Goal: Task Accomplishment & Management: Complete application form

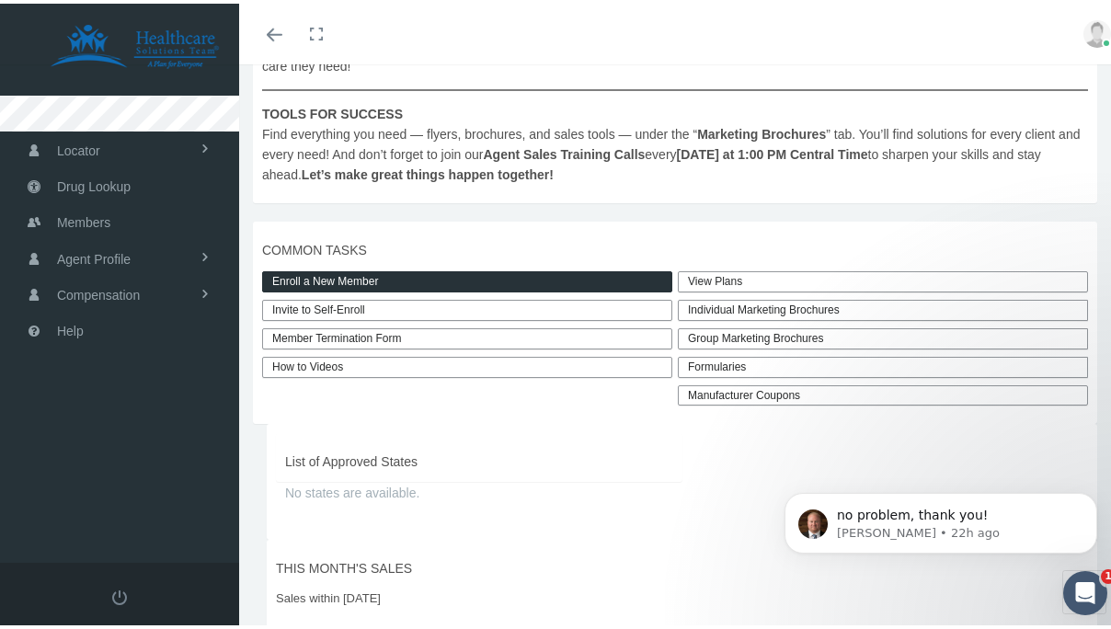
click at [463, 279] on link "Enroll a New Member" at bounding box center [467, 278] width 410 height 21
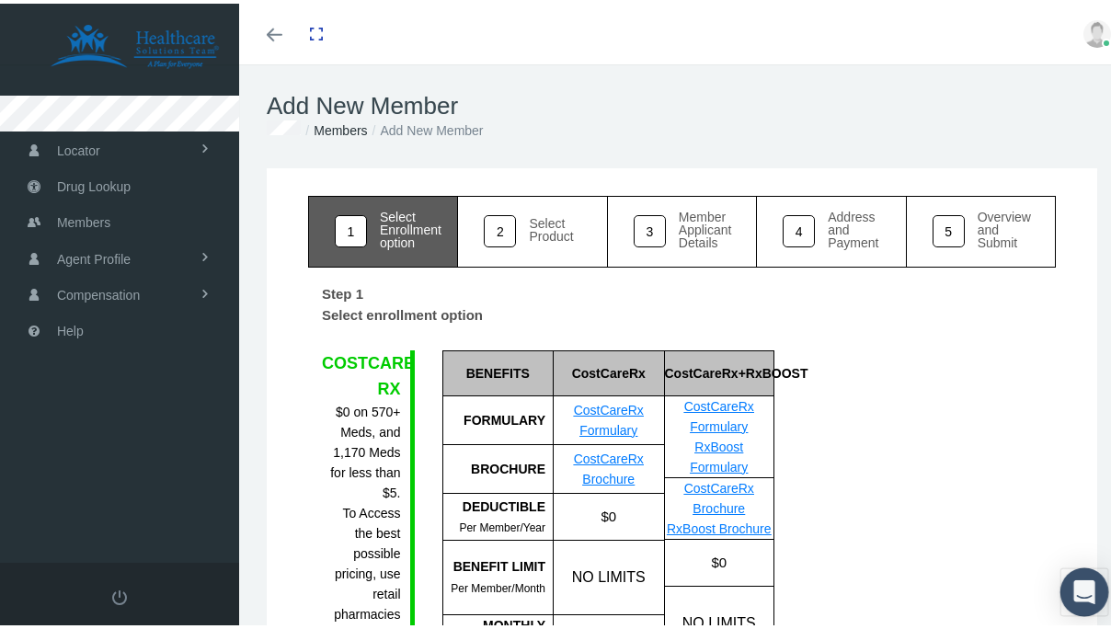
click at [1073, 583] on icon "Open Intercom Messenger" at bounding box center [1083, 588] width 21 height 24
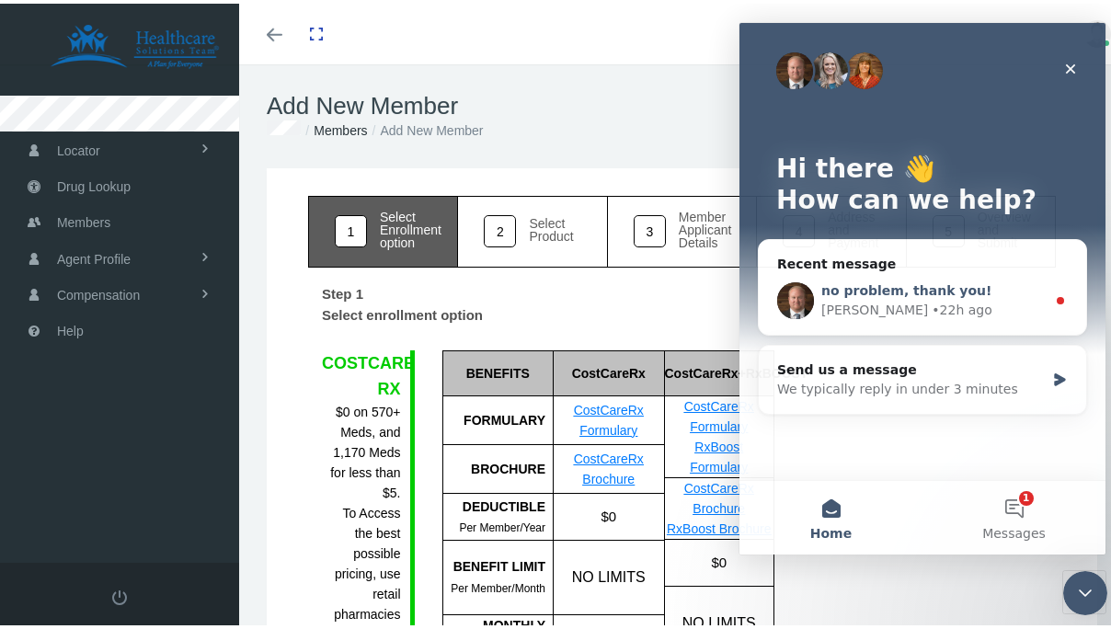
click at [957, 304] on div "Brad • 22h ago" at bounding box center [933, 310] width 224 height 19
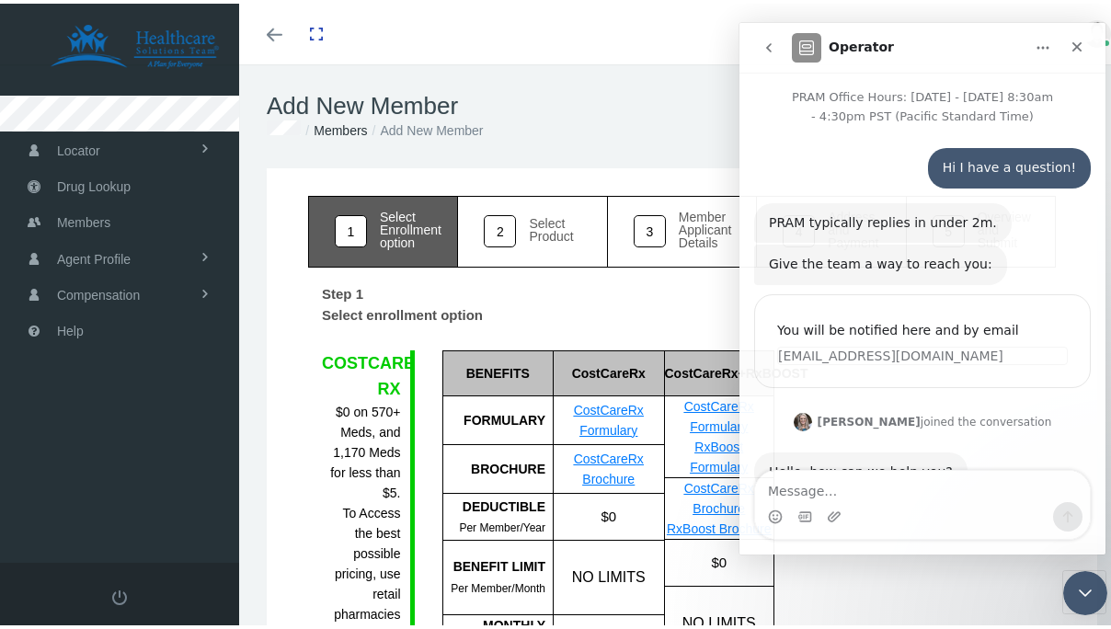
scroll to position [74, 0]
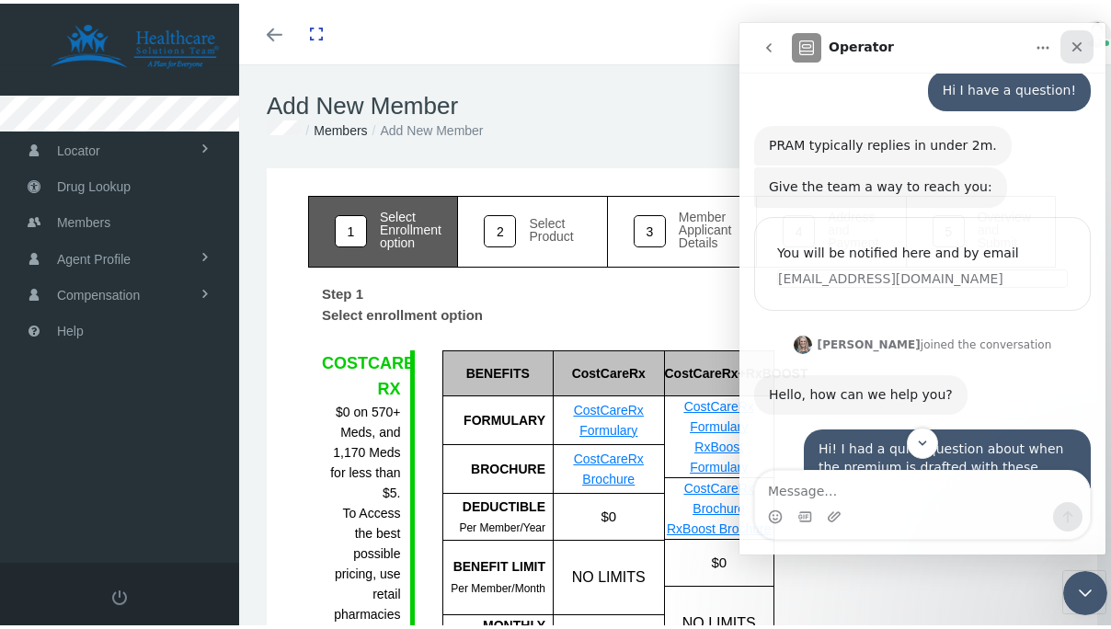
click at [1080, 46] on icon "Close" at bounding box center [1076, 47] width 15 height 15
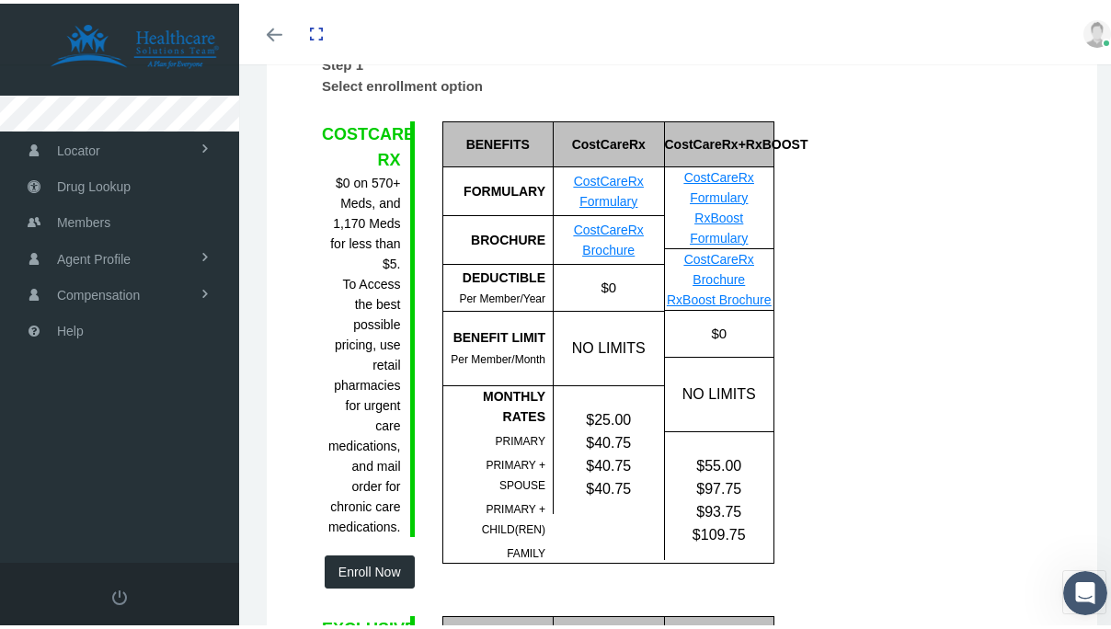
scroll to position [234, 0]
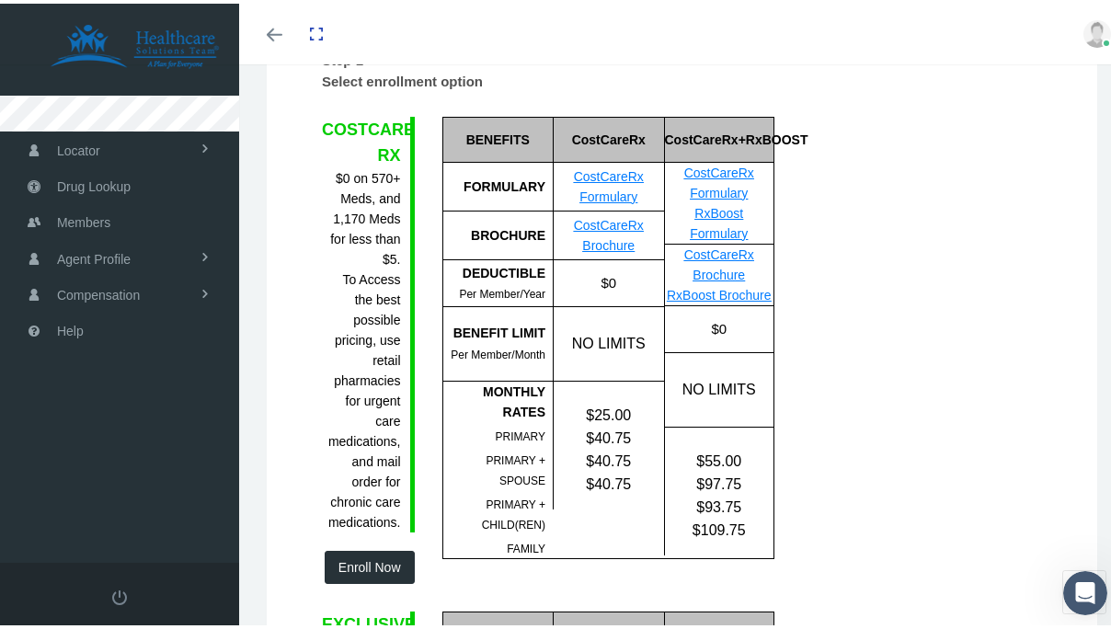
click at [629, 224] on link "CostCareRx Brochure" at bounding box center [609, 231] width 70 height 35
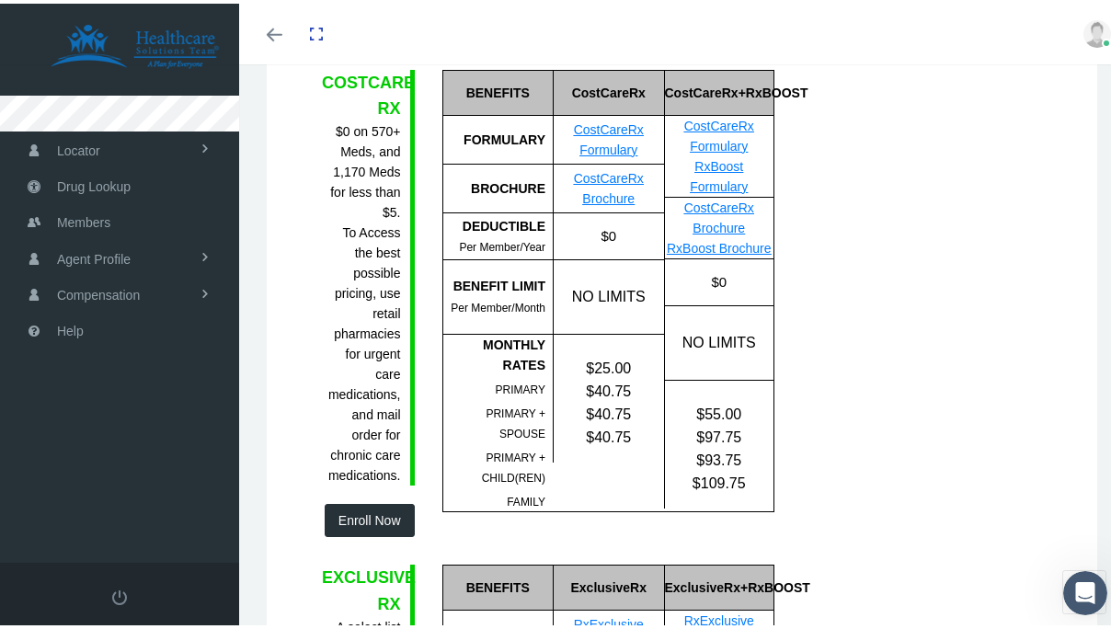
scroll to position [260, 0]
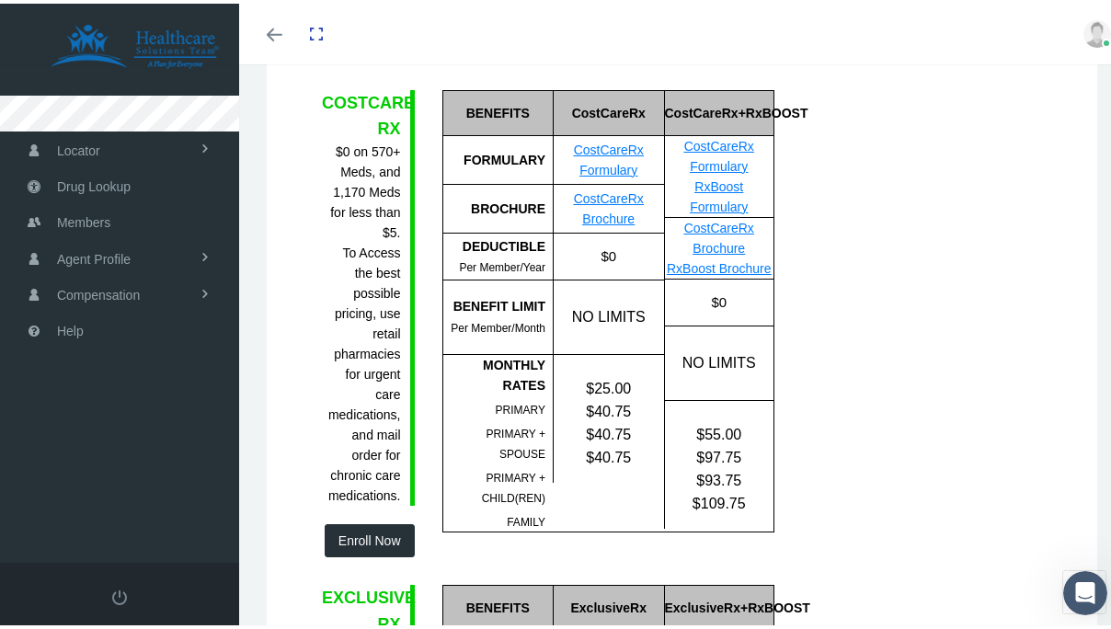
click at [359, 527] on button "Enroll Now" at bounding box center [370, 536] width 90 height 33
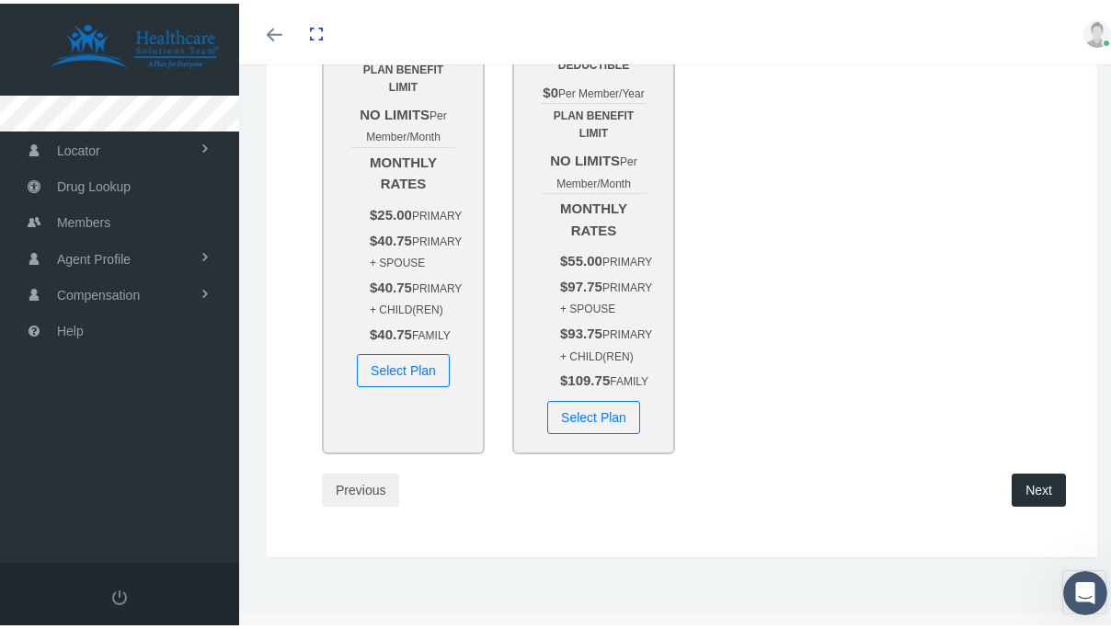
scroll to position [474, 0]
click at [563, 430] on button "Select Plan" at bounding box center [593, 413] width 93 height 33
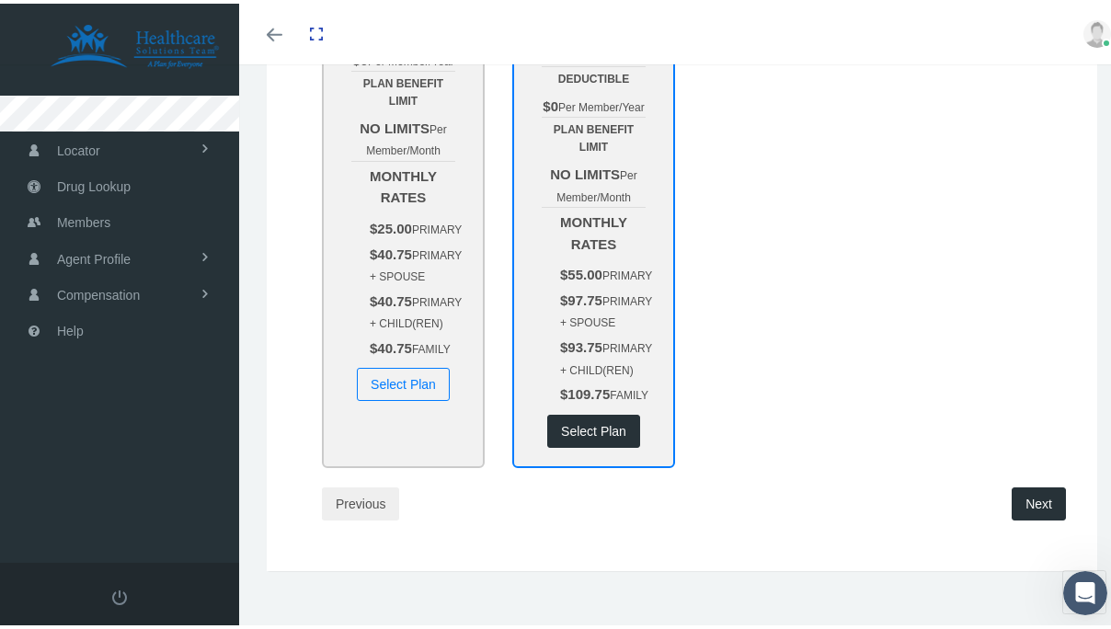
click at [749, 383] on div at bounding box center [752, 185] width 127 height 558
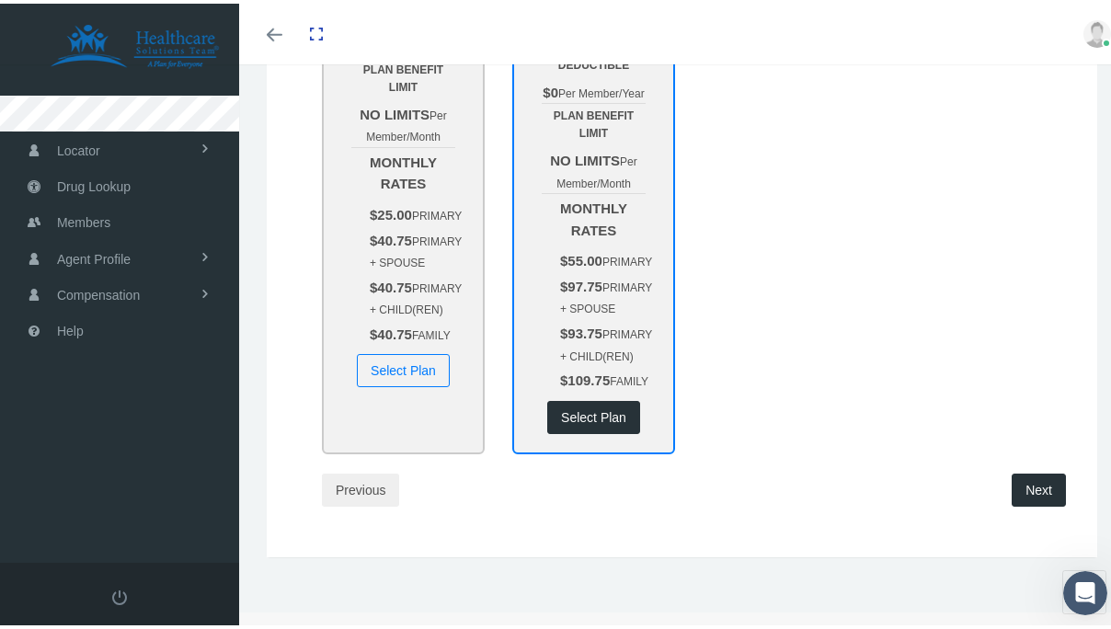
scroll to position [482, 0]
click at [1011, 503] on button "Next" at bounding box center [1038, 486] width 54 height 33
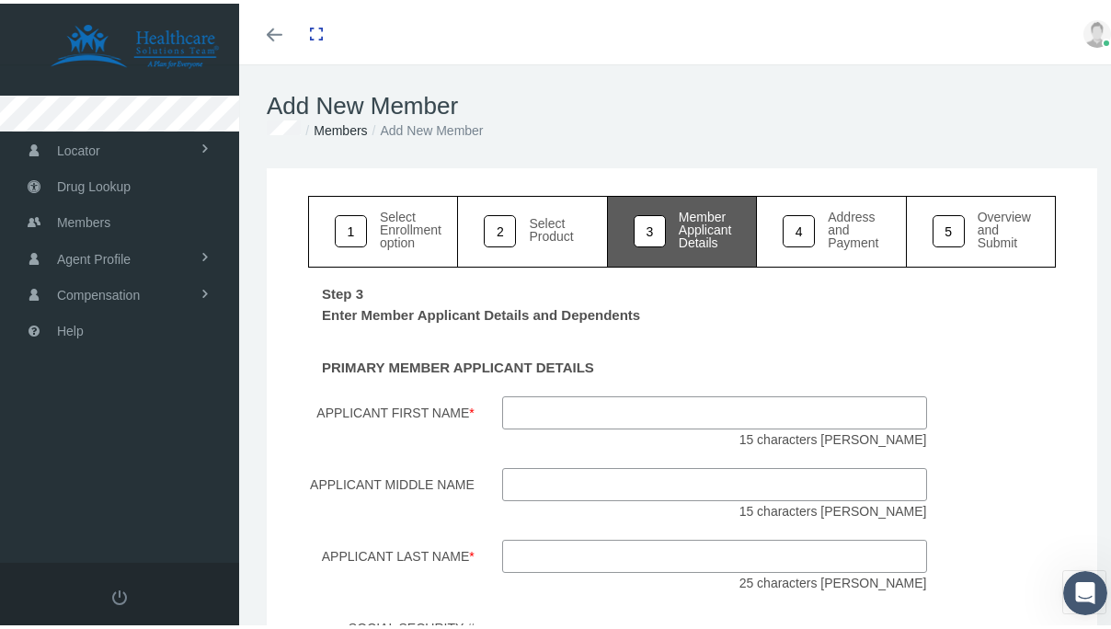
scroll to position [23, 0]
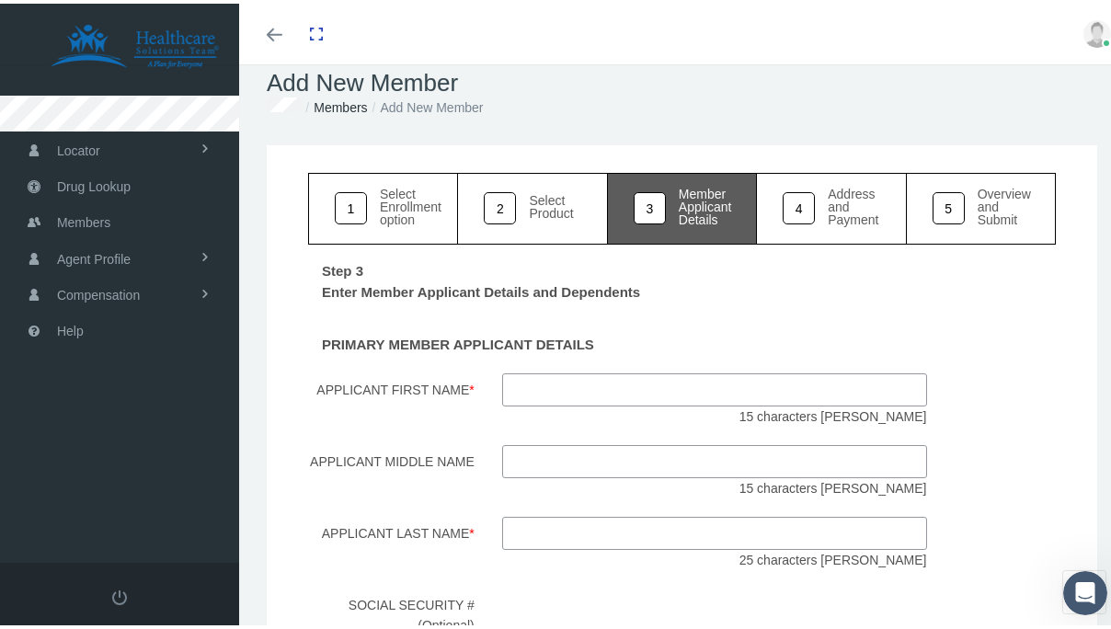
click at [664, 393] on input "Applicant First Name *" at bounding box center [714, 386] width 425 height 33
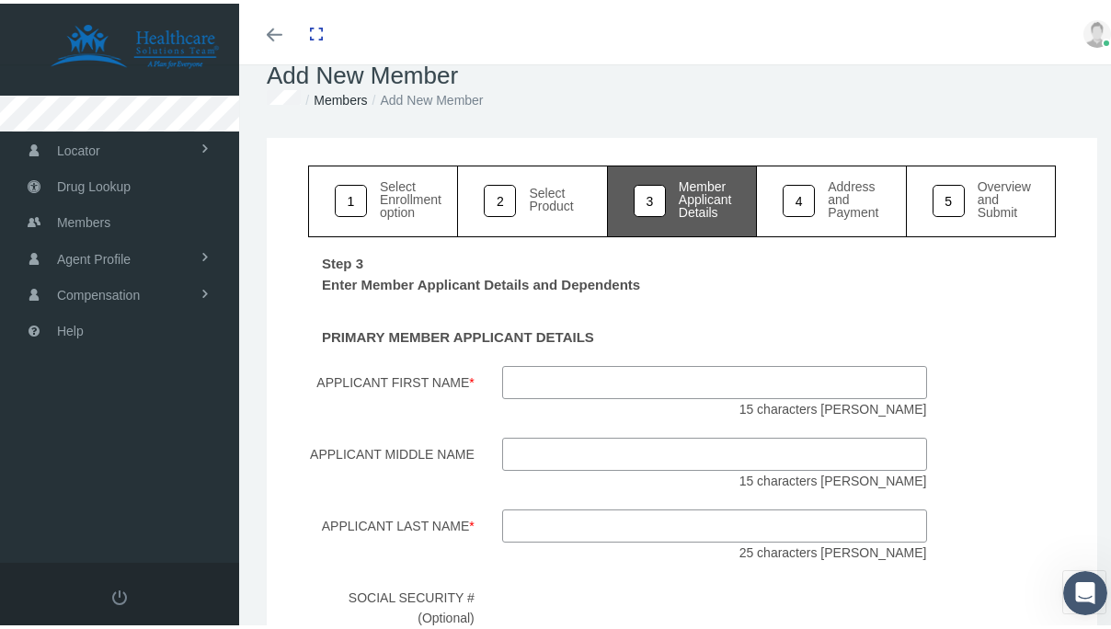
click at [664, 343] on div "PRIMARY MEMBER APPLICANT DETAILS" at bounding box center [681, 330] width 775 height 28
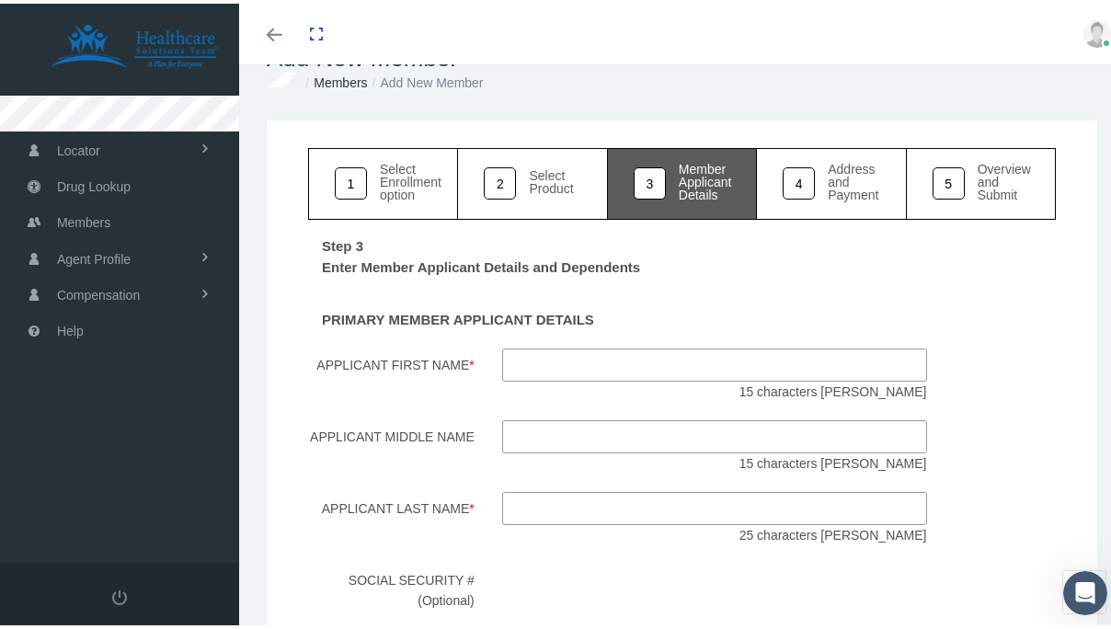
click at [632, 351] on input "Applicant First Name *" at bounding box center [714, 361] width 425 height 33
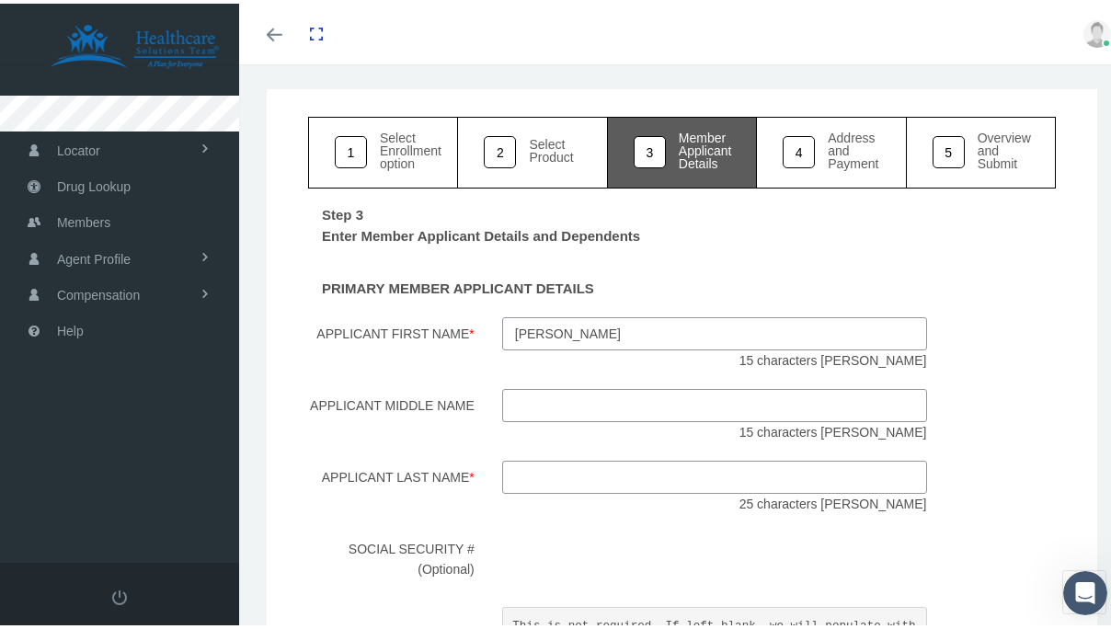
scroll to position [93, 0]
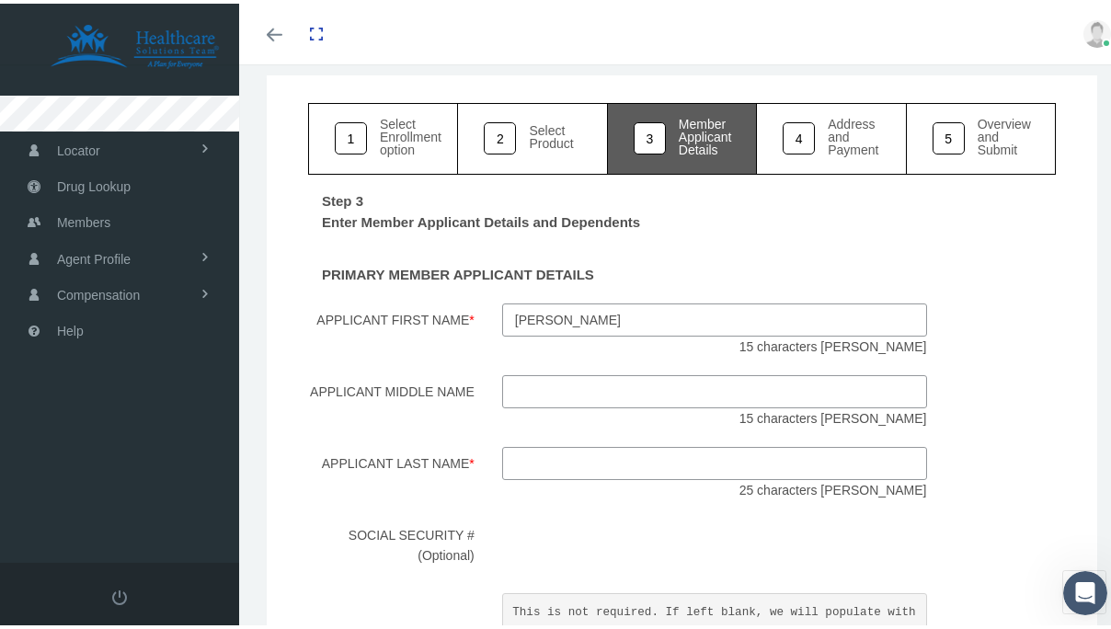
type input "tara"
click at [610, 436] on div "Step 3 Enter Member Applicant Details and Dependents PRIMARY MEMBER APPLICANT D…" at bounding box center [681, 610] width 747 height 878
click at [607, 443] on input "Applicant Last Name *" at bounding box center [714, 459] width 425 height 33
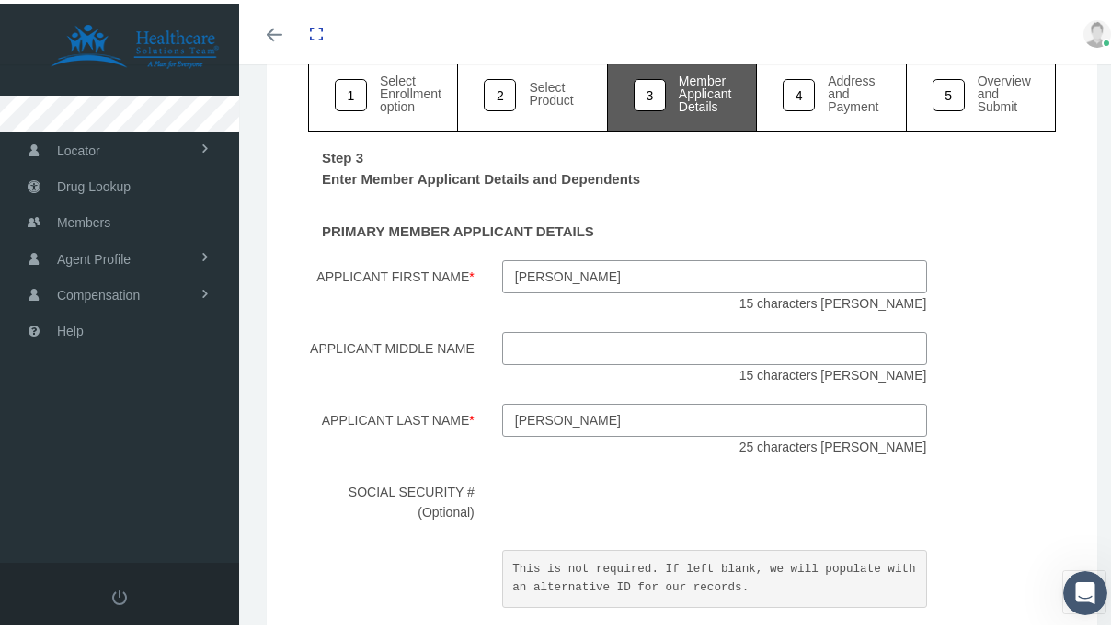
scroll to position [139, 0]
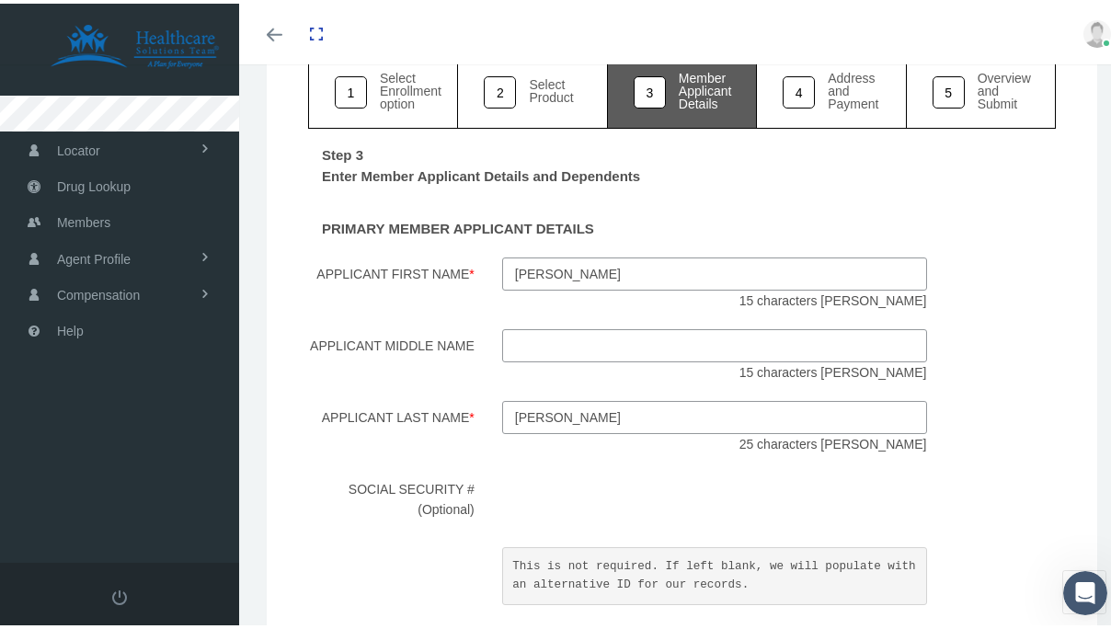
click at [456, 317] on div "Step 3 Enter Member Applicant Details and Dependents PRIMARY MEMBER APPLICANT D…" at bounding box center [681, 564] width 747 height 878
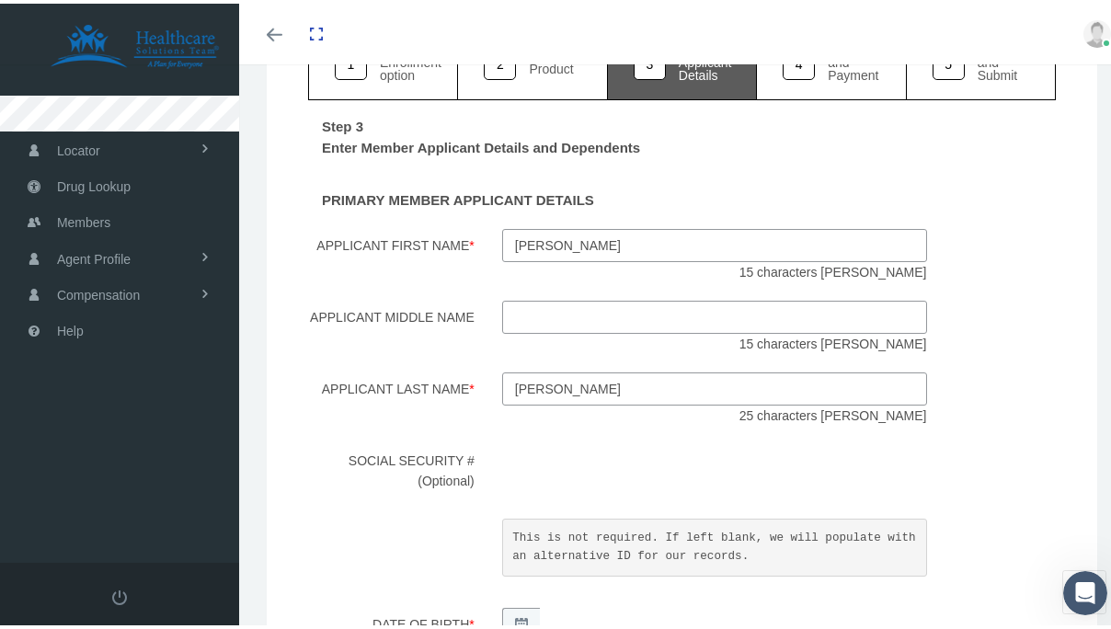
scroll to position [188, 0]
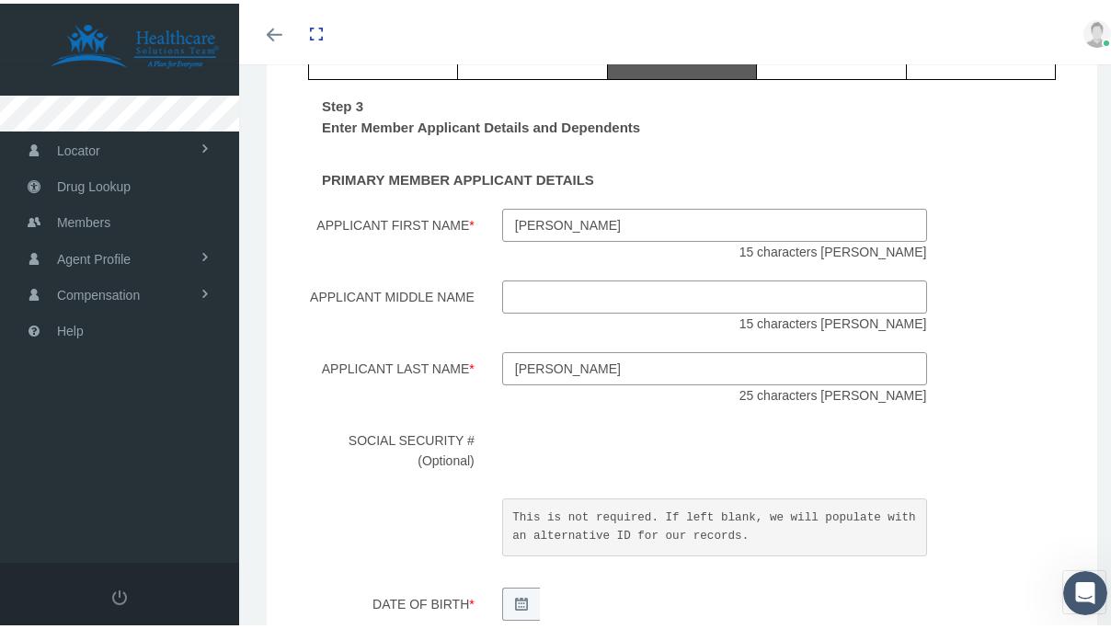
click at [567, 234] on input "tara" at bounding box center [714, 221] width 425 height 33
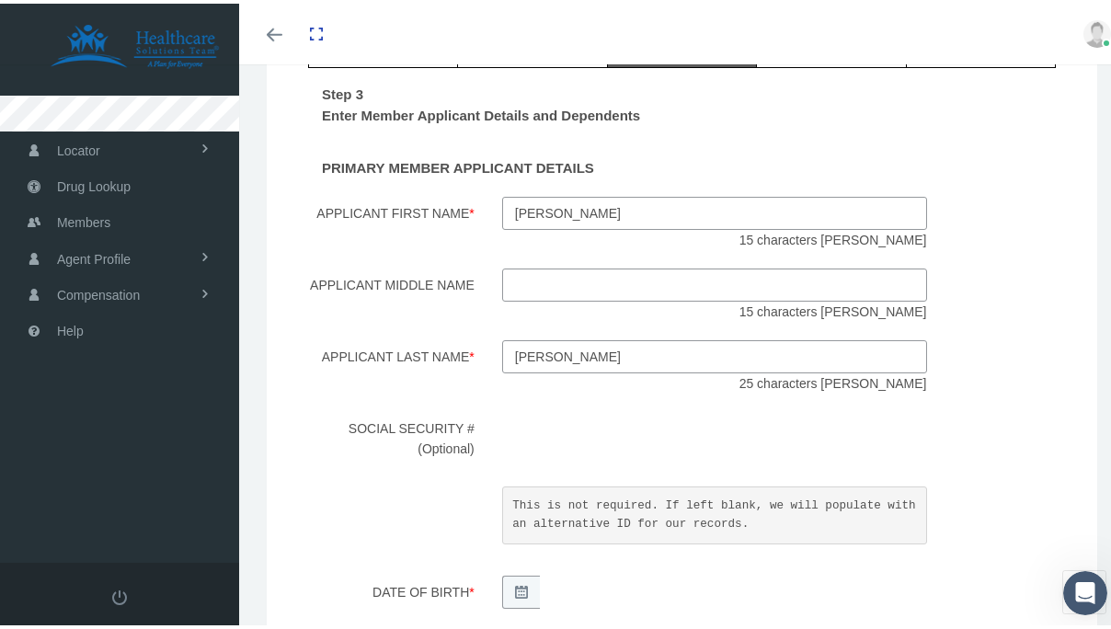
scroll to position [204, 0]
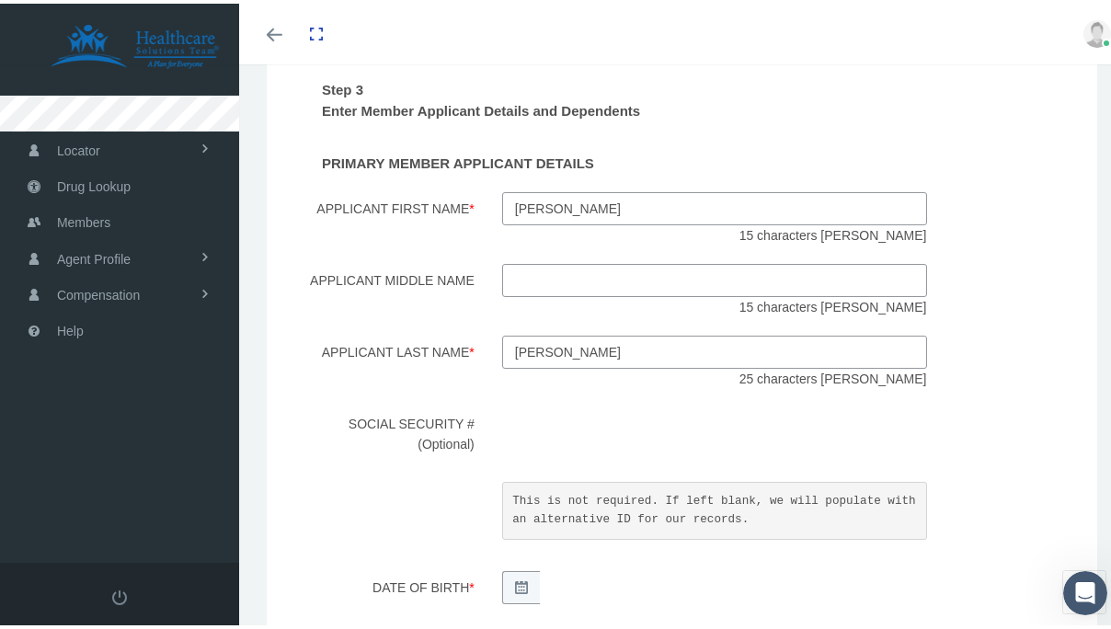
click at [596, 353] on input "higgin" at bounding box center [714, 348] width 425 height 33
type input "higginbotham"
click at [594, 394] on div "Step 3 Enter Member Applicant Details and Dependents PRIMARY MEMBER APPLICANT D…" at bounding box center [681, 499] width 747 height 878
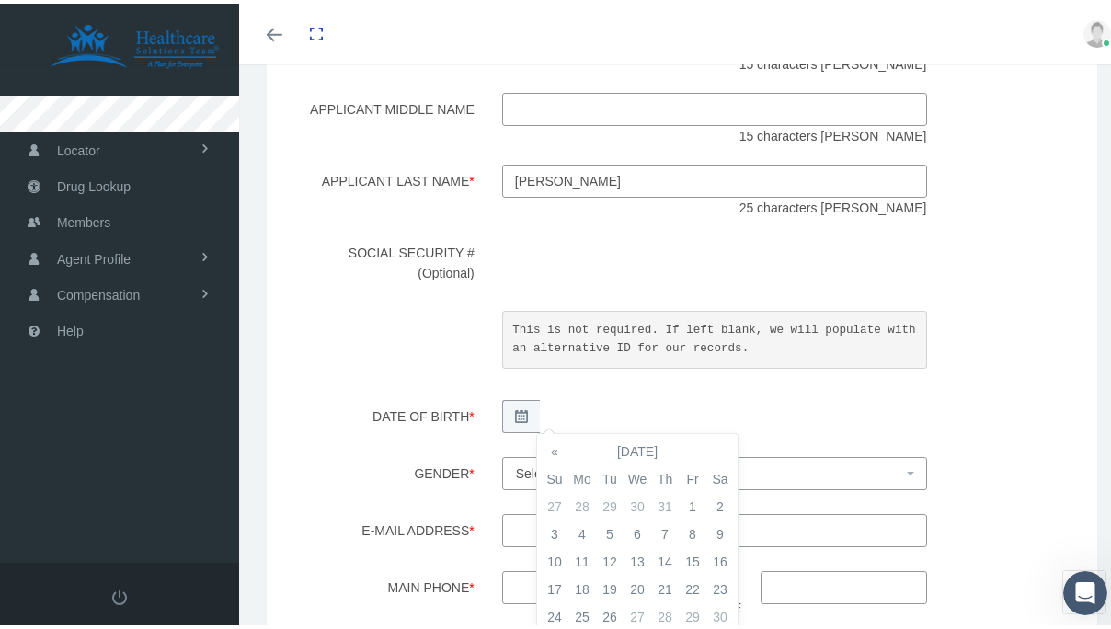
scroll to position [383, 0]
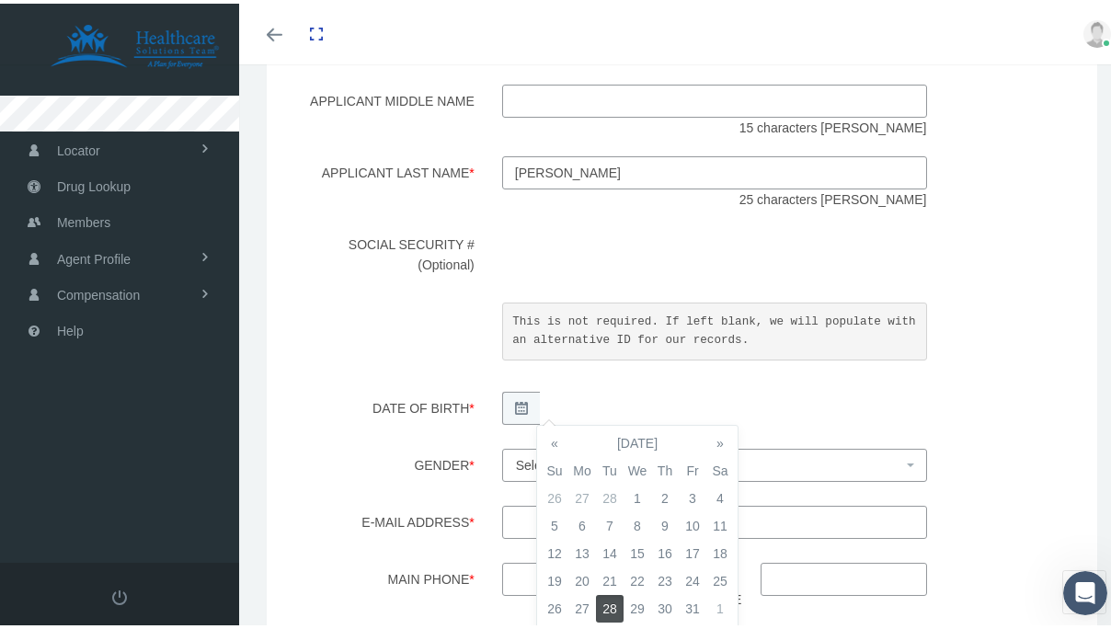
click at [491, 366] on div "This is not required. If left blank, we will populate with an alternative ID fo…" at bounding box center [714, 334] width 452 height 71
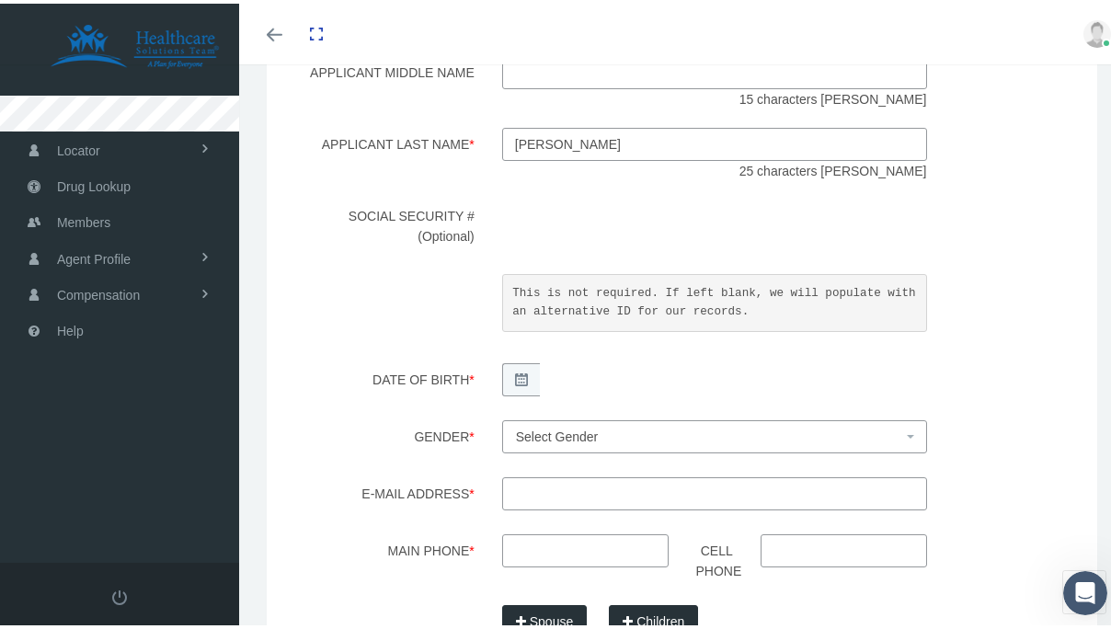
scroll to position [418, 0]
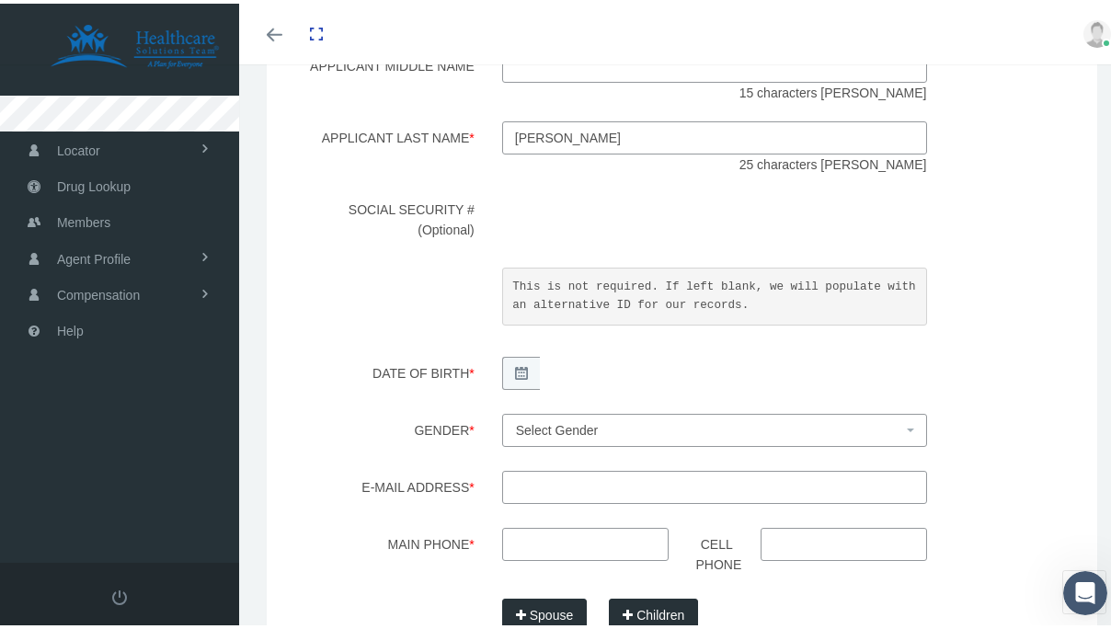
click at [552, 427] on span "Select Gender" at bounding box center [557, 426] width 83 height 15
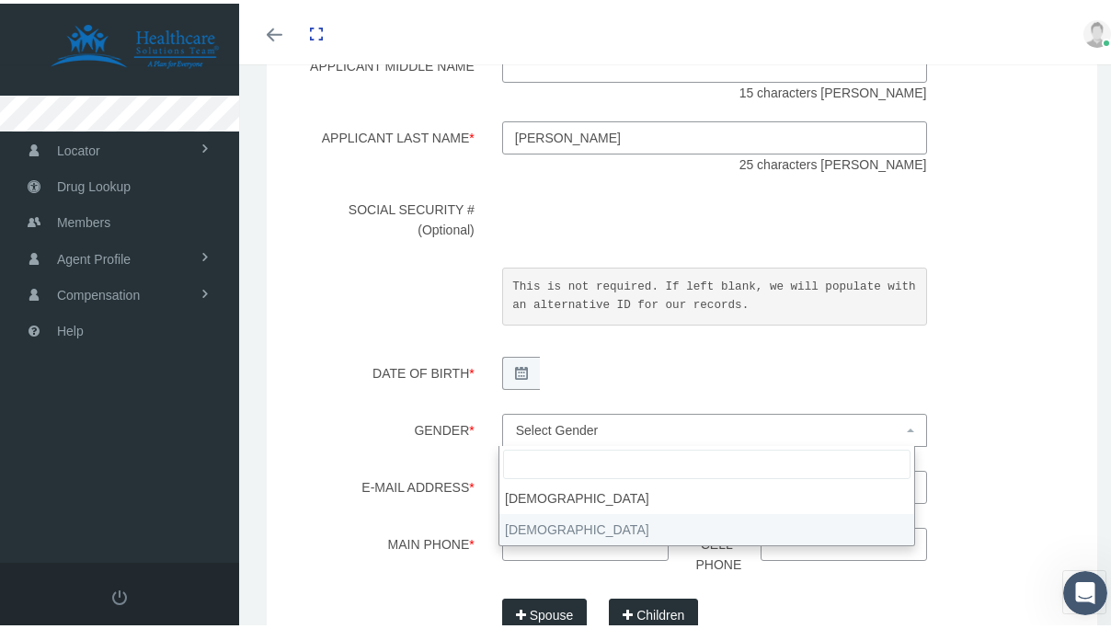
select select "F"
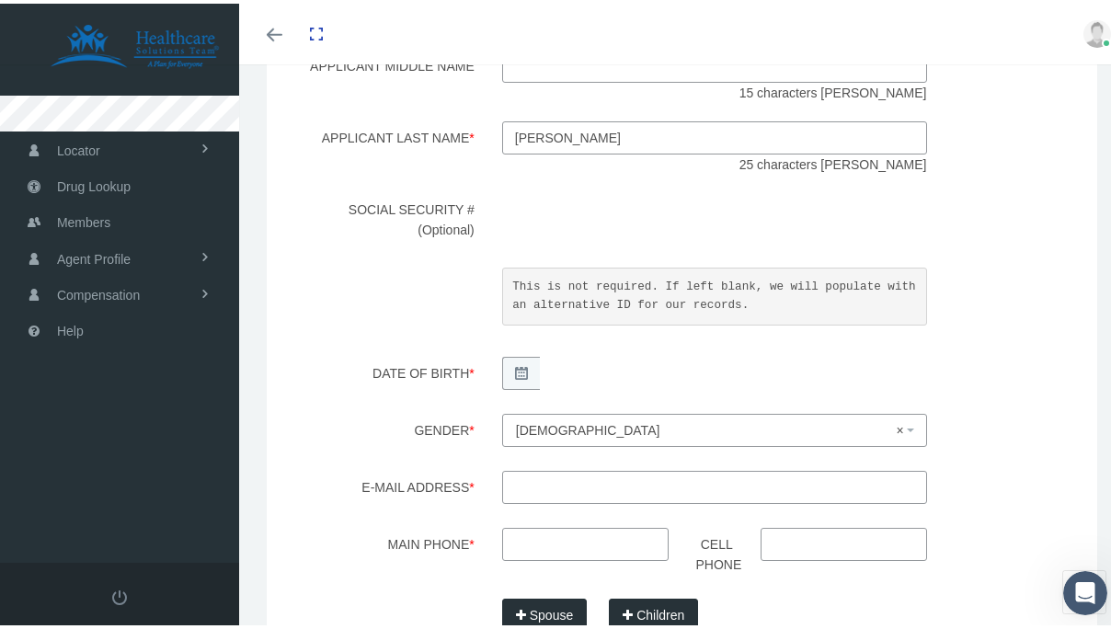
click at [473, 461] on div "Step 3 Enter Member Applicant Details and Dependents PRIMARY MEMBER APPLICANT D…" at bounding box center [681, 285] width 747 height 878
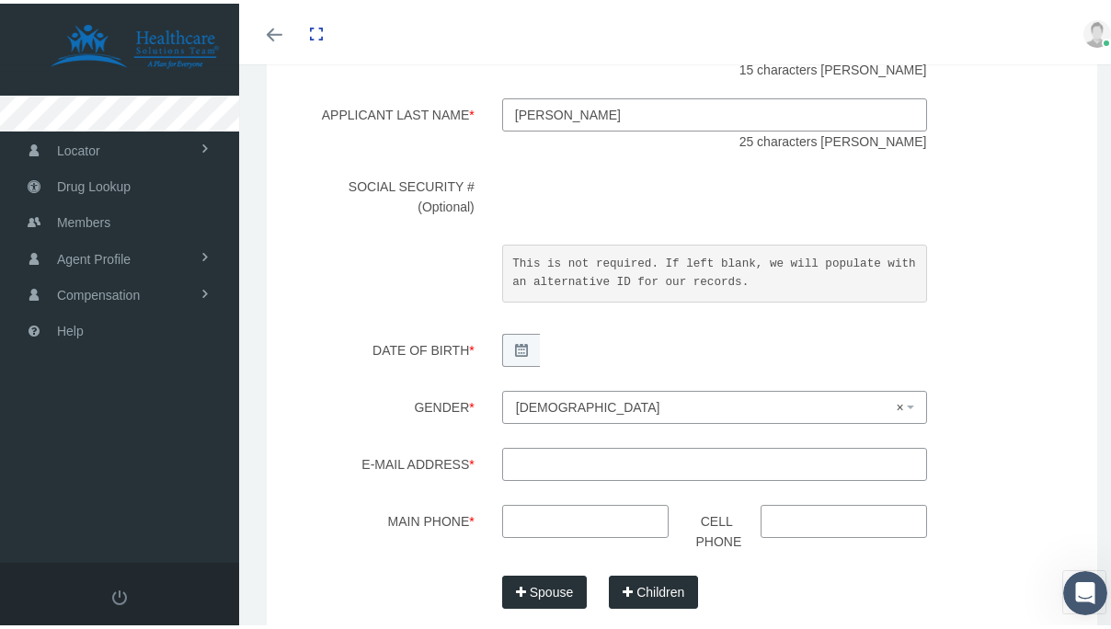
click at [527, 461] on input "E-mail Address *" at bounding box center [714, 460] width 425 height 33
paste input "athmer54@gmail.com"
type input "athmer54@gmail.com"
click at [500, 481] on div "athmer54@gmail.com" at bounding box center [714, 463] width 452 height 39
click at [557, 500] on div "Step 3 Enter Member Applicant Details and Dependents PRIMARY MEMBER APPLICANT D…" at bounding box center [681, 262] width 747 height 878
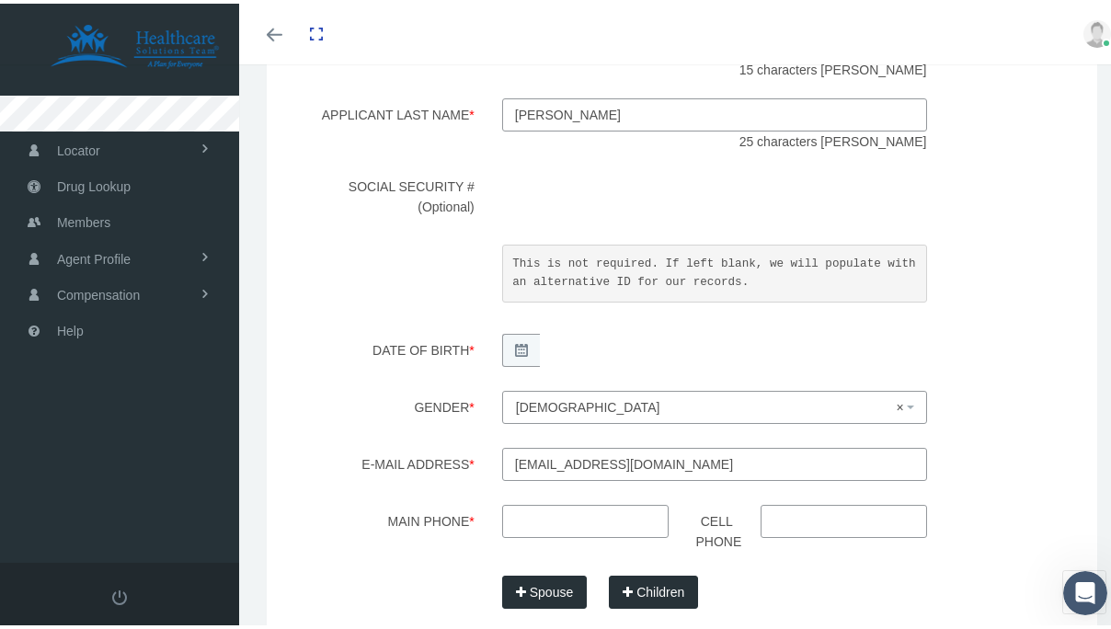
click at [524, 515] on input "Main Phone *" at bounding box center [585, 517] width 166 height 33
paste input "(618) 207-1283"
click at [473, 531] on label "Main Phone *" at bounding box center [391, 520] width 194 height 39
click at [502, 531] on input "618-207-1283" at bounding box center [585, 517] width 166 height 33
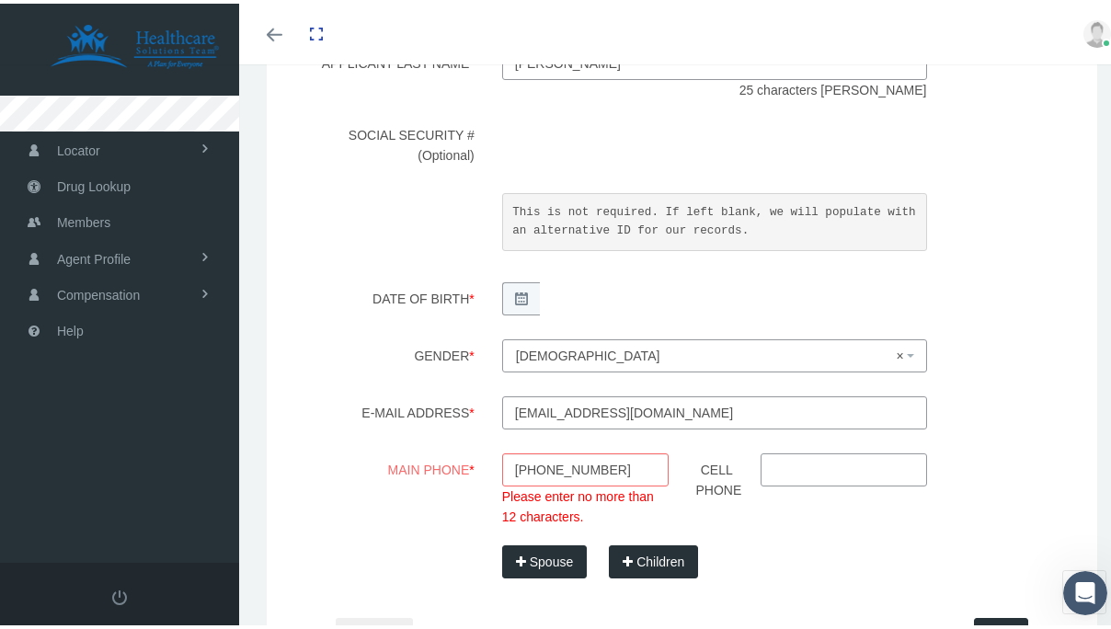
scroll to position [498, 0]
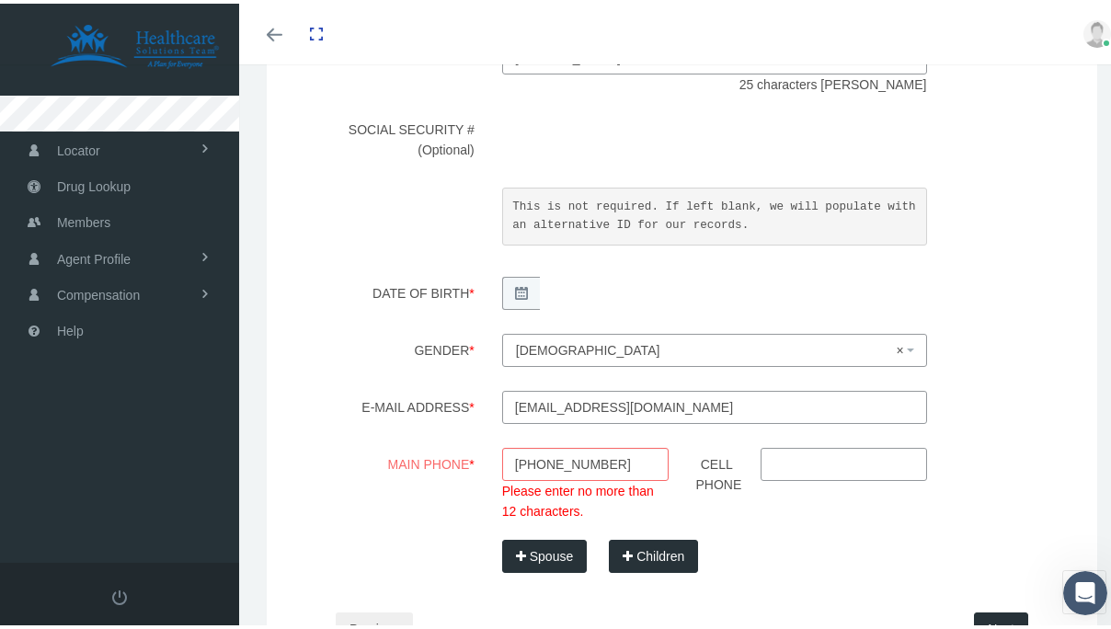
click at [587, 473] on input "618-207-1283" at bounding box center [585, 460] width 166 height 33
click at [561, 463] on input "618-207-1283" at bounding box center [585, 460] width 166 height 33
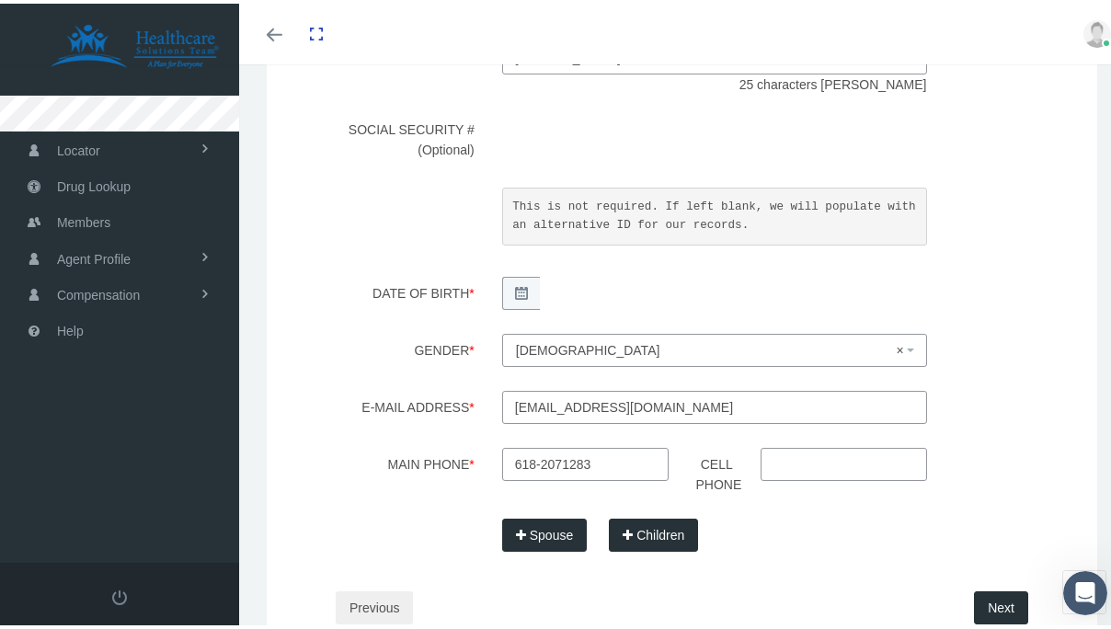
click at [536, 461] on input "618-2071283" at bounding box center [585, 460] width 166 height 33
type input "618-207-1283"
click at [974, 592] on button "Next" at bounding box center [1001, 603] width 54 height 33
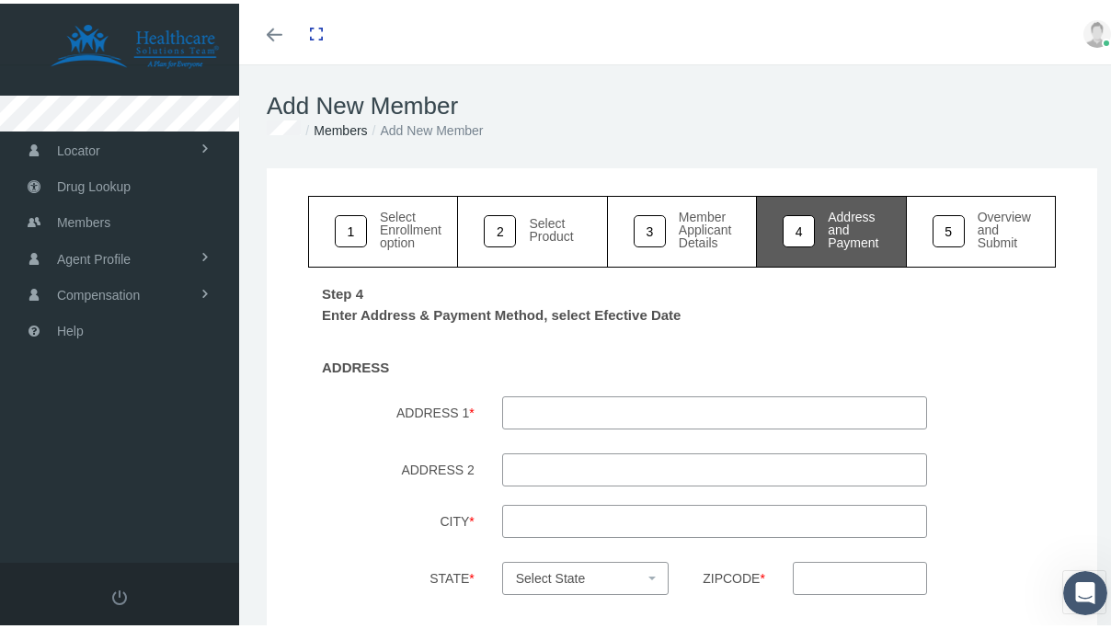
scroll to position [52, 0]
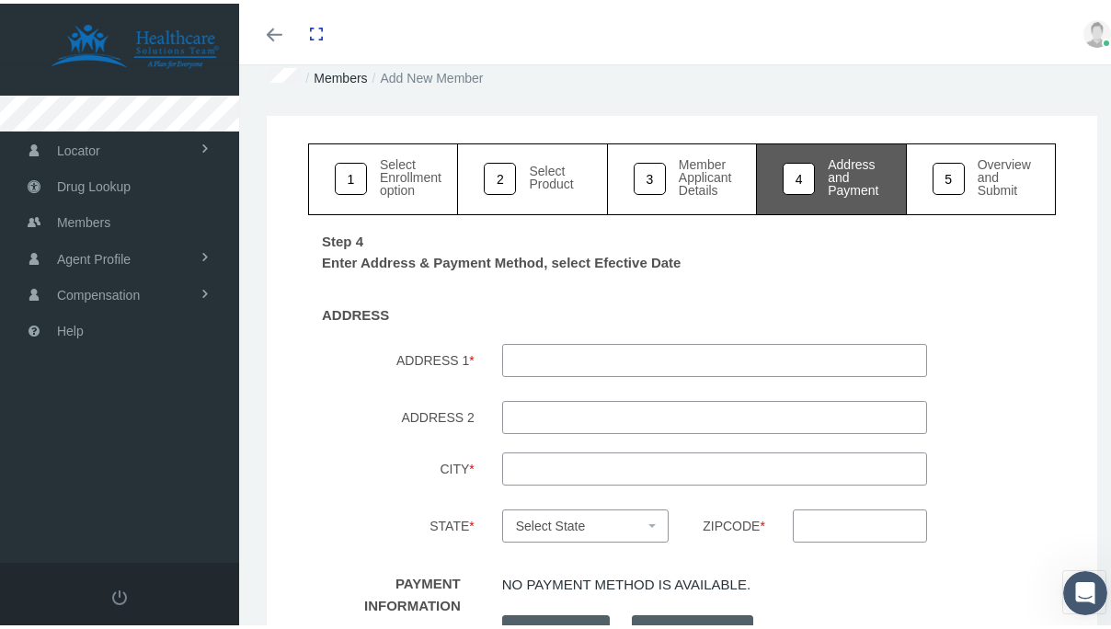
click at [748, 363] on input "ADDRESS 1 *" at bounding box center [714, 356] width 425 height 33
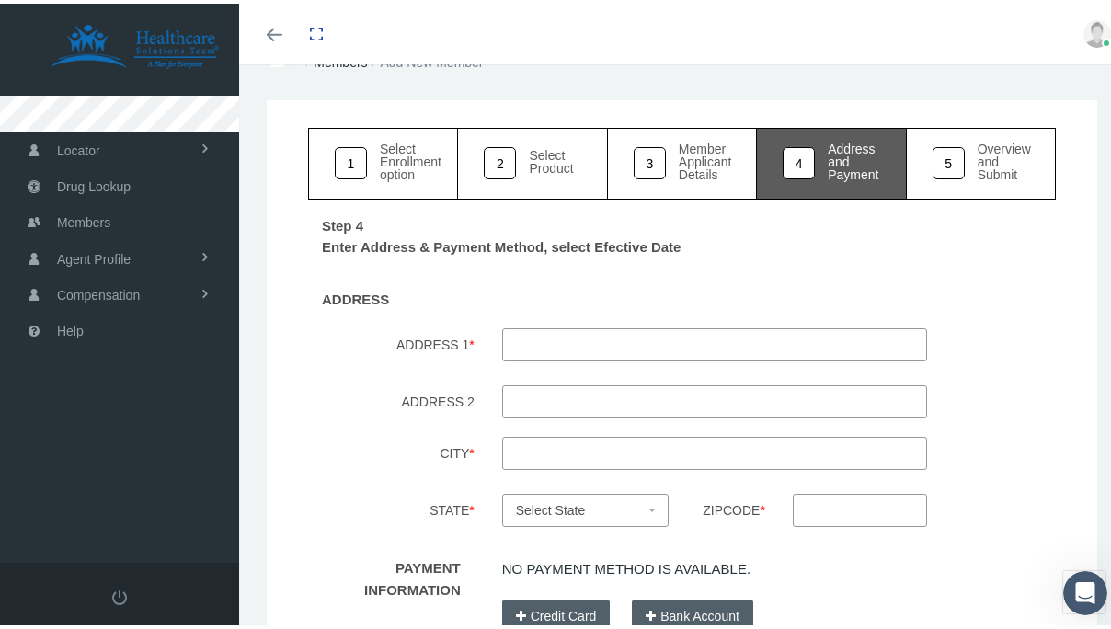
scroll to position [69, 0]
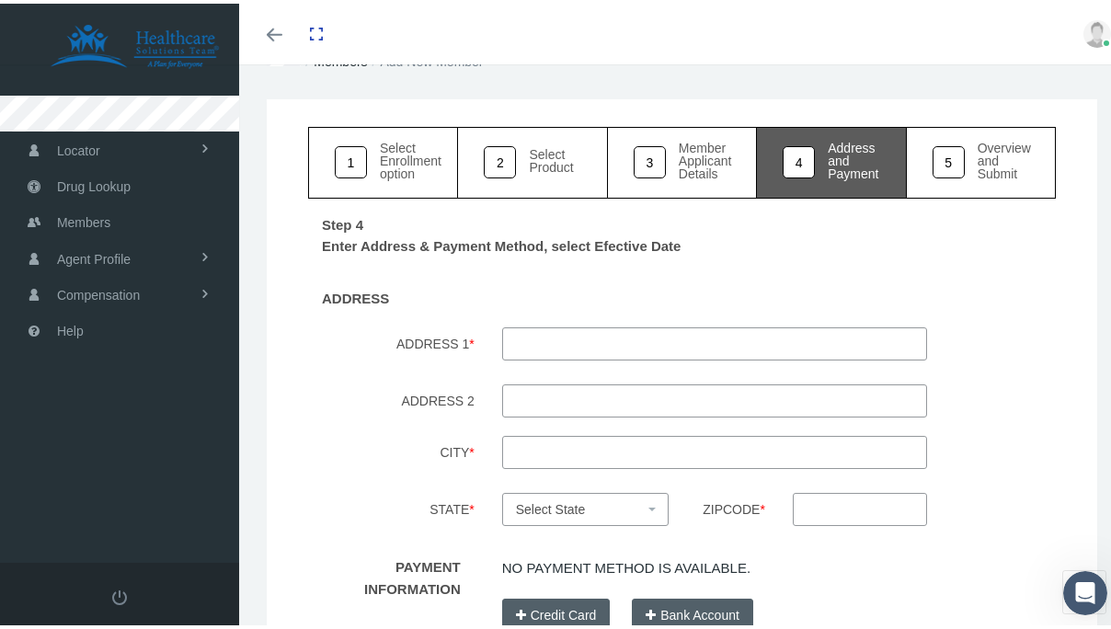
click at [557, 500] on span "Select State" at bounding box center [551, 505] width 70 height 15
type input "il"
select select "IL"
click at [547, 359] on div at bounding box center [714, 343] width 452 height 39
click at [547, 337] on input "ADDRESS 1 *" at bounding box center [714, 340] width 425 height 33
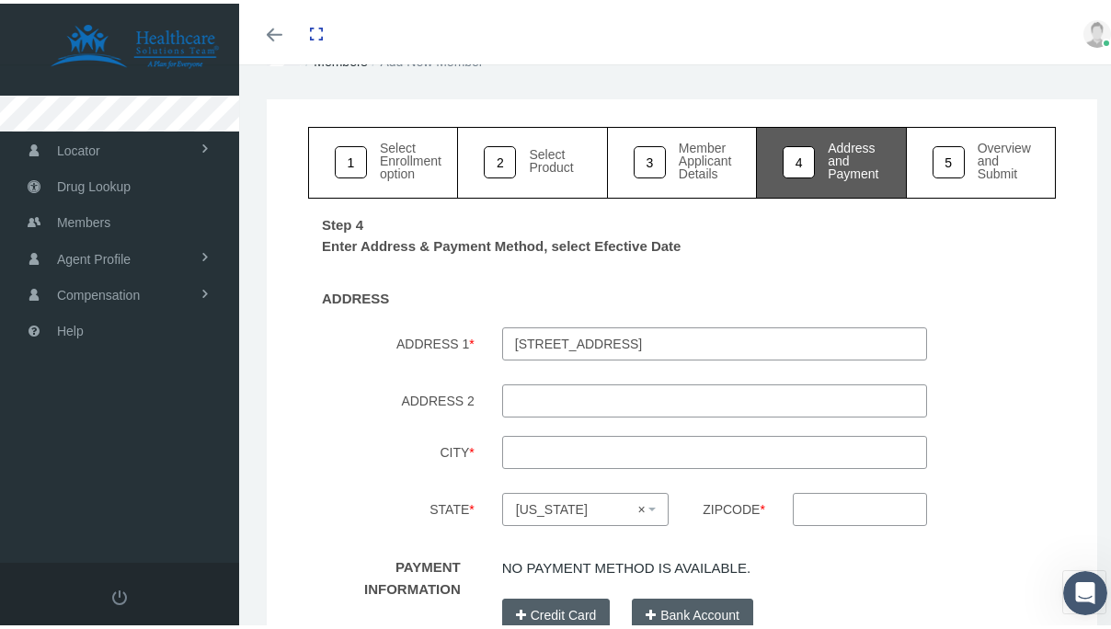
type input "234 Pokey rd"
click at [522, 444] on input "City *" at bounding box center [714, 448] width 425 height 33
type input "po"
click at [803, 517] on input "Zipcode *" at bounding box center [859, 505] width 134 height 33
type input "62275"
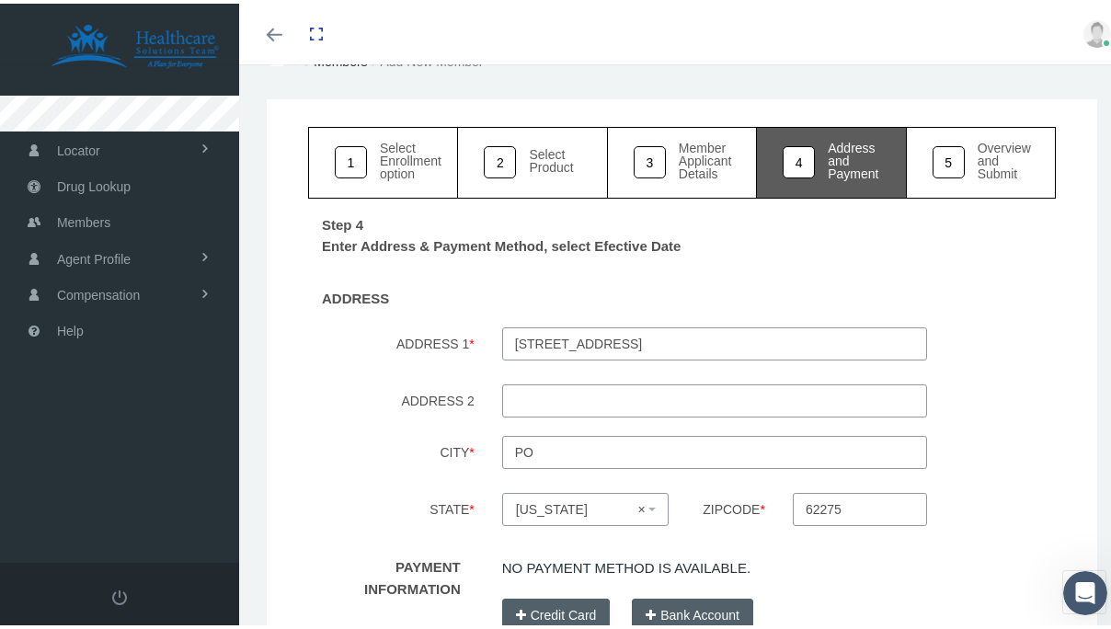
click at [597, 454] on input "po" at bounding box center [714, 448] width 425 height 33
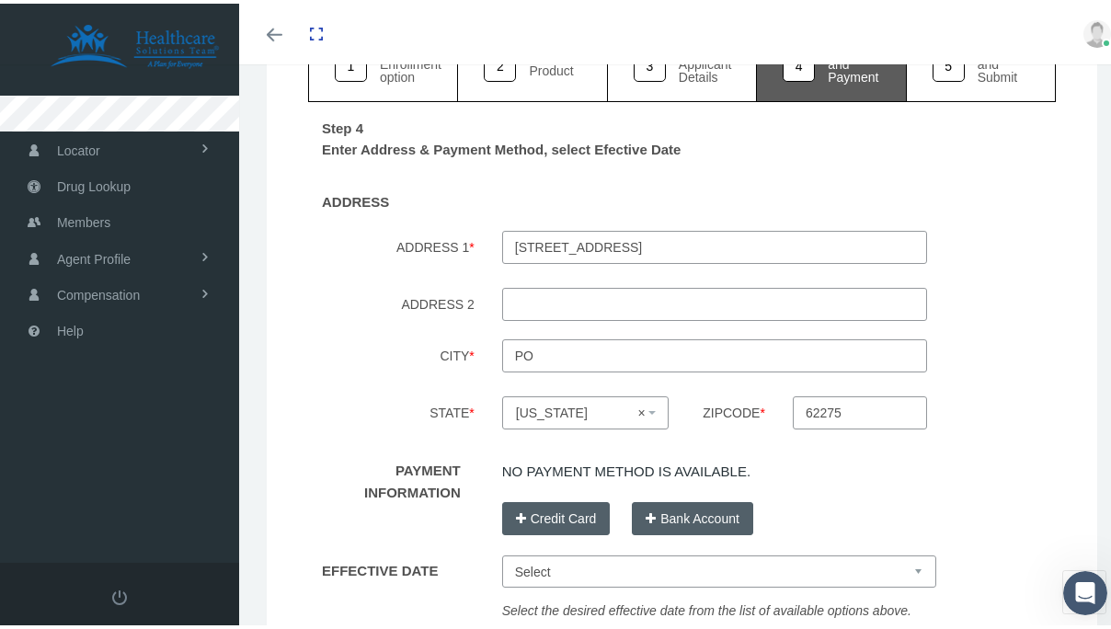
scroll to position [177, 0]
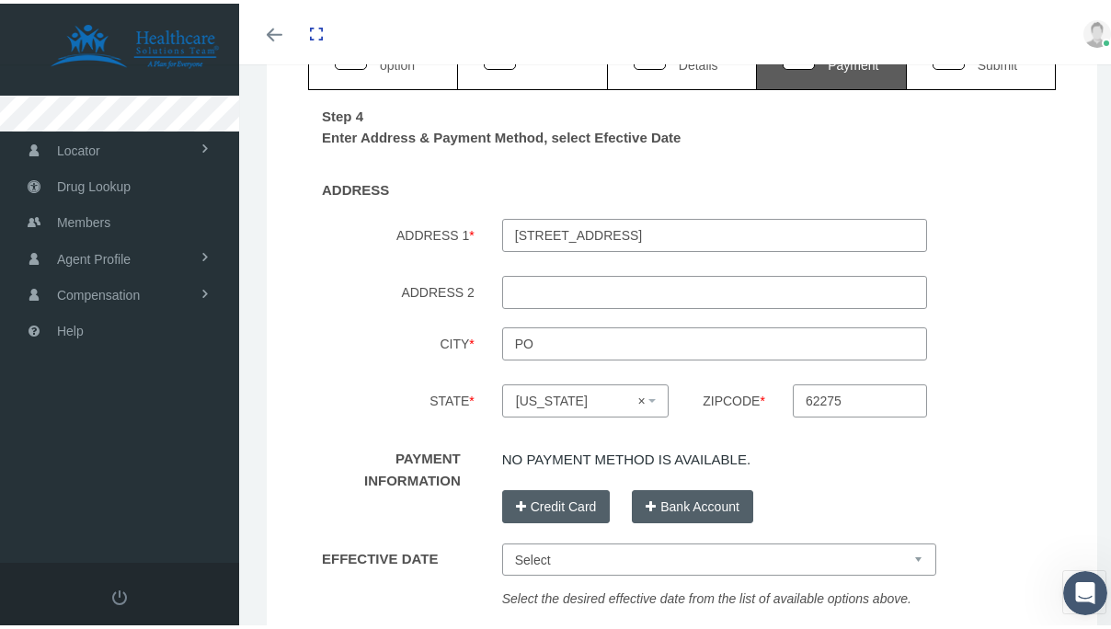
click at [563, 563] on select "Select Sep 1, 2025 Oct 1, 2025 Nov 1, 2025 Dec 1, 2025" at bounding box center [719, 556] width 434 height 32
select select "Sep 1, 2025"
click at [502, 540] on select "Select Sep 1, 2025 Oct 1, 2025 Nov 1, 2025 Dec 1, 2025" at bounding box center [719, 556] width 434 height 32
click at [581, 348] on input "po" at bounding box center [714, 340] width 425 height 33
type input "pocahontas"
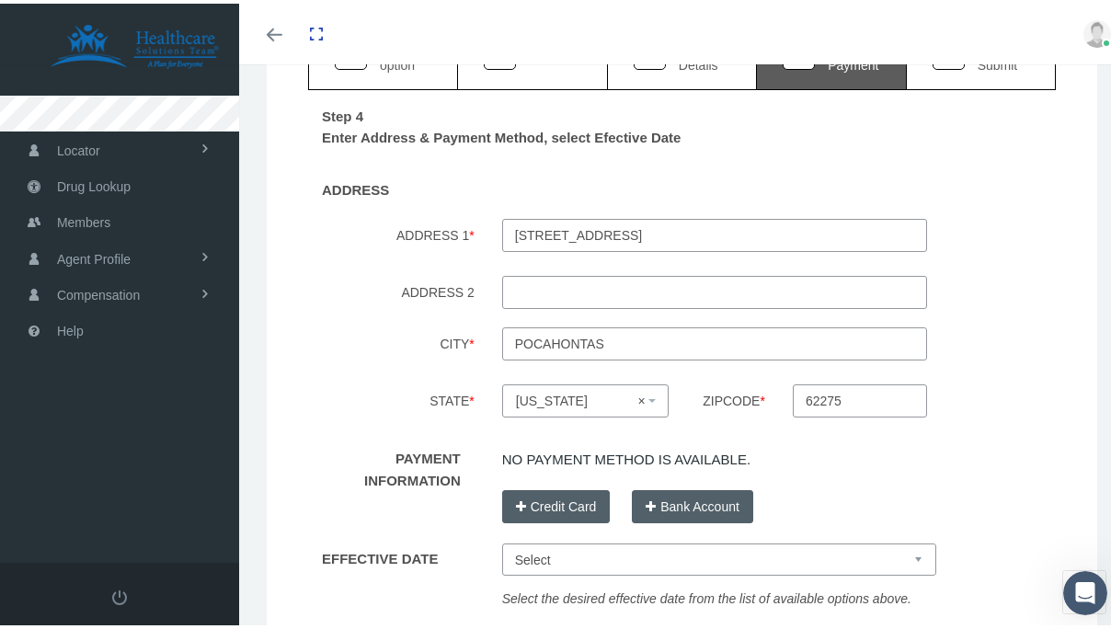
click at [599, 372] on div "Step 4 Enter Address & Payment Method, select Efective Date ADDRESS ADDRESS 1 *…" at bounding box center [681, 383] width 747 height 594
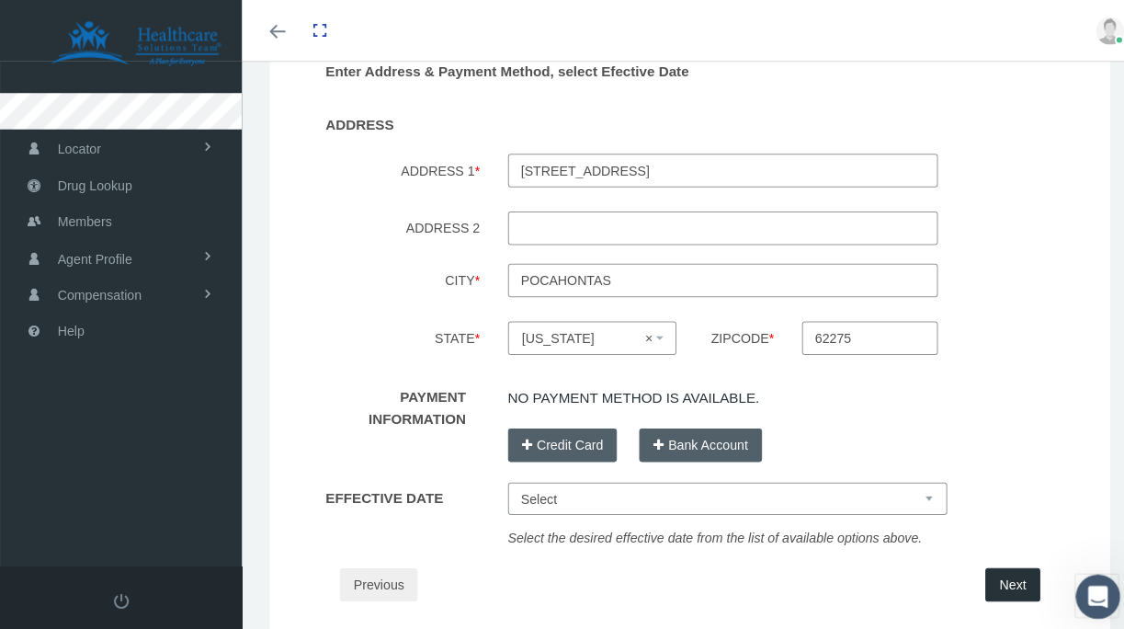
scroll to position [246, 0]
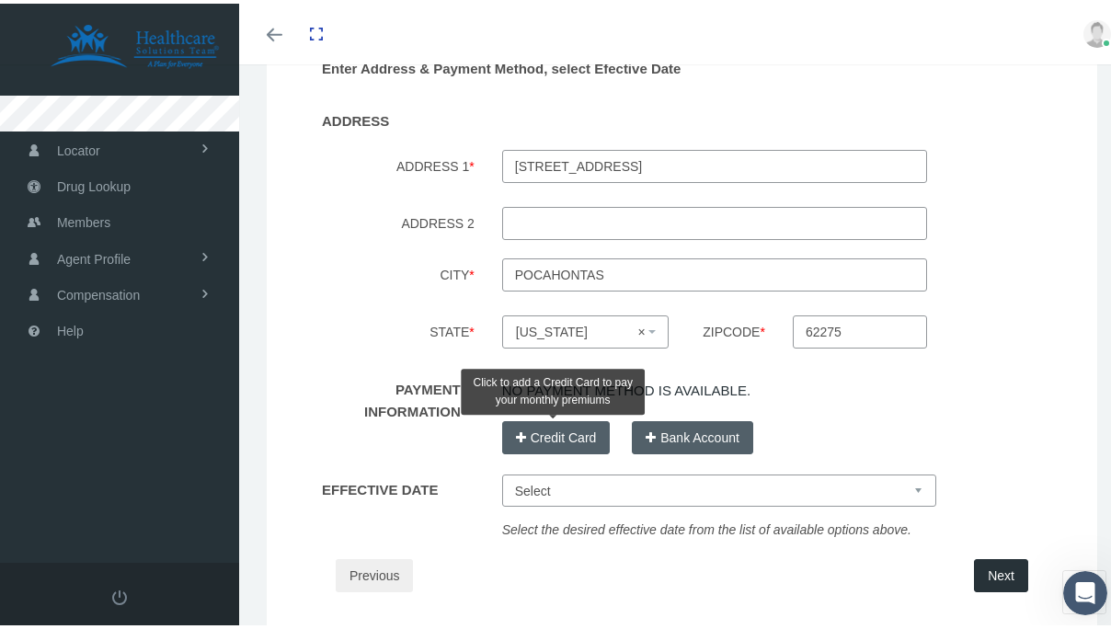
click at [587, 434] on button "Credit Card" at bounding box center [556, 433] width 108 height 33
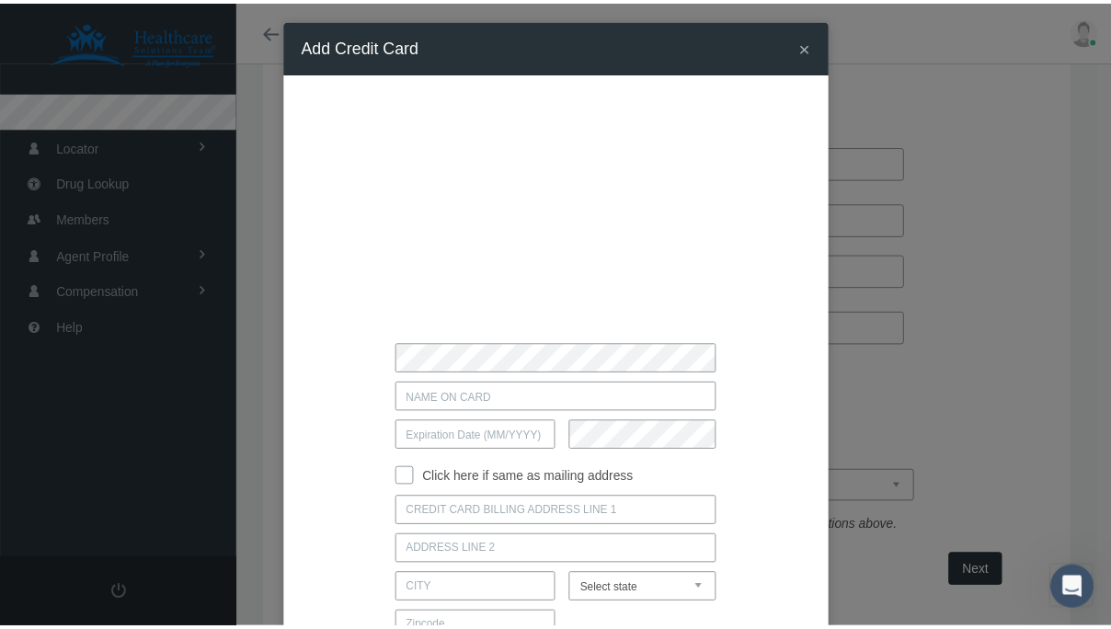
scroll to position [0, 0]
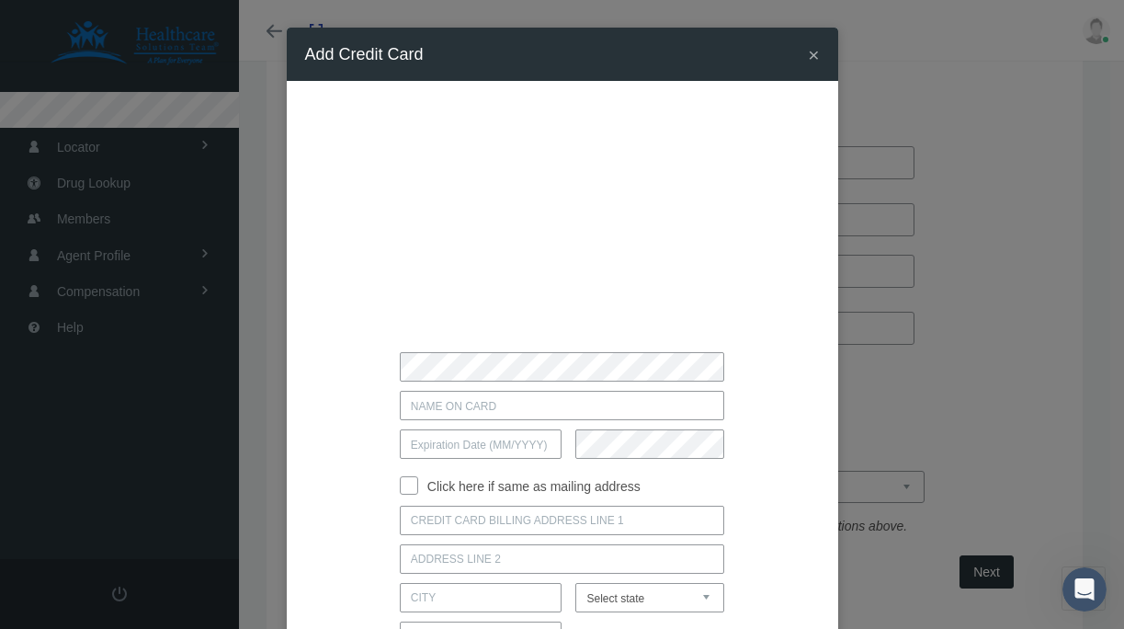
click at [832, 37] on div "× Add Credit Card" at bounding box center [562, 314] width 1124 height 629
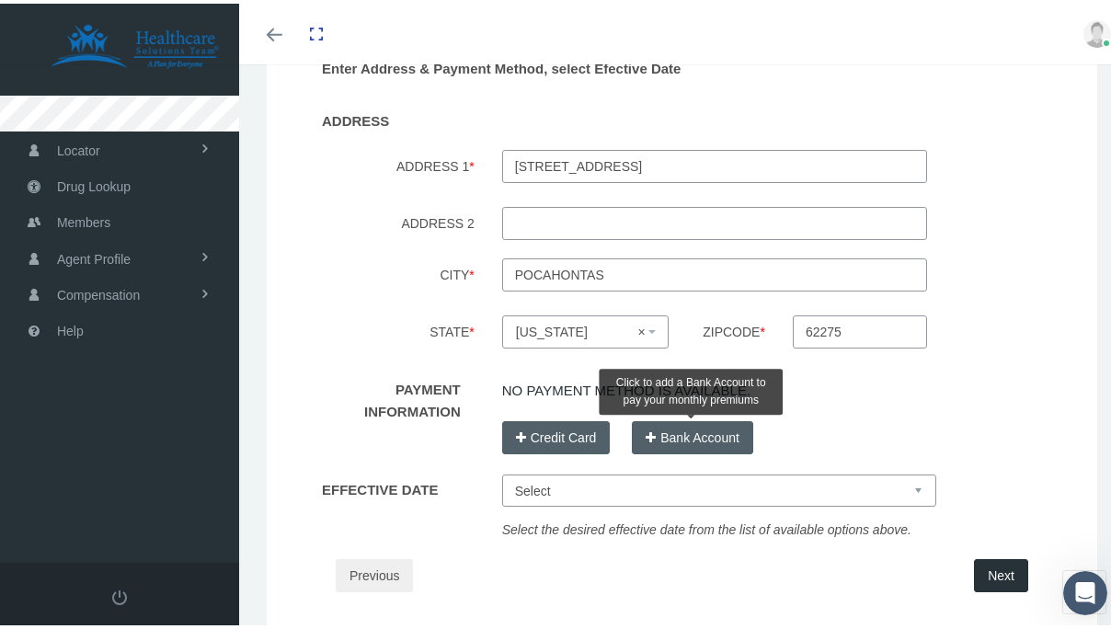
click at [702, 448] on button "Bank Account" at bounding box center [692, 433] width 121 height 33
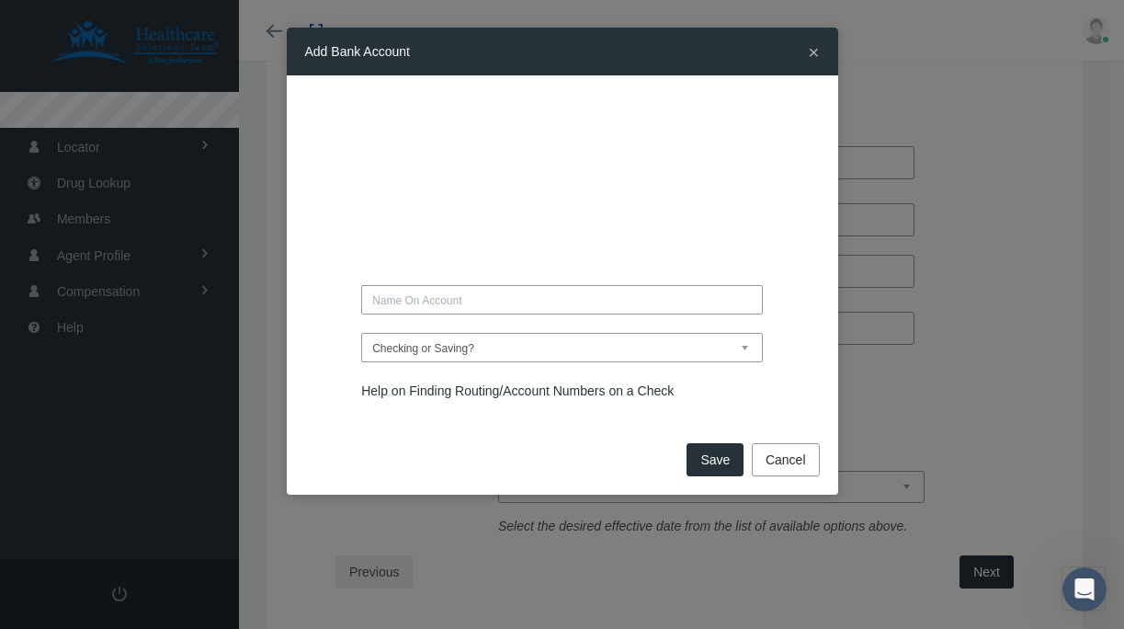
click at [709, 358] on select "Checking or Saving? Checking Saving" at bounding box center [562, 347] width 402 height 29
click at [811, 57] on span "×" at bounding box center [813, 51] width 11 height 21
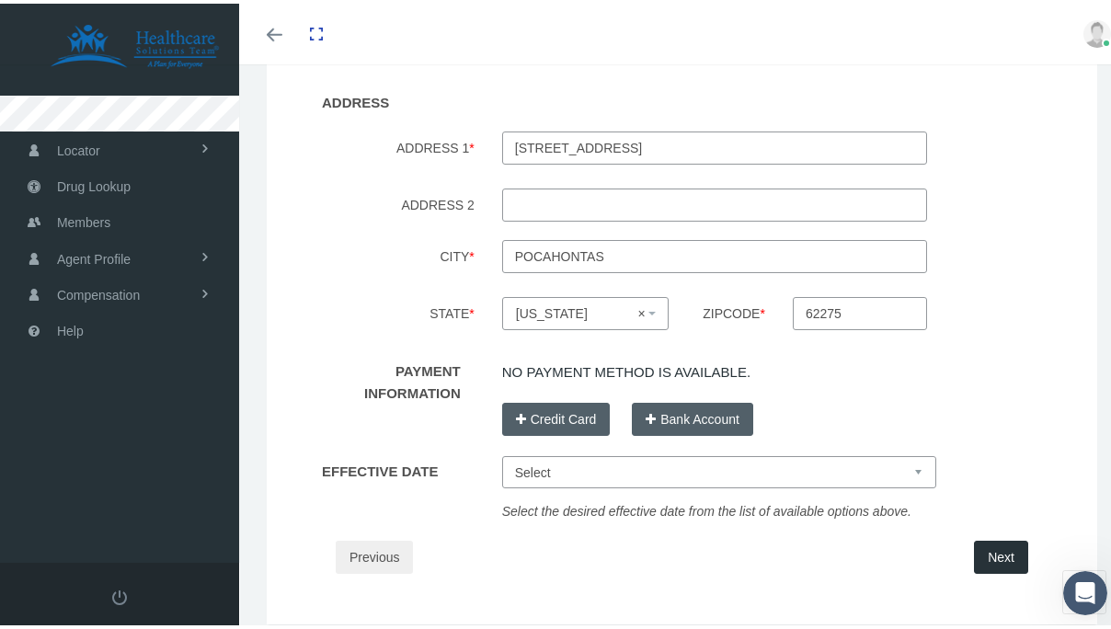
scroll to position [283, 0]
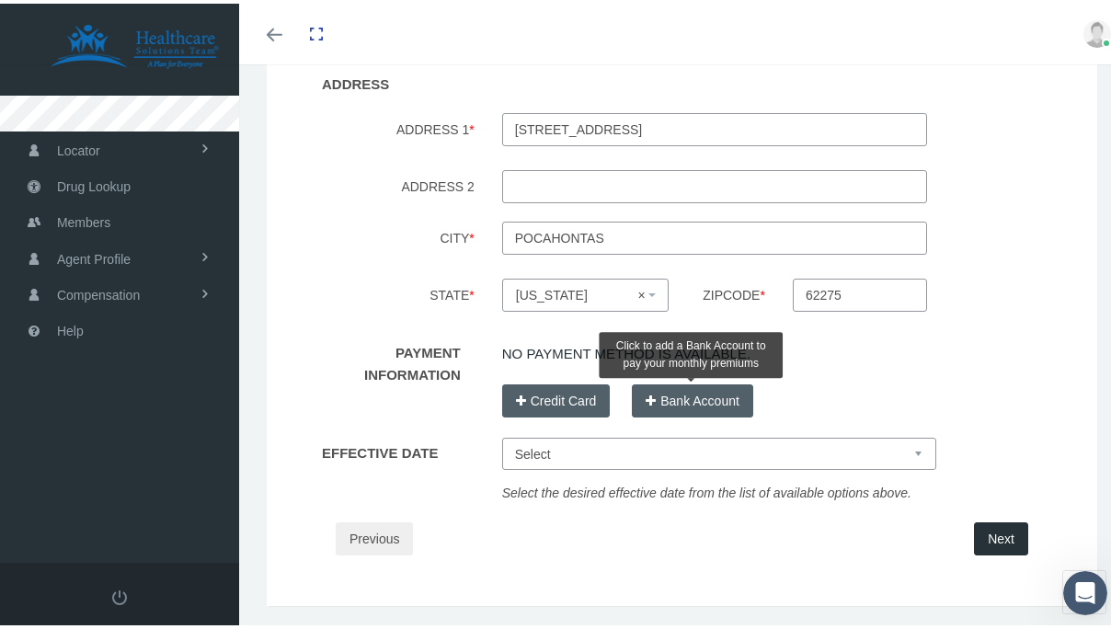
click at [688, 395] on button "Bank Account" at bounding box center [692, 397] width 121 height 33
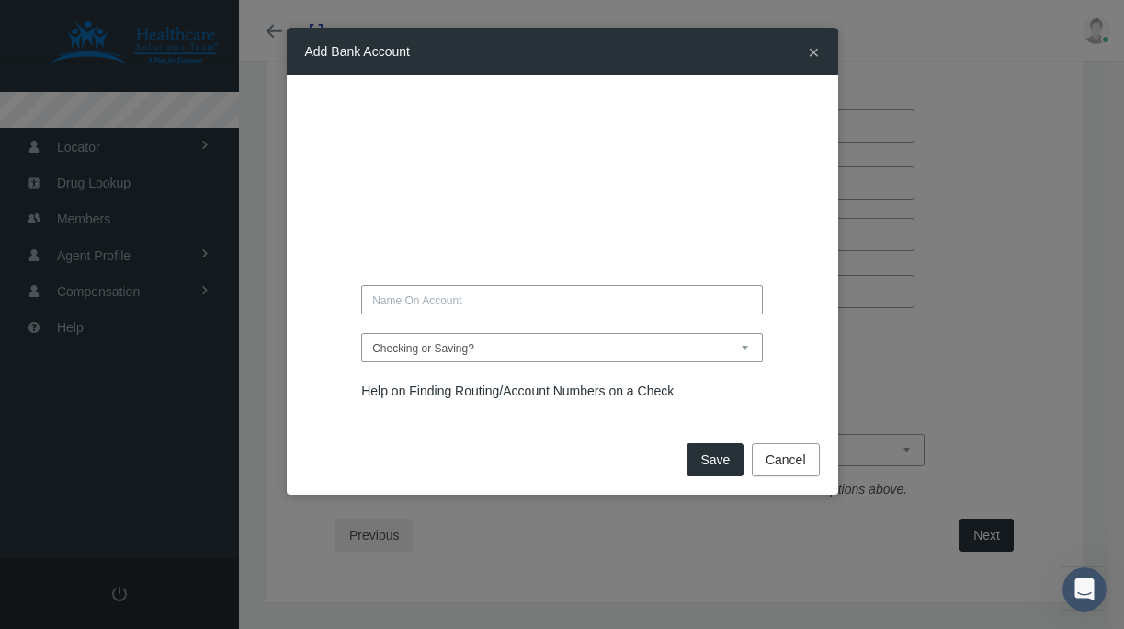
click at [451, 296] on input "text" at bounding box center [562, 299] width 402 height 29
type input "TARA"
click at [472, 291] on input "TARA" at bounding box center [562, 299] width 402 height 29
click at [457, 302] on input "TARA" at bounding box center [562, 299] width 402 height 29
click at [448, 354] on select "Checking or Saving? Checking Saving" at bounding box center [562, 347] width 402 height 29
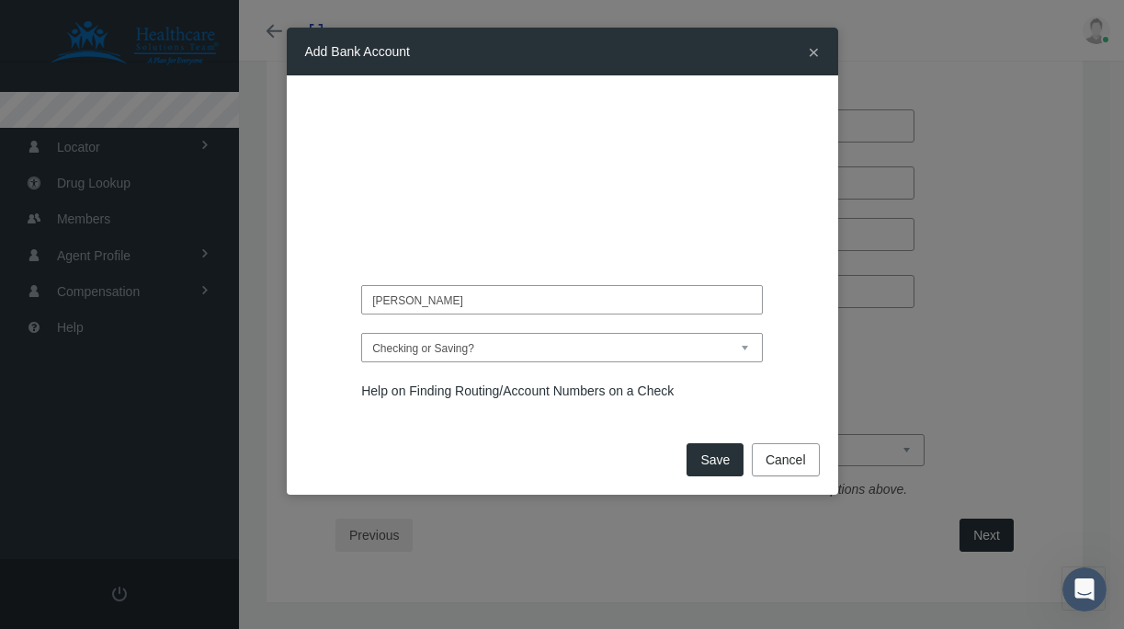
select select "Checking"
click at [361, 333] on select "Checking or Saving? Checking Saving" at bounding box center [562, 347] width 402 height 29
click at [455, 298] on input "TARA" at bounding box center [562, 299] width 402 height 29
click at [411, 303] on input "TARA HOGGIN" at bounding box center [562, 299] width 402 height 29
click at [418, 307] on input "TARA HOGGIN" at bounding box center [562, 299] width 402 height 29
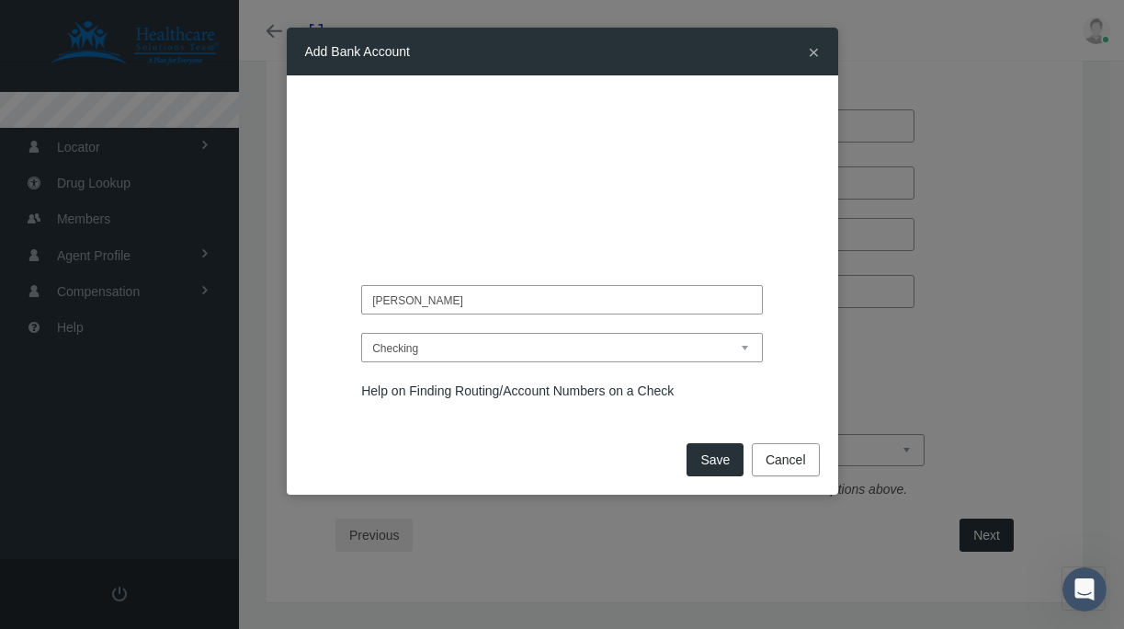
click at [427, 295] on input "TARA HOGGIN" at bounding box center [562, 299] width 402 height 29
click at [453, 303] on input "TARA HIGGIN" at bounding box center [562, 299] width 402 height 29
click at [508, 141] on div "TARA HIGGINBOT Saving" at bounding box center [562, 247] width 515 height 307
click at [464, 176] on div "TARA HIGGINBOT Saving" at bounding box center [562, 247] width 515 height 307
click at [492, 295] on input "TARA HIGGINBOT" at bounding box center [562, 299] width 402 height 29
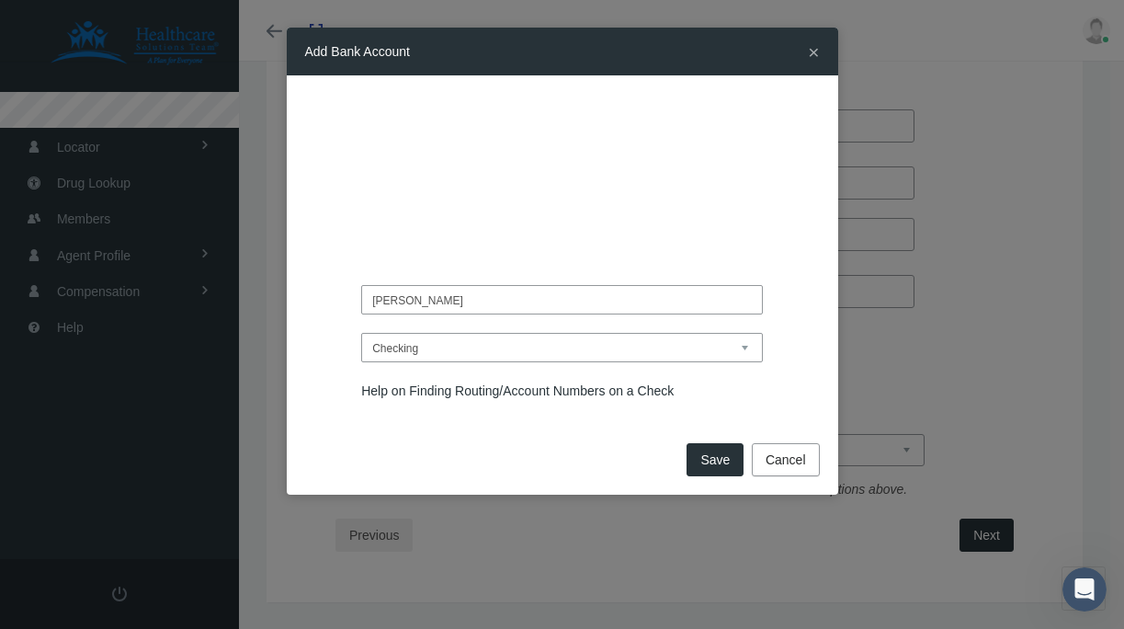
type input "TARA HIGGINBOTHAM"
click at [512, 276] on div "TARA HIGGINBOTHAM" at bounding box center [562, 247] width 515 height 307
click at [712, 462] on button "Save" at bounding box center [715, 459] width 57 height 33
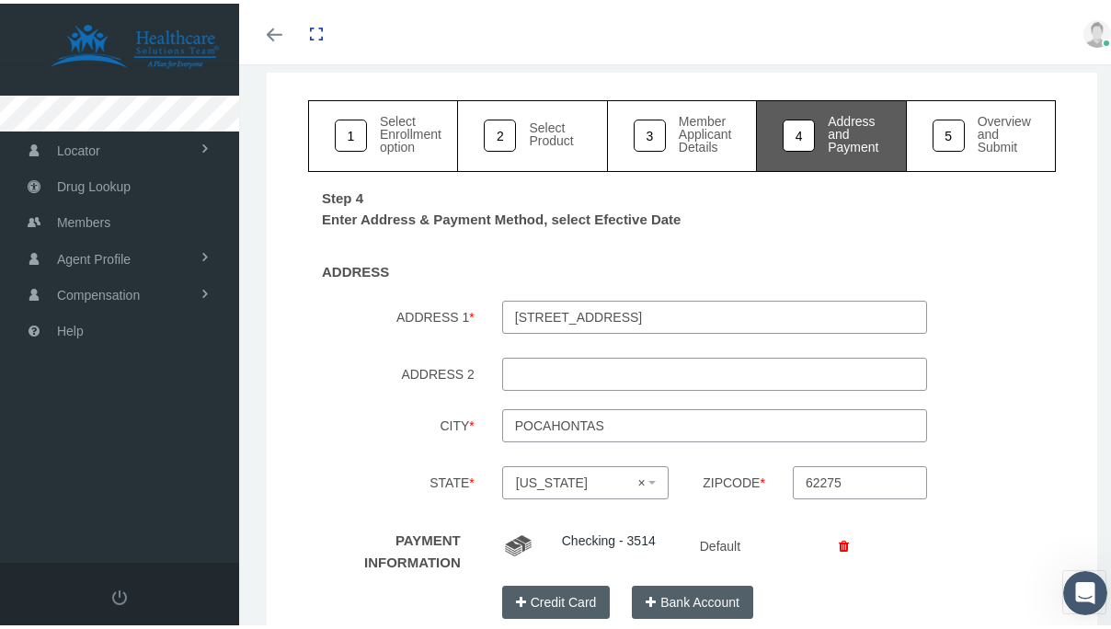
scroll to position [74, 0]
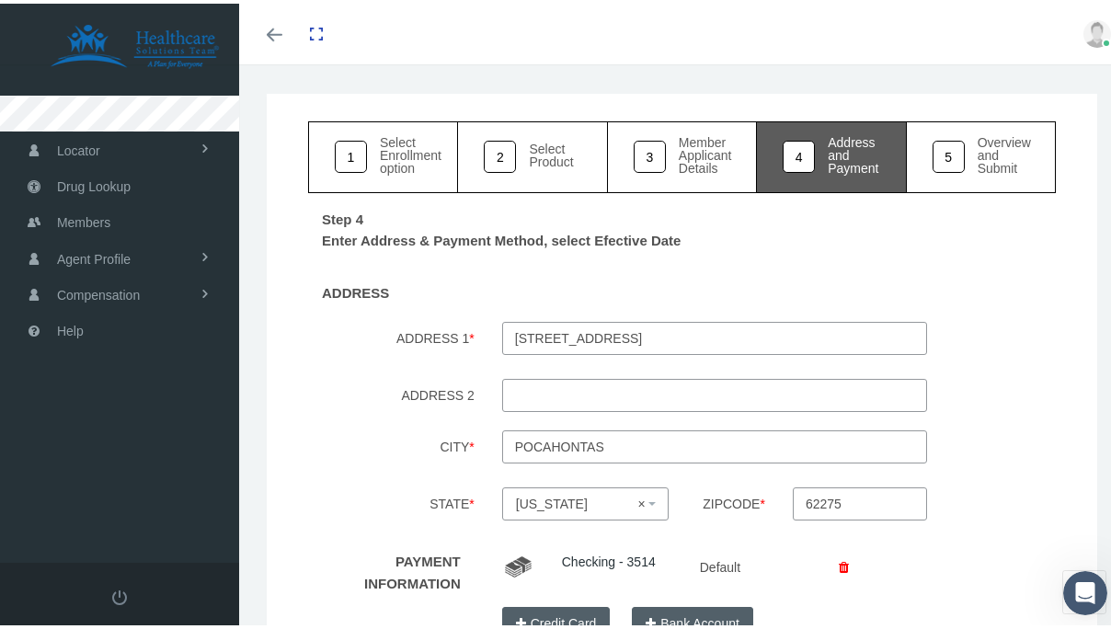
click at [394, 147] on div "Select Enrollment option" at bounding box center [411, 151] width 62 height 39
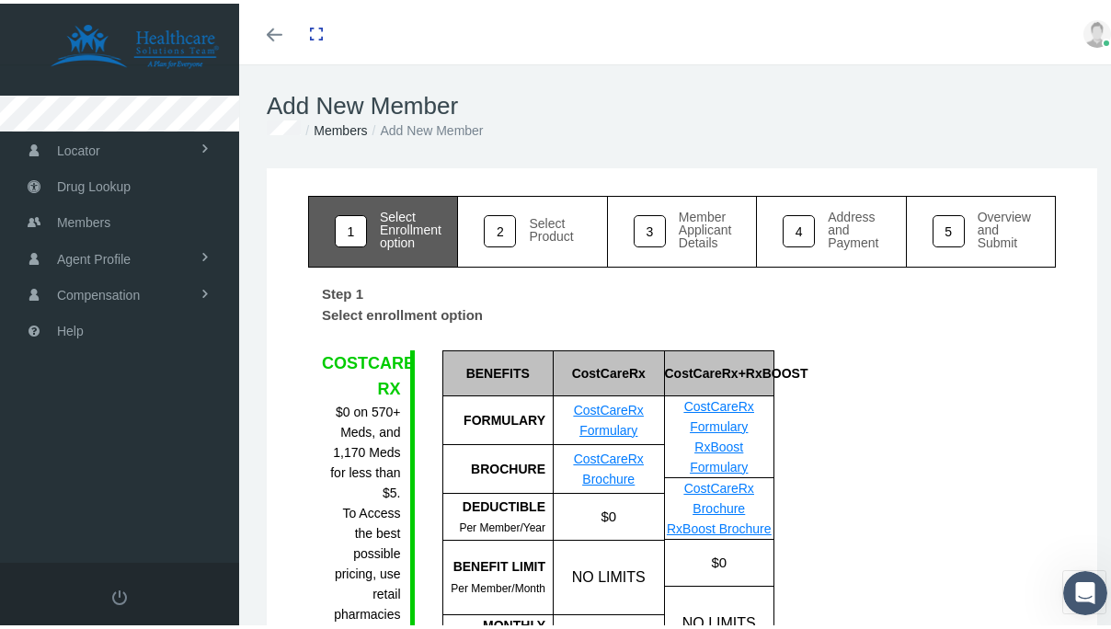
click at [507, 229] on div "2" at bounding box center [500, 227] width 32 height 32
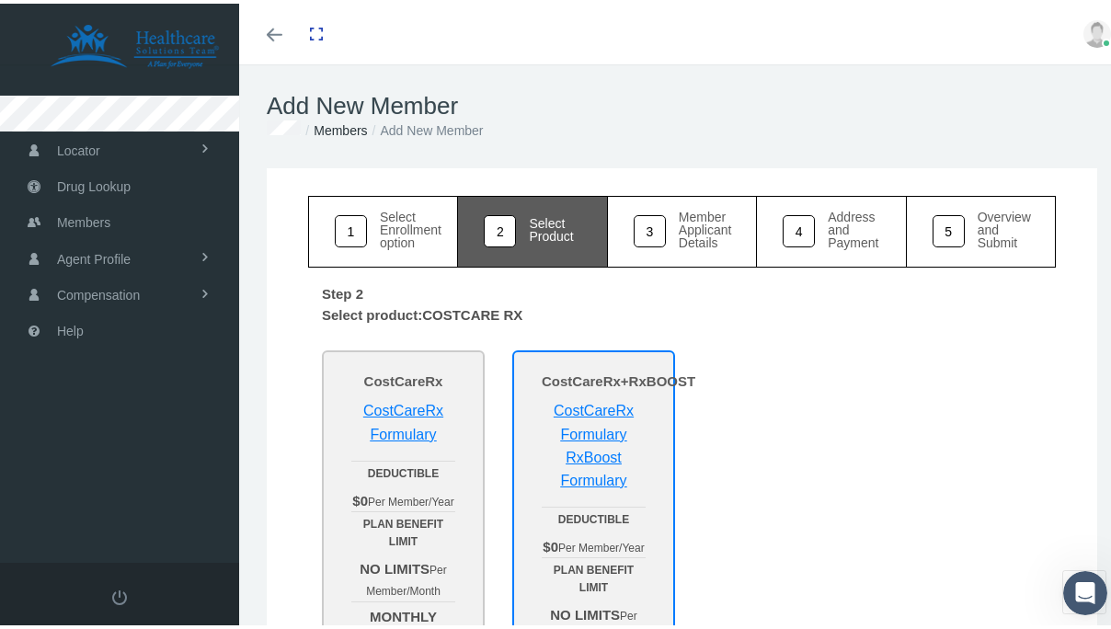
click at [666, 231] on link "3 Member Applicant Details" at bounding box center [682, 228] width 149 height 72
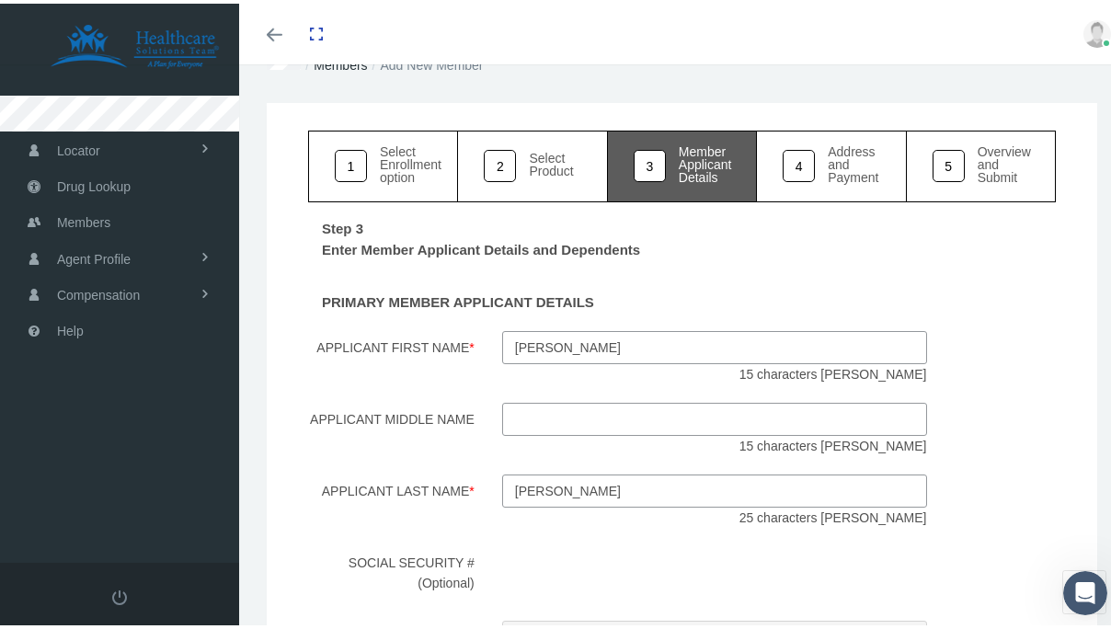
scroll to position [67, 0]
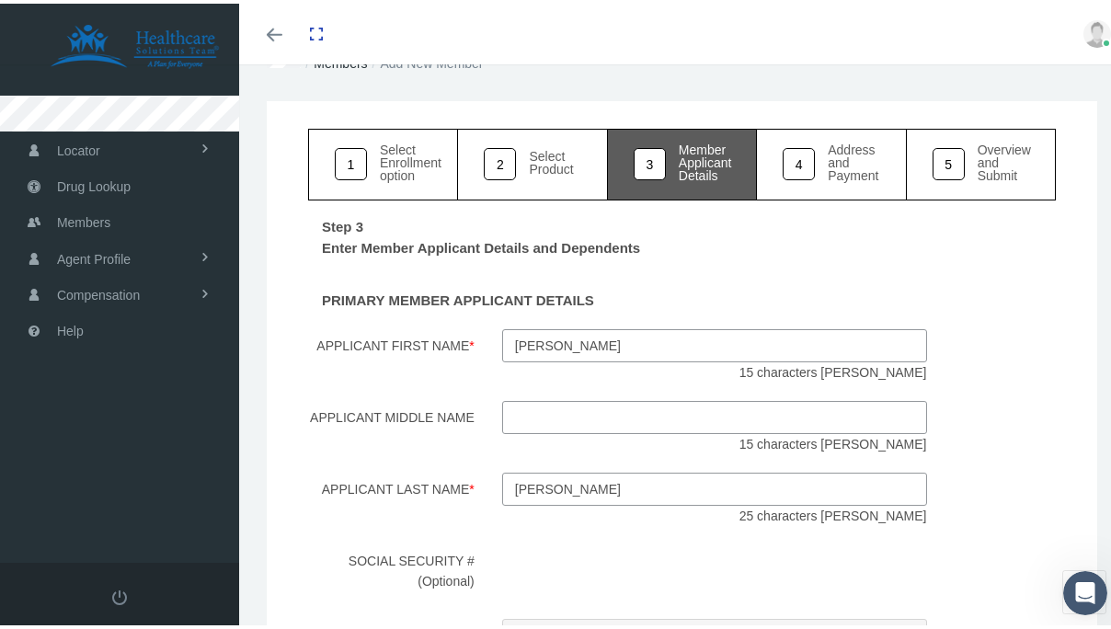
click at [520, 492] on input "higginbotham" at bounding box center [714, 485] width 425 height 33
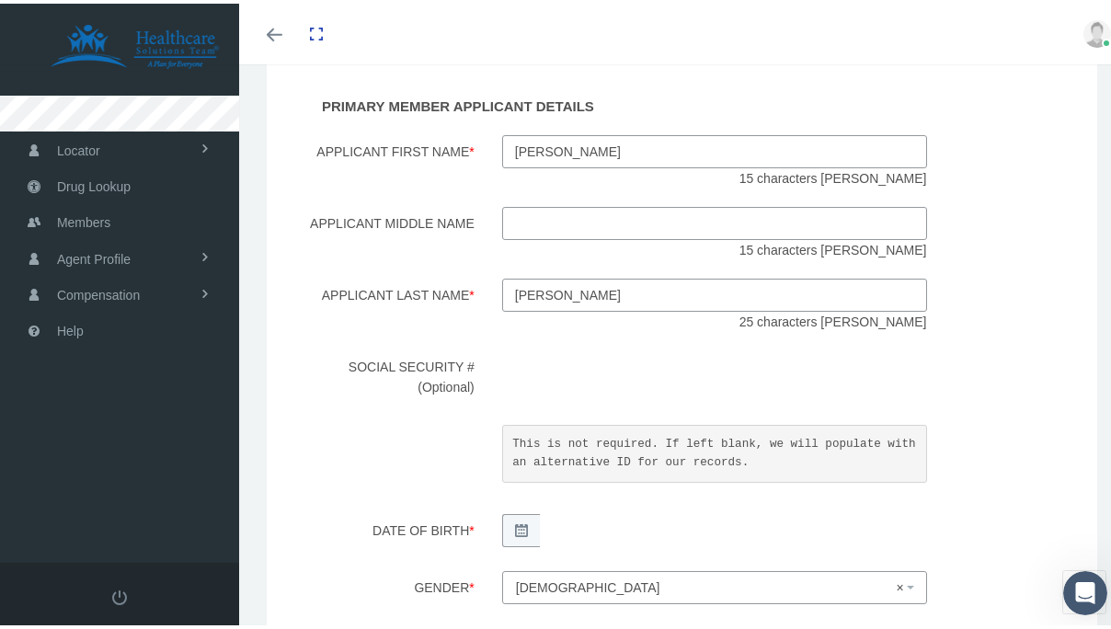
scroll to position [179, 0]
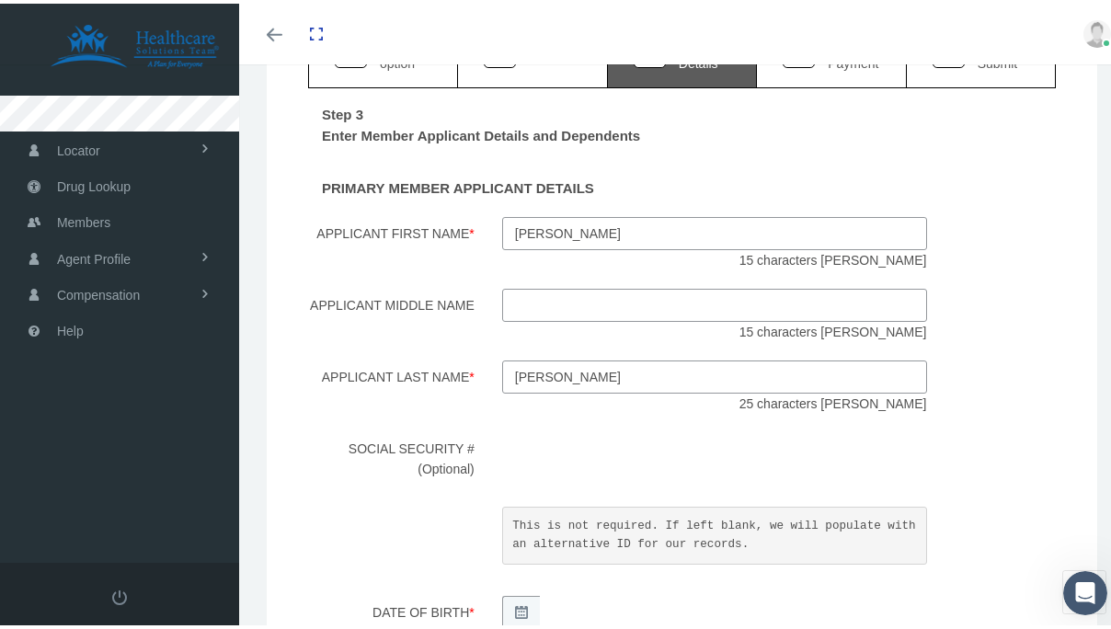
click at [852, 78] on link "4 Address and Payment" at bounding box center [831, 49] width 149 height 72
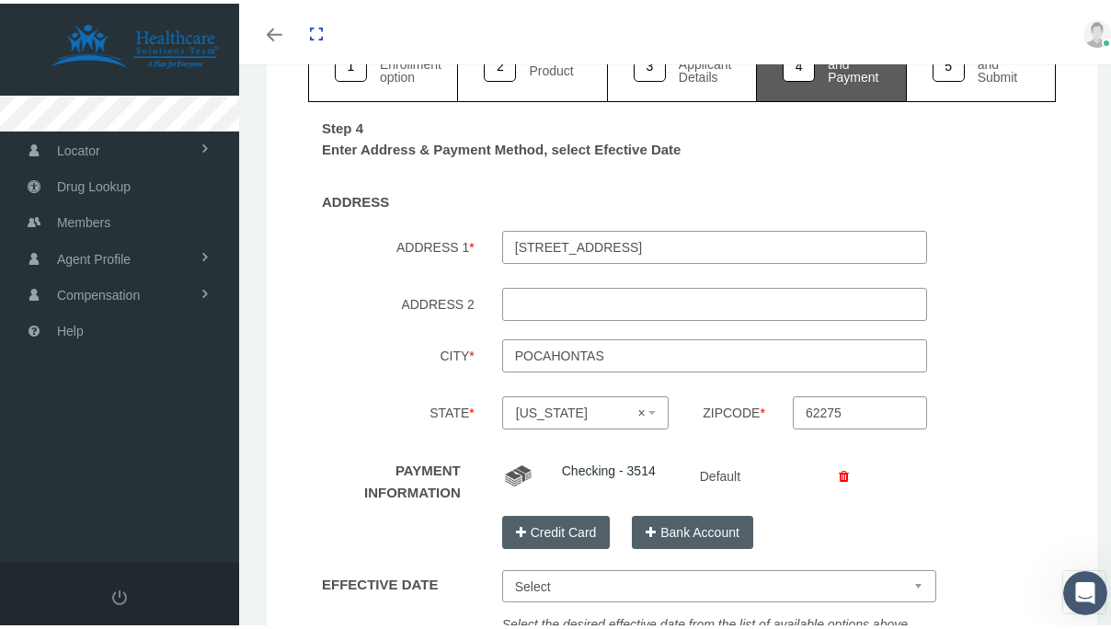
scroll to position [346, 0]
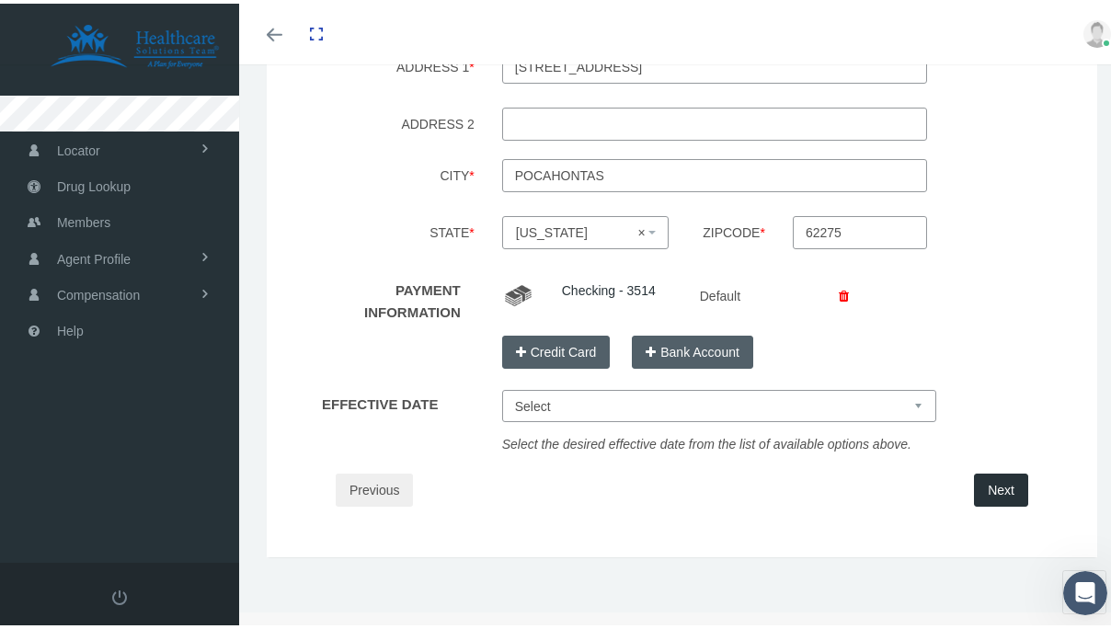
click at [974, 487] on button "Next" at bounding box center [1001, 486] width 54 height 33
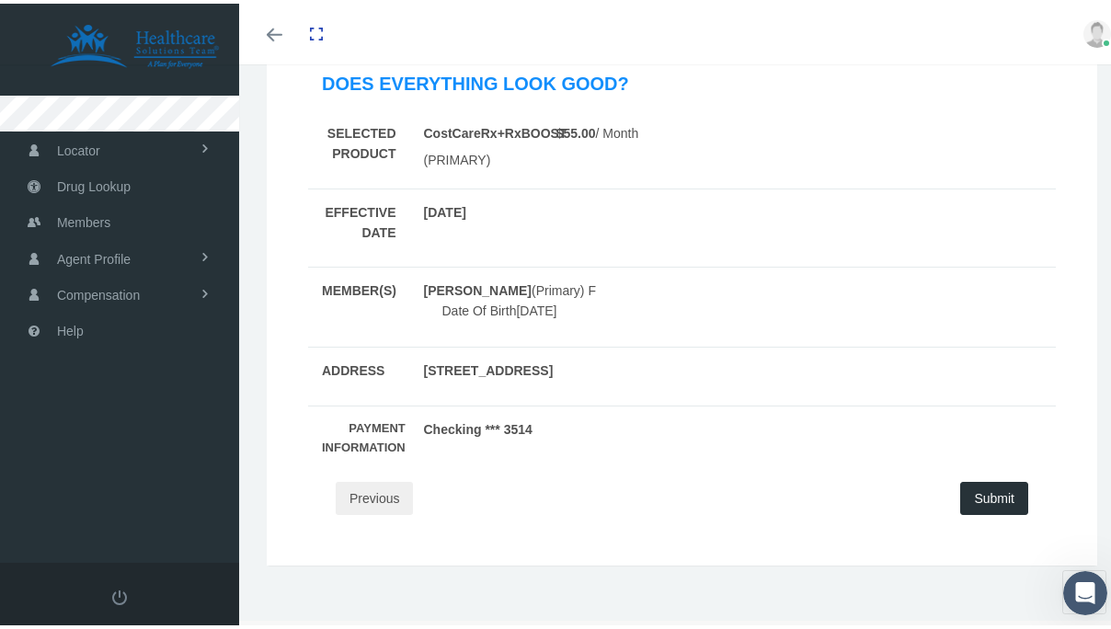
scroll to position [289, 0]
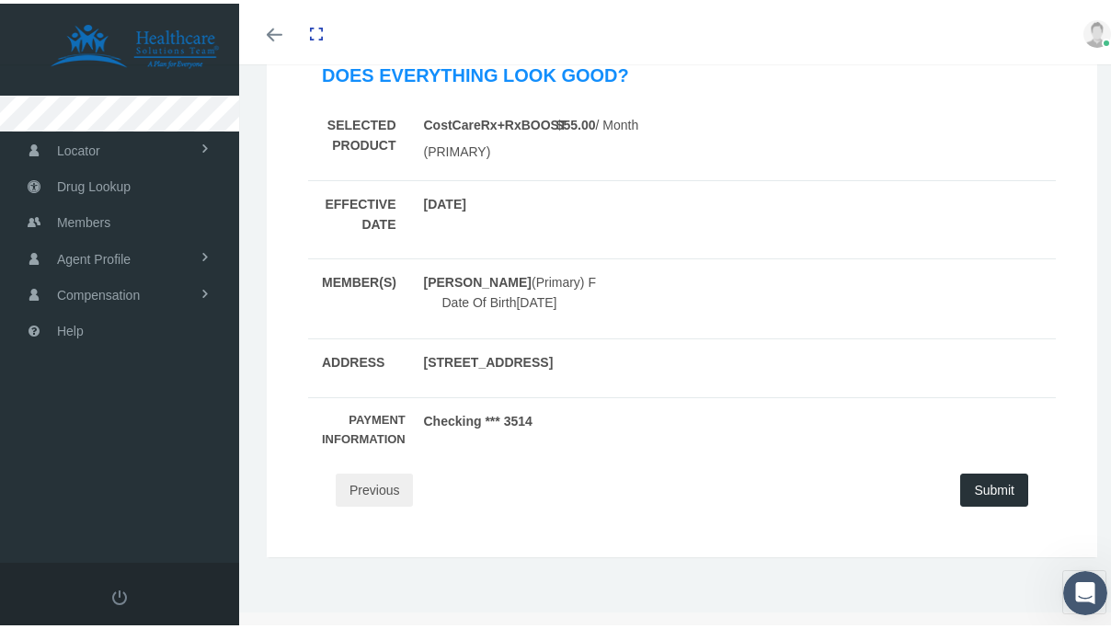
click at [981, 485] on button "Submit" at bounding box center [994, 486] width 68 height 33
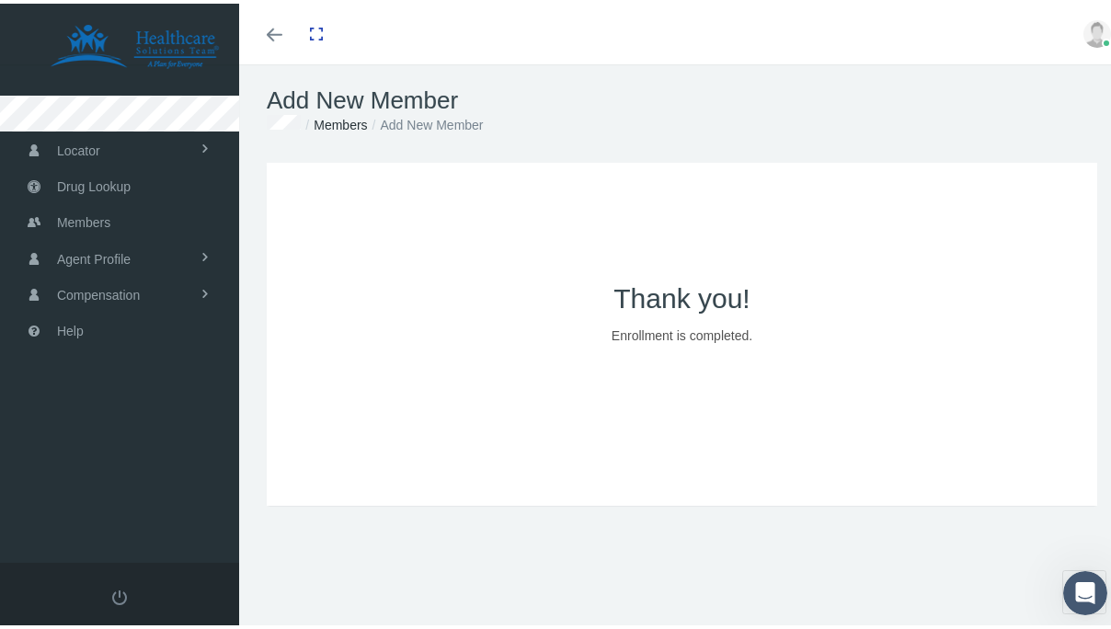
scroll to position [0, 0]
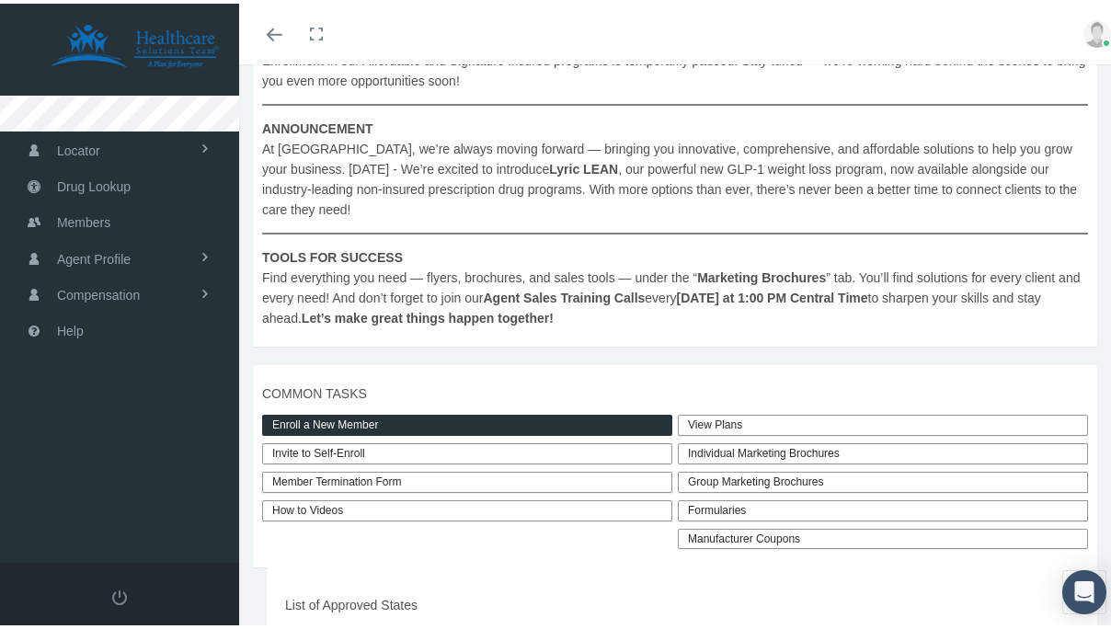
scroll to position [327, 0]
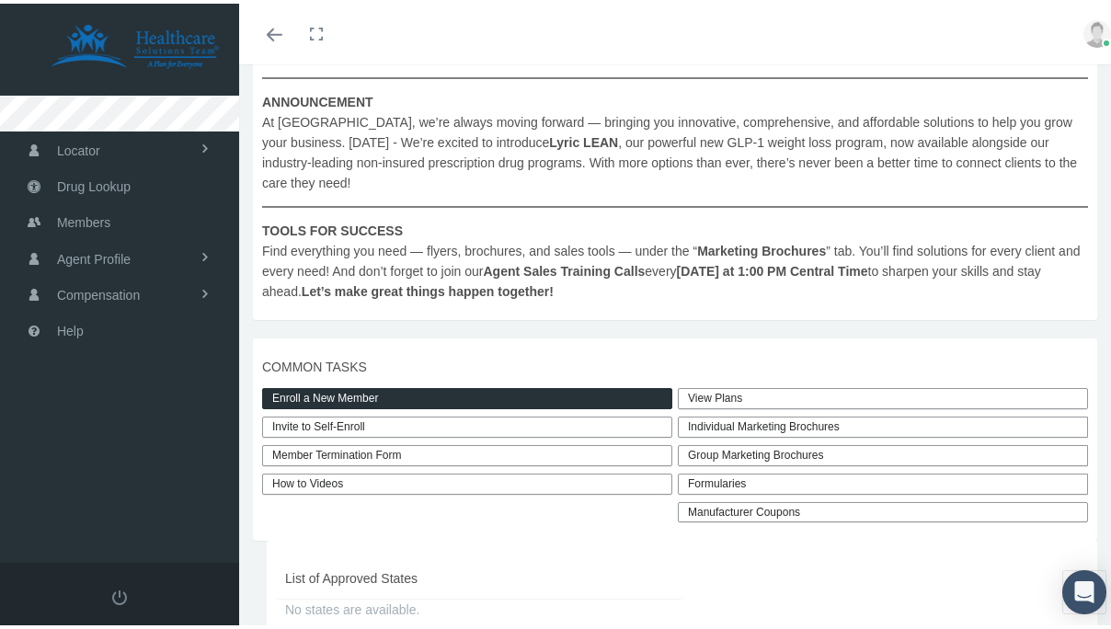
click at [391, 396] on link "Enroll a New Member" at bounding box center [467, 394] width 410 height 21
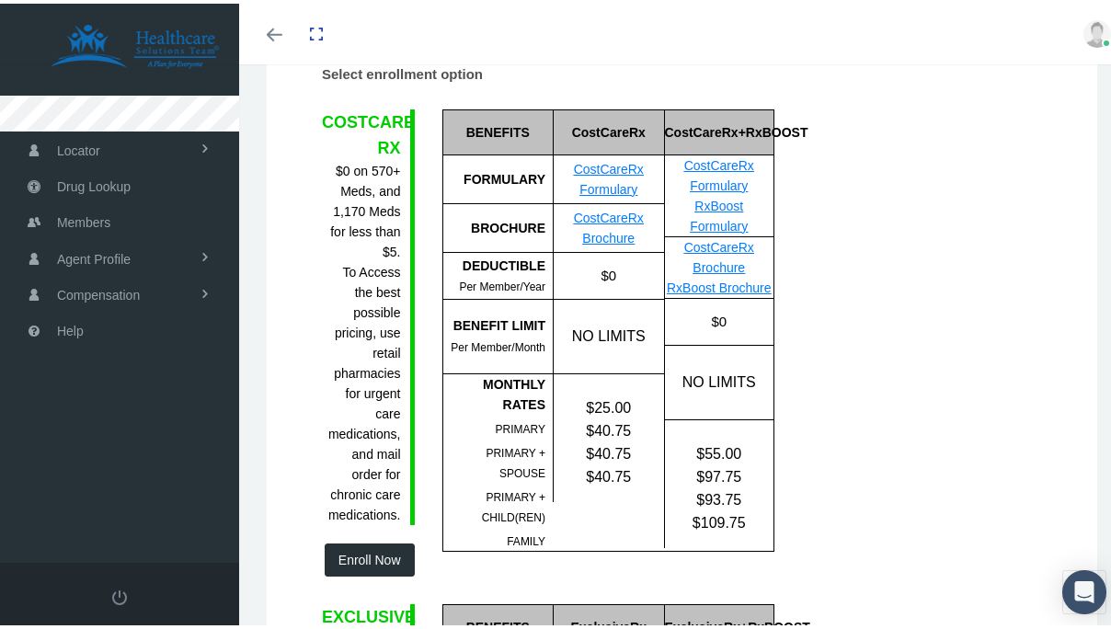
scroll to position [104, 0]
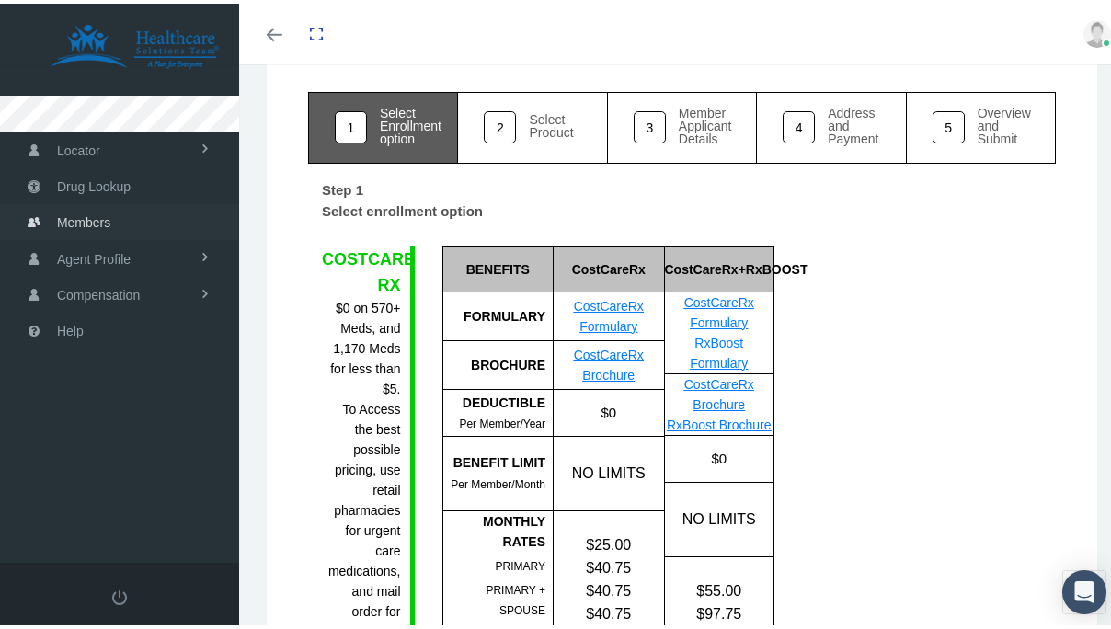
click at [152, 221] on link "Members" at bounding box center [119, 218] width 239 height 36
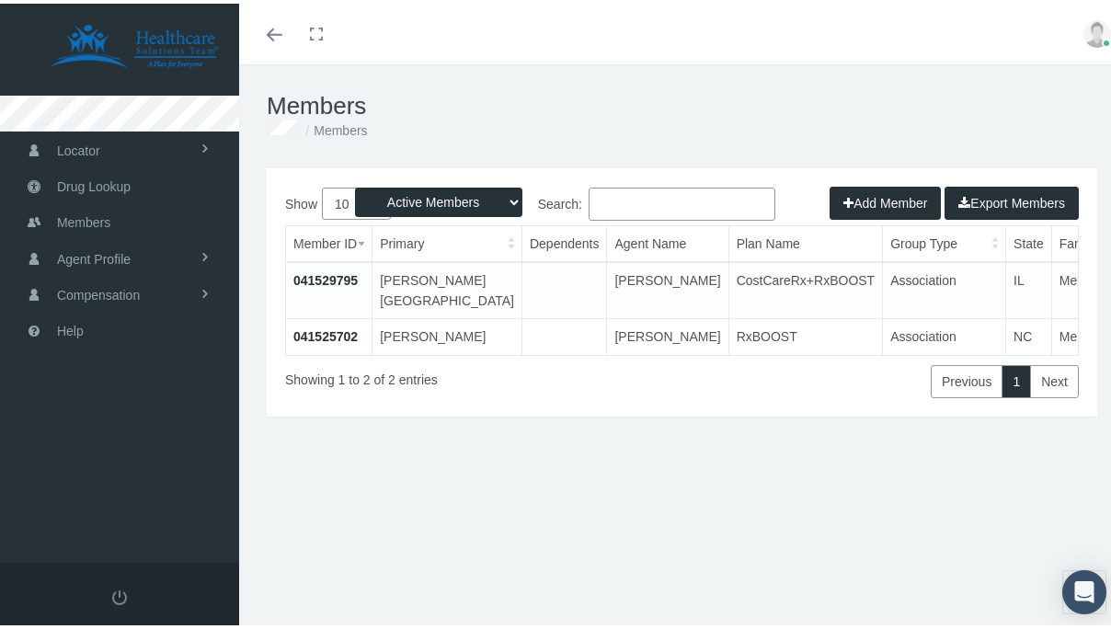
click at [325, 275] on link "041529795" at bounding box center [325, 276] width 64 height 15
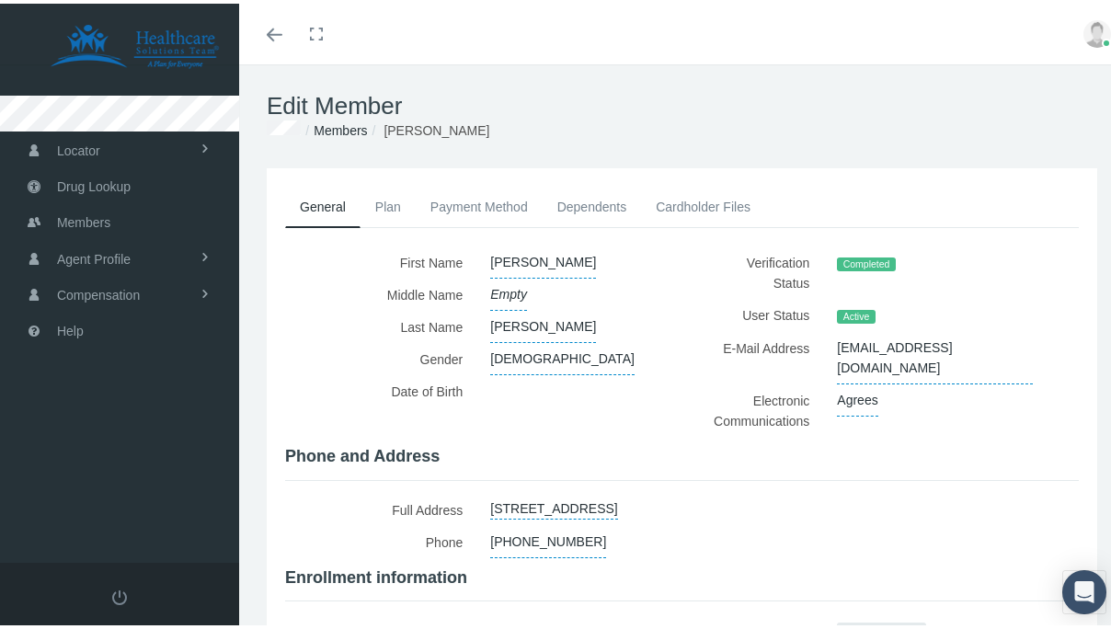
click at [258, 36] on link "Toggle menubar" at bounding box center [274, 30] width 43 height 61
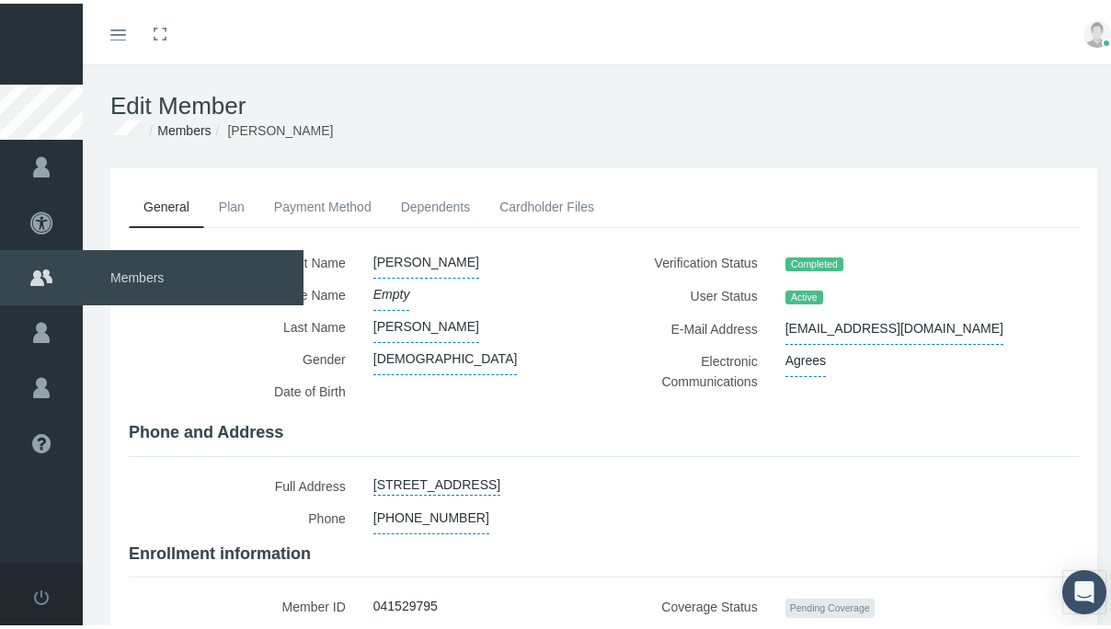
click at [120, 279] on span "Members" at bounding box center [193, 273] width 221 height 55
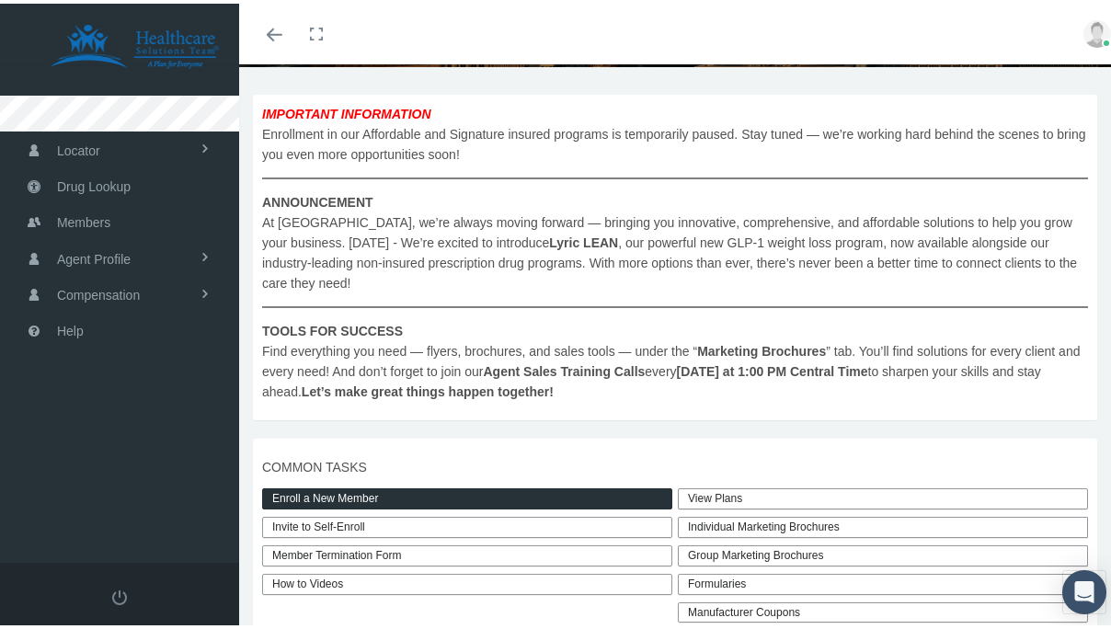
scroll to position [313, 0]
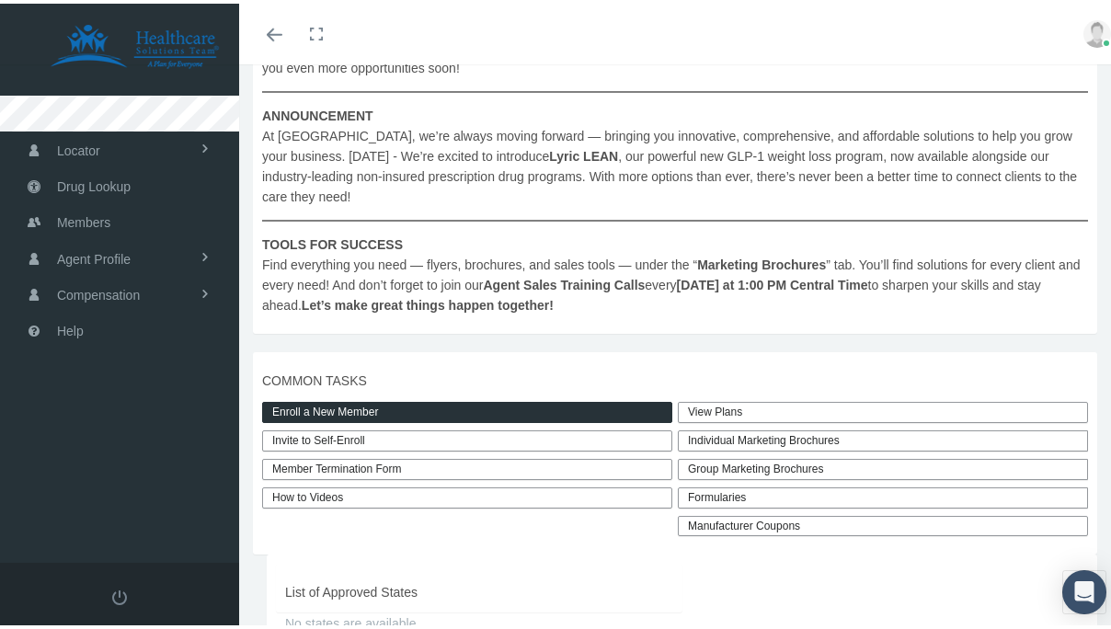
click at [384, 404] on link "Enroll a New Member" at bounding box center [467, 408] width 410 height 21
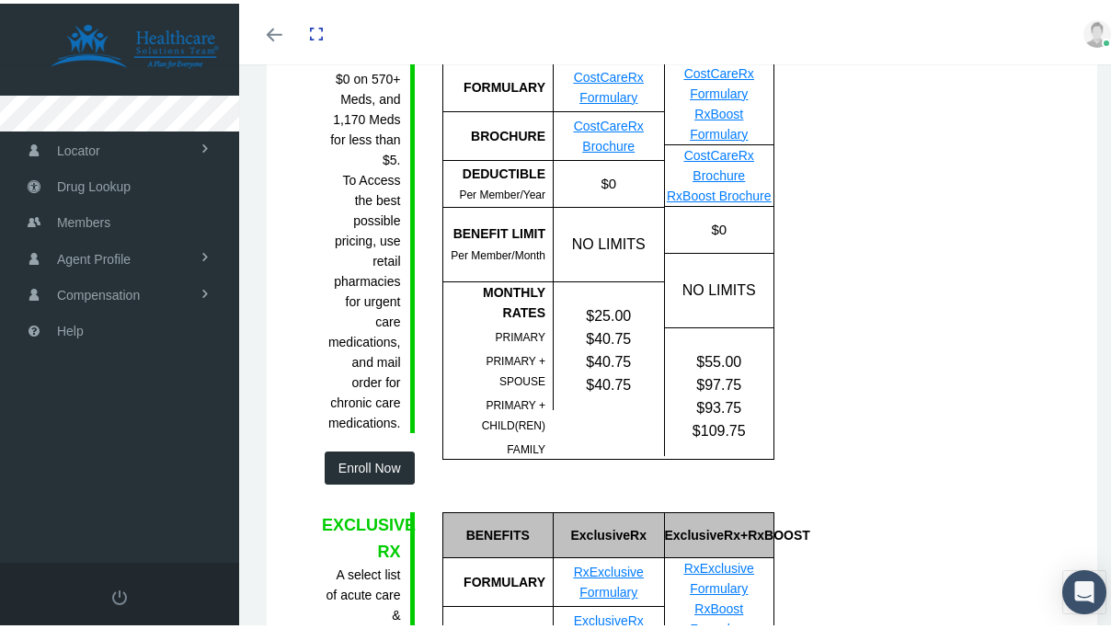
scroll to position [342, 0]
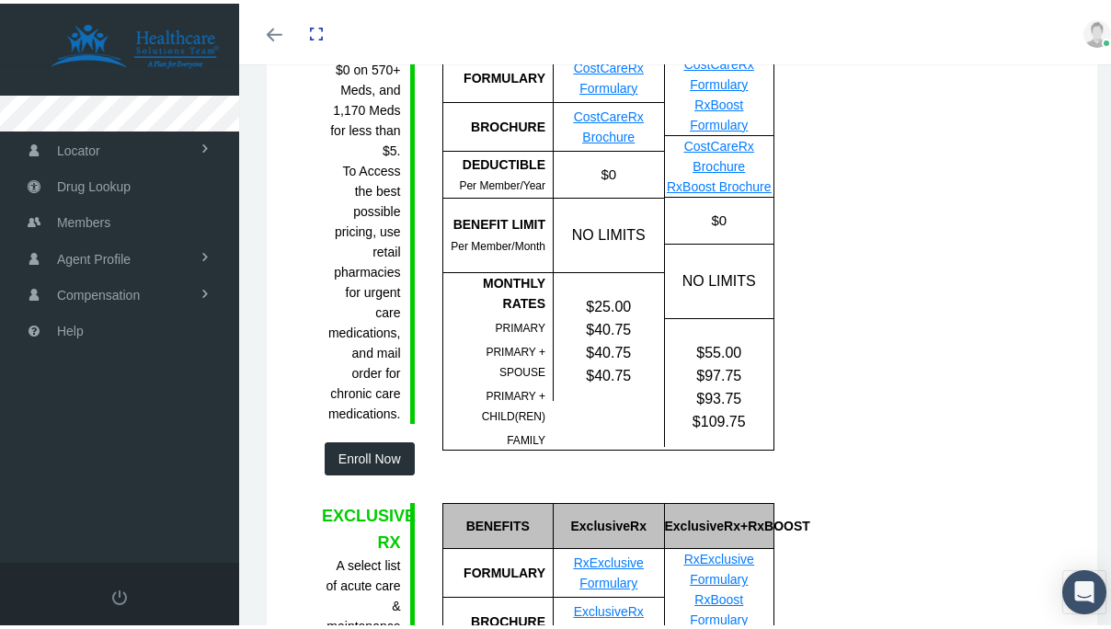
click at [383, 438] on div "COSTCARE RX $0 on 570+ Meds, and 1,170 Meds for less than $5. To Access the bes…" at bounding box center [368, 239] width 120 height 468
click at [374, 450] on button "Enroll Now" at bounding box center [370, 455] width 90 height 33
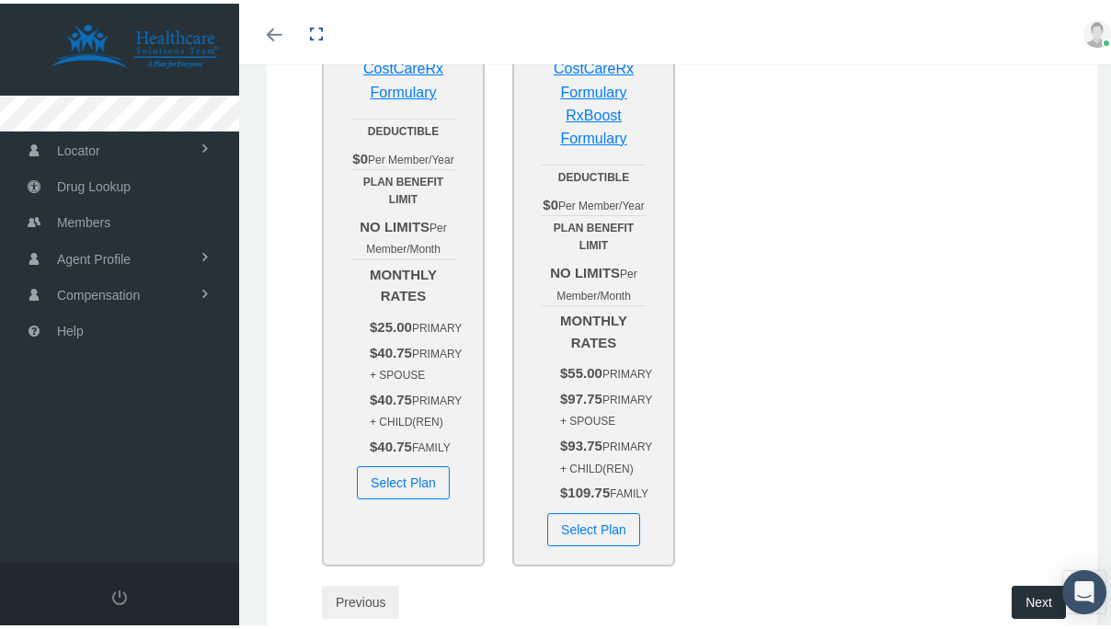
scroll to position [0, 0]
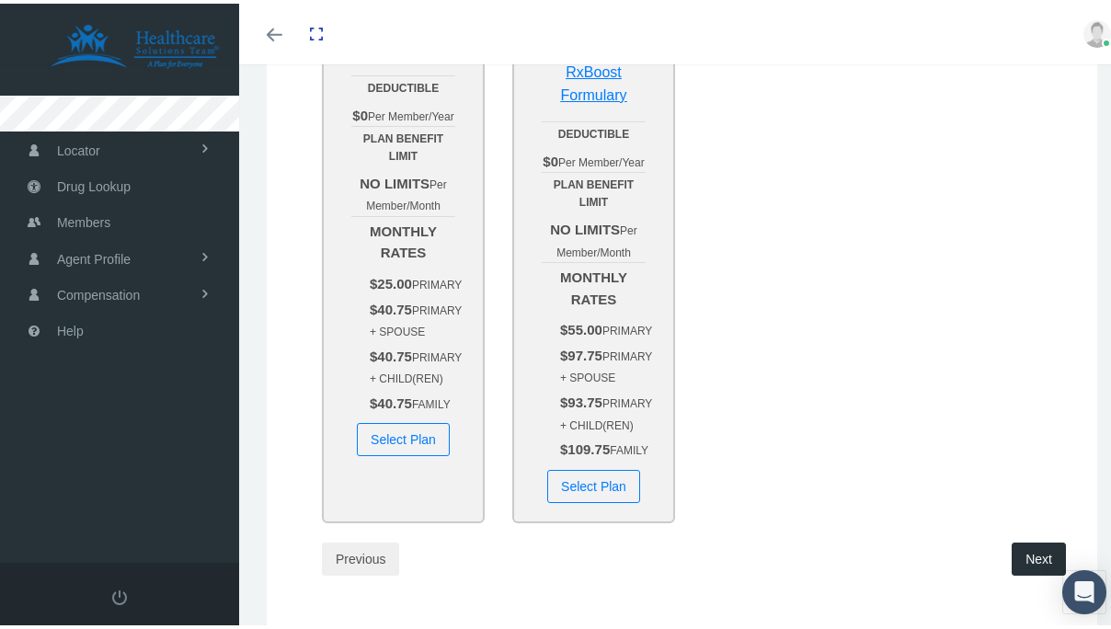
click at [409, 452] on button "Select Plan" at bounding box center [403, 435] width 93 height 33
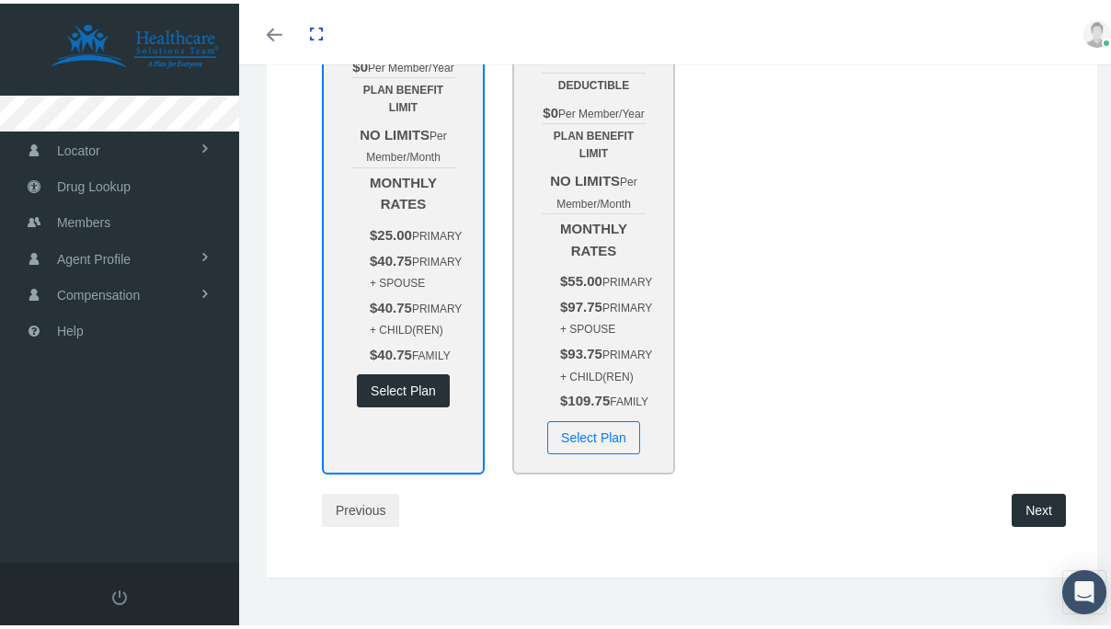
scroll to position [448, 0]
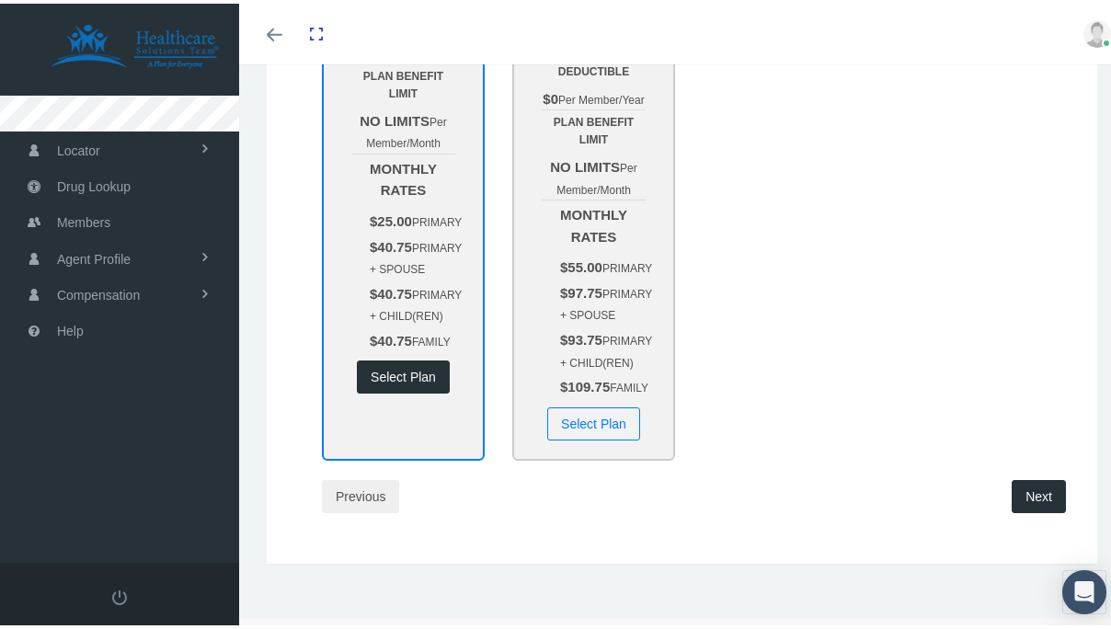
click at [1027, 509] on button "Next" at bounding box center [1038, 492] width 54 height 33
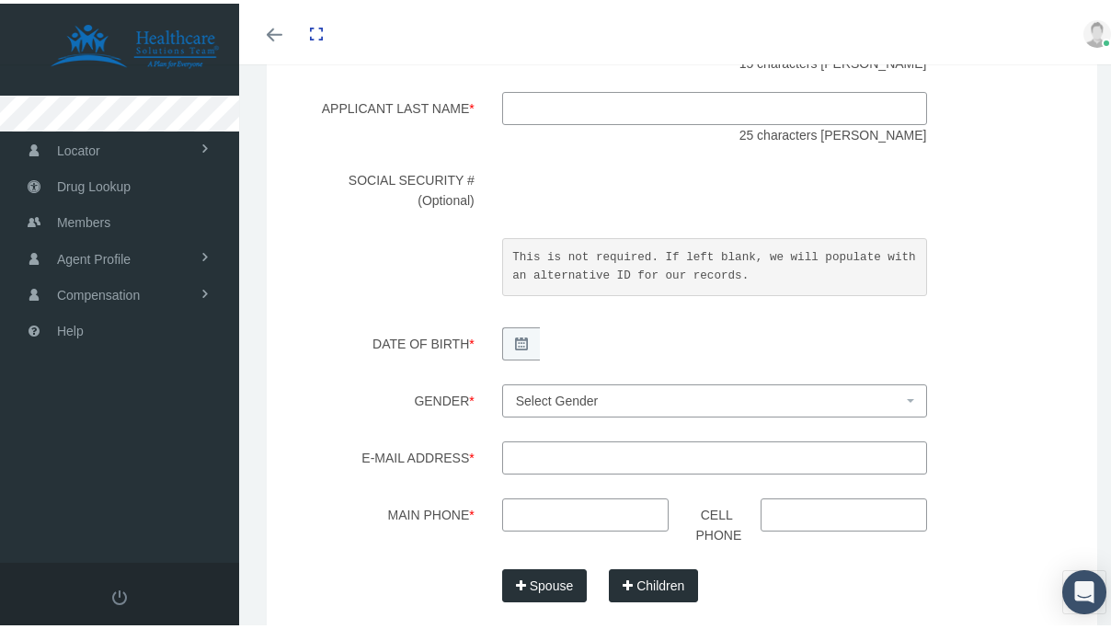
scroll to position [0, 0]
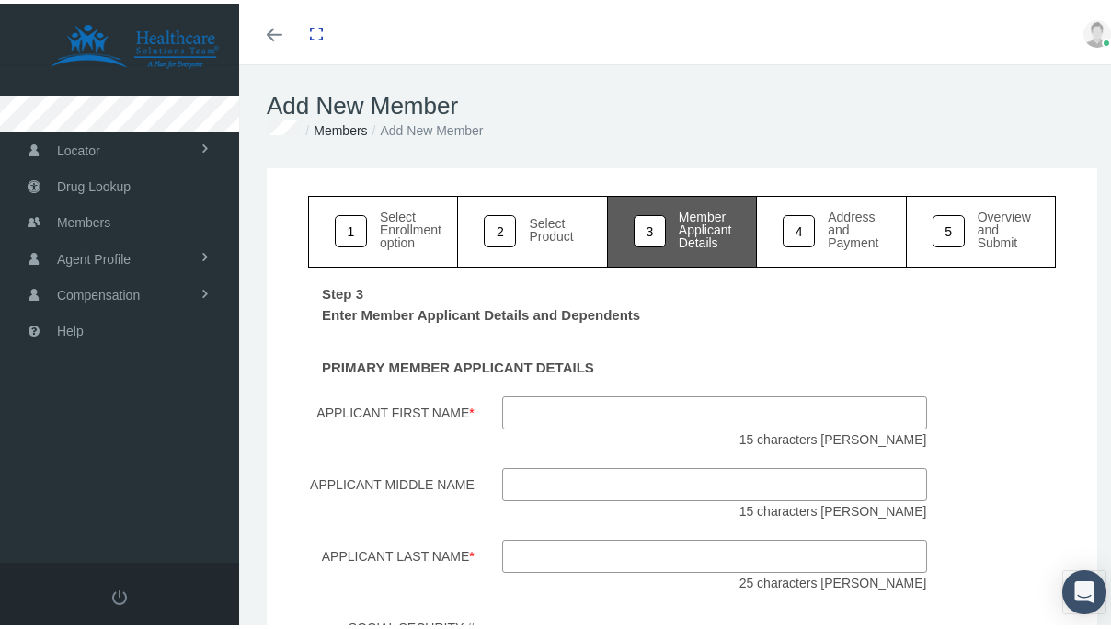
click at [875, 411] on input "Applicant First Name *" at bounding box center [714, 409] width 425 height 33
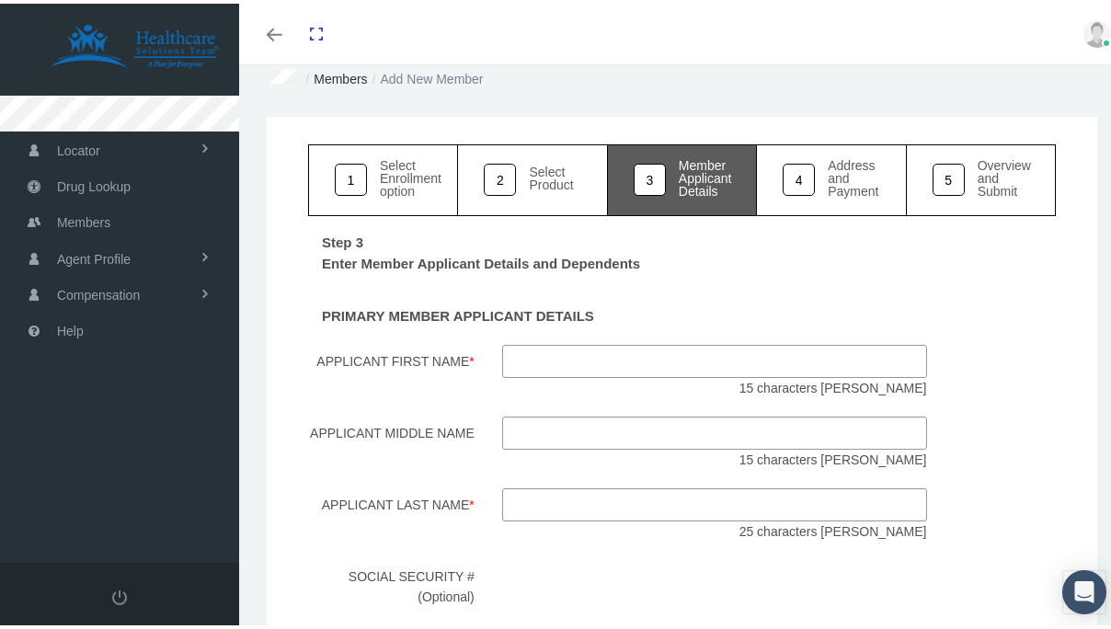
click at [706, 349] on input "Applicant First Name *" at bounding box center [714, 357] width 425 height 33
type input "soshana"
click at [637, 385] on div "soshana 15 characters max" at bounding box center [714, 367] width 452 height 53
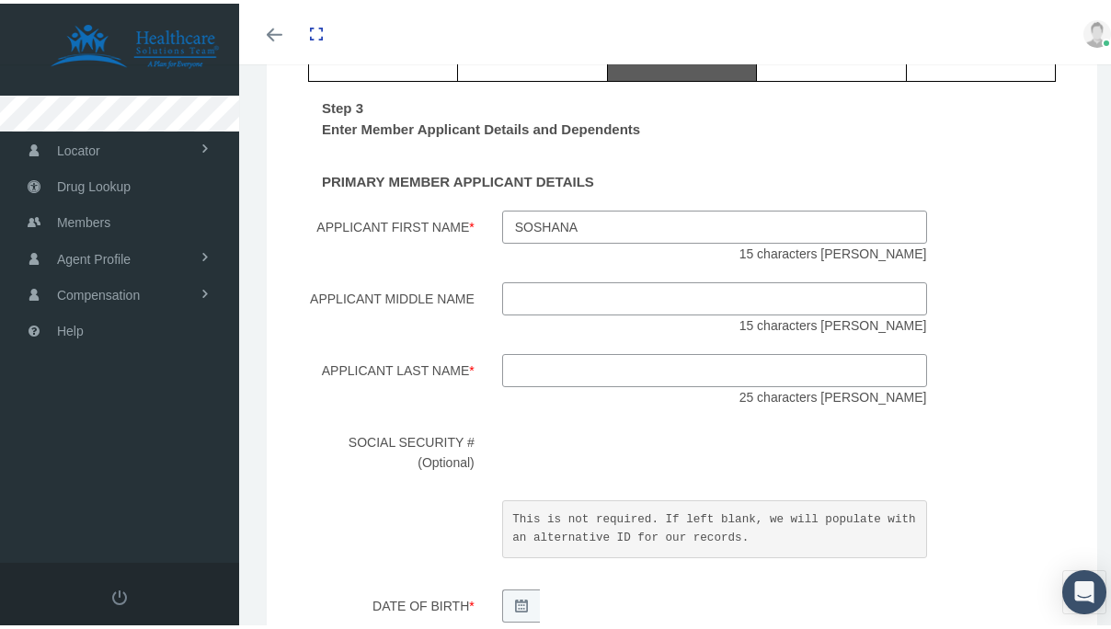
scroll to position [198, 0]
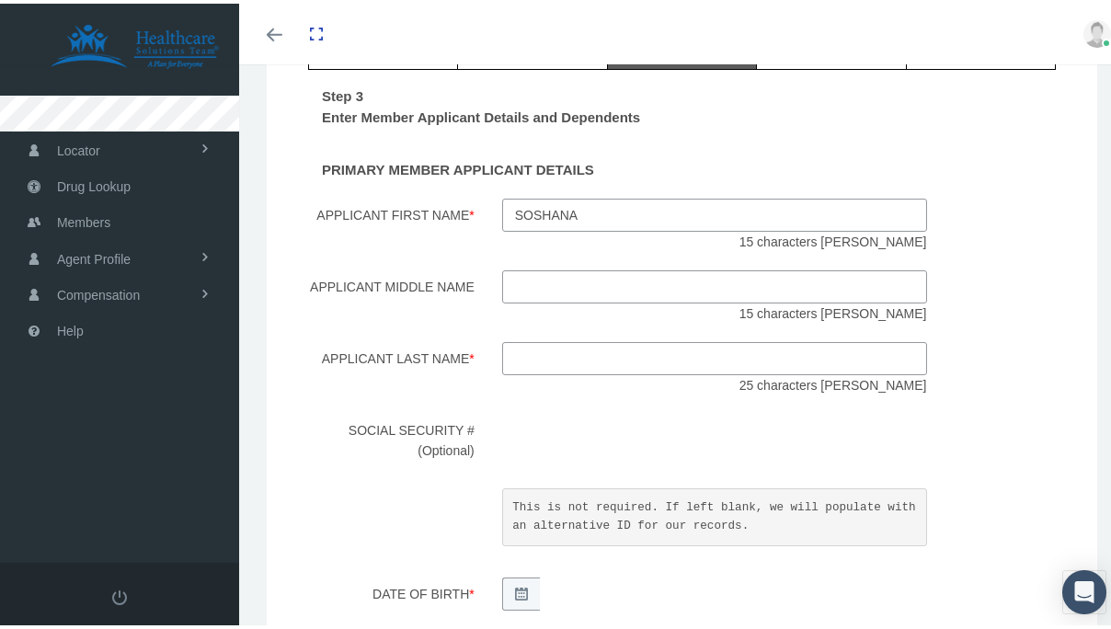
click at [543, 364] on input "Applicant Last Name *" at bounding box center [714, 354] width 425 height 33
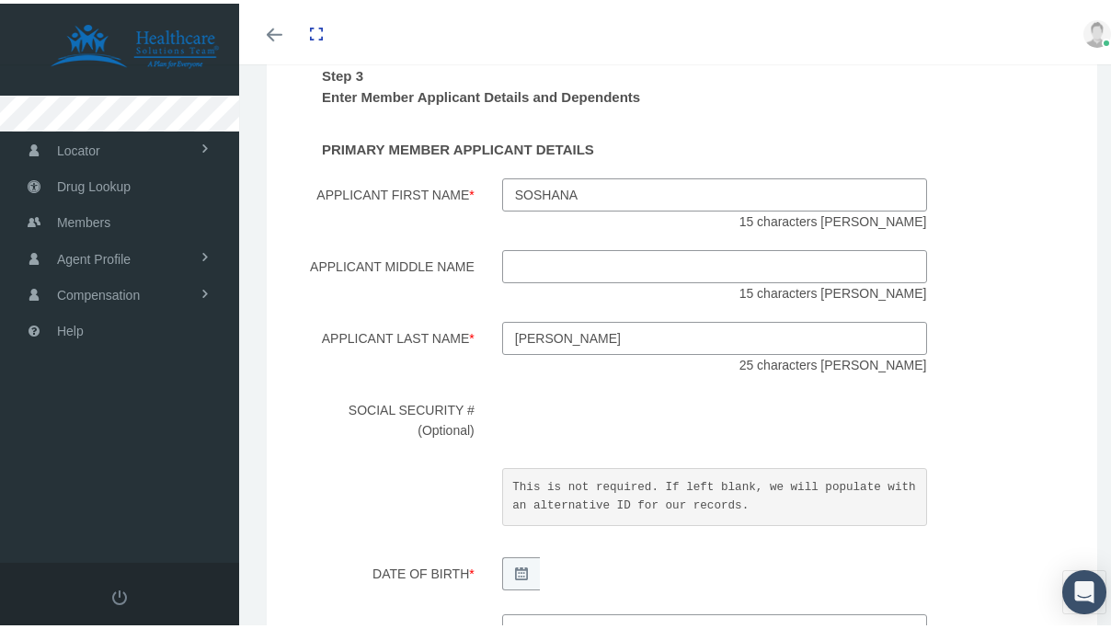
scroll to position [222, 0]
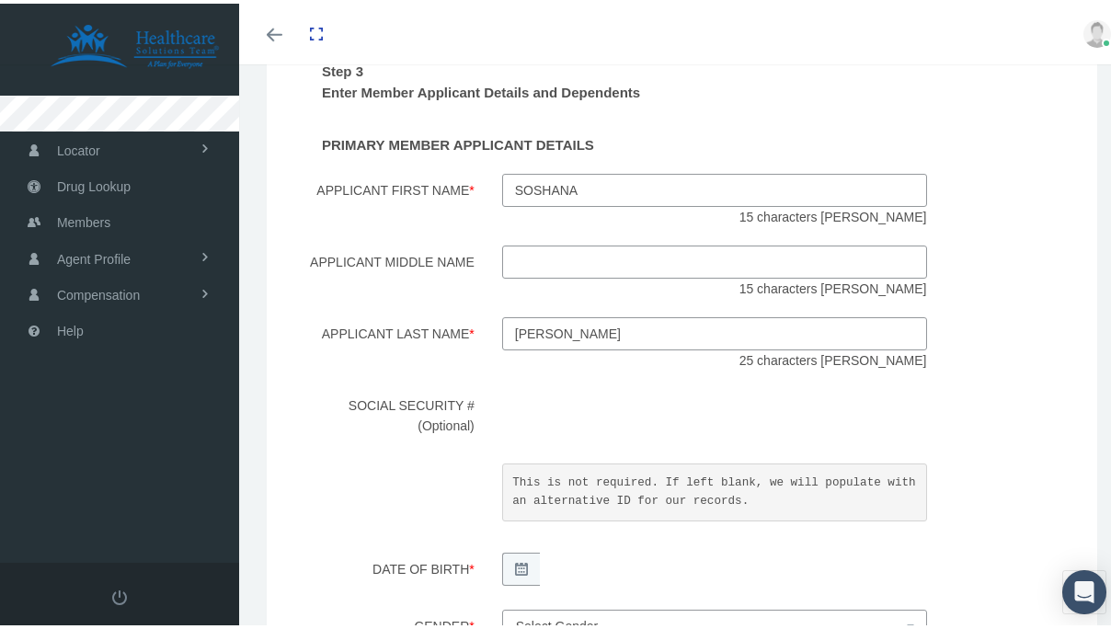
type input "orr"
click at [475, 369] on div "Step 3 Enter Member Applicant Details and Dependents PRIMARY MEMBER APPLICANT D…" at bounding box center [681, 480] width 747 height 878
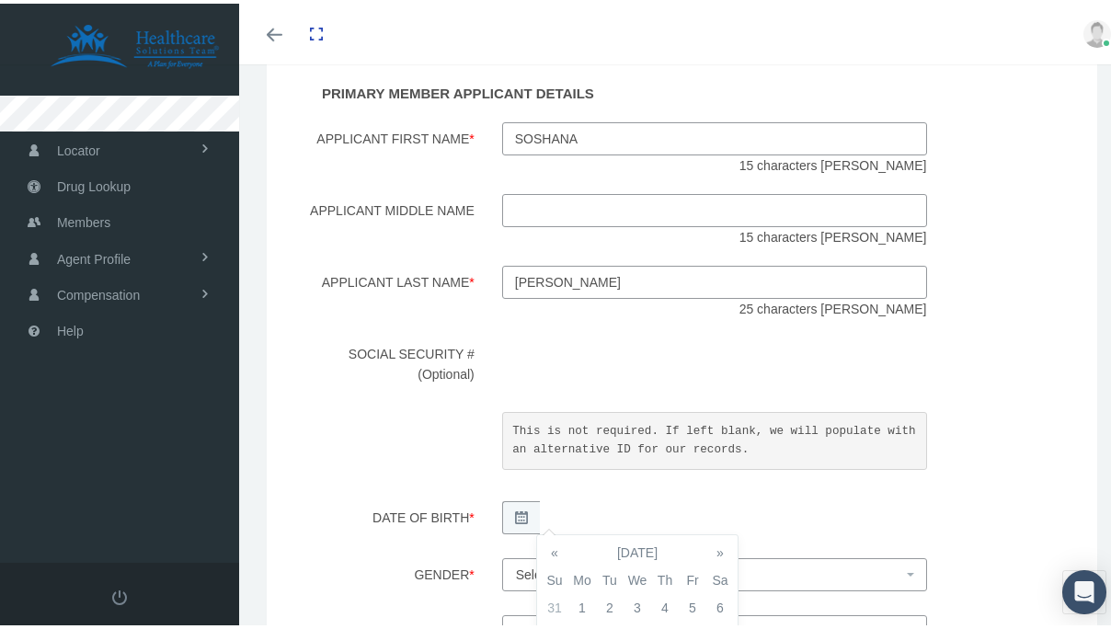
click at [470, 474] on div "SOCIAL SECURITY # (Optional) This is not required. If left blank, we will popul…" at bounding box center [681, 406] width 775 height 145
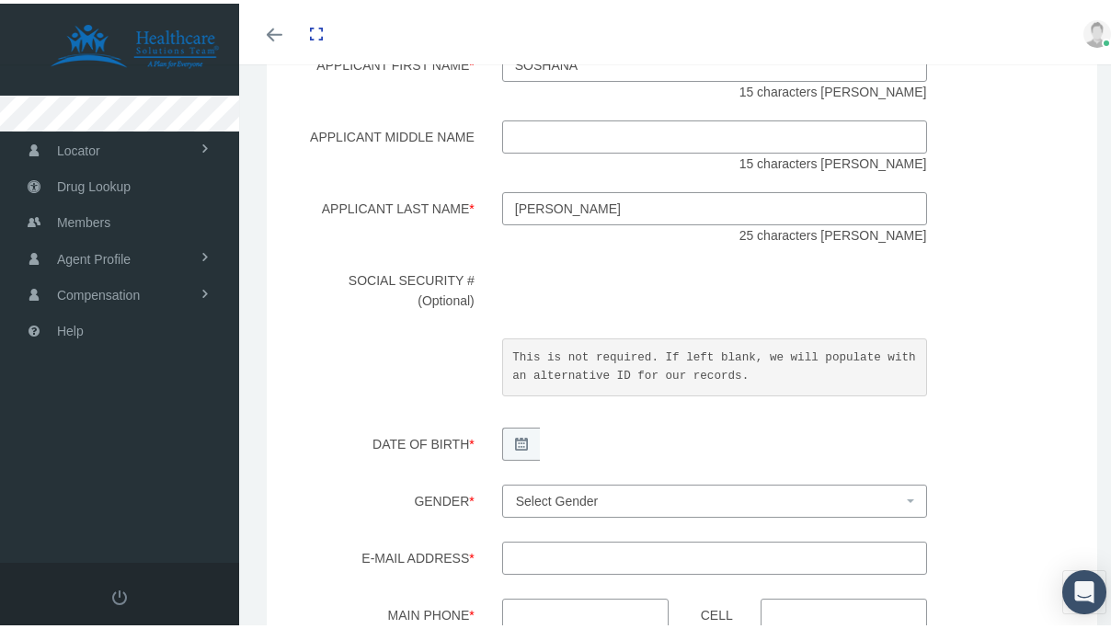
scroll to position [393, 0]
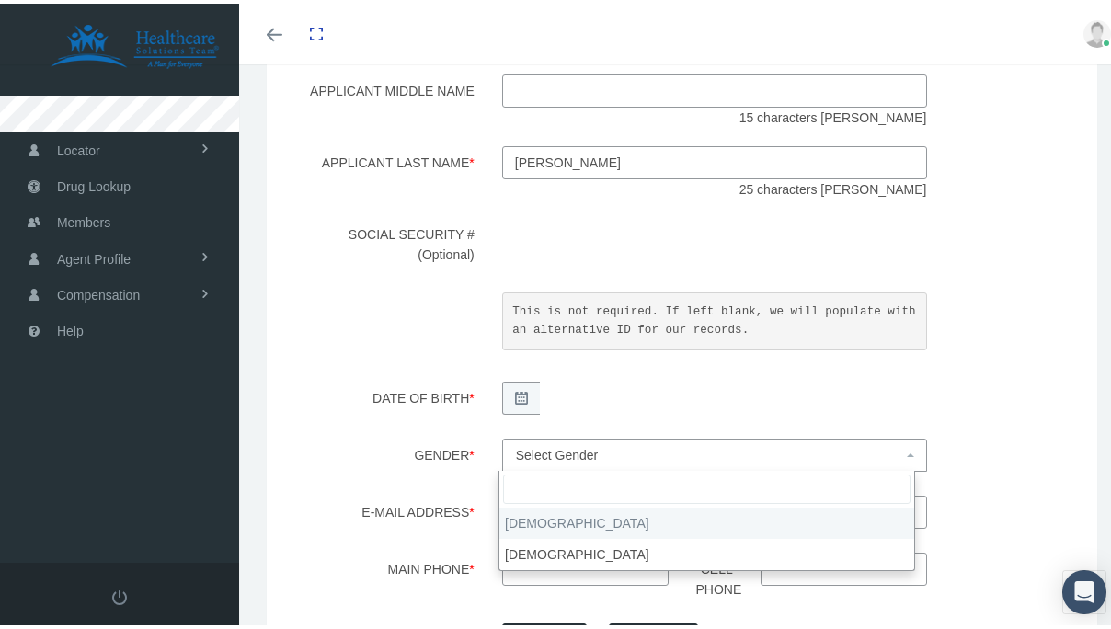
click at [558, 439] on span "Select Gender" at bounding box center [714, 451] width 425 height 33
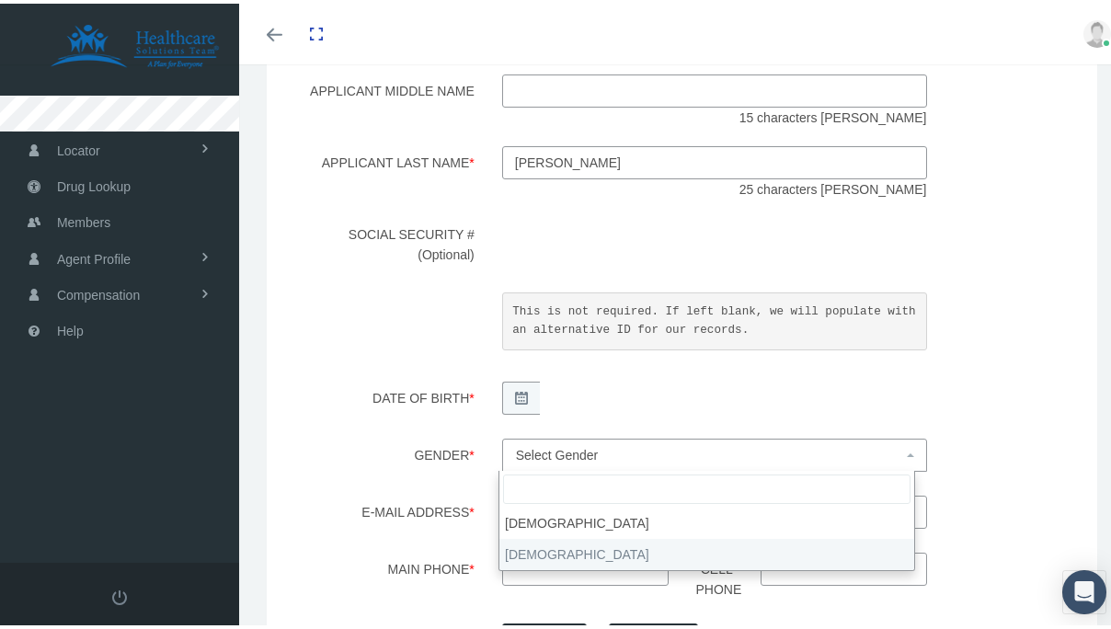
select select "F"
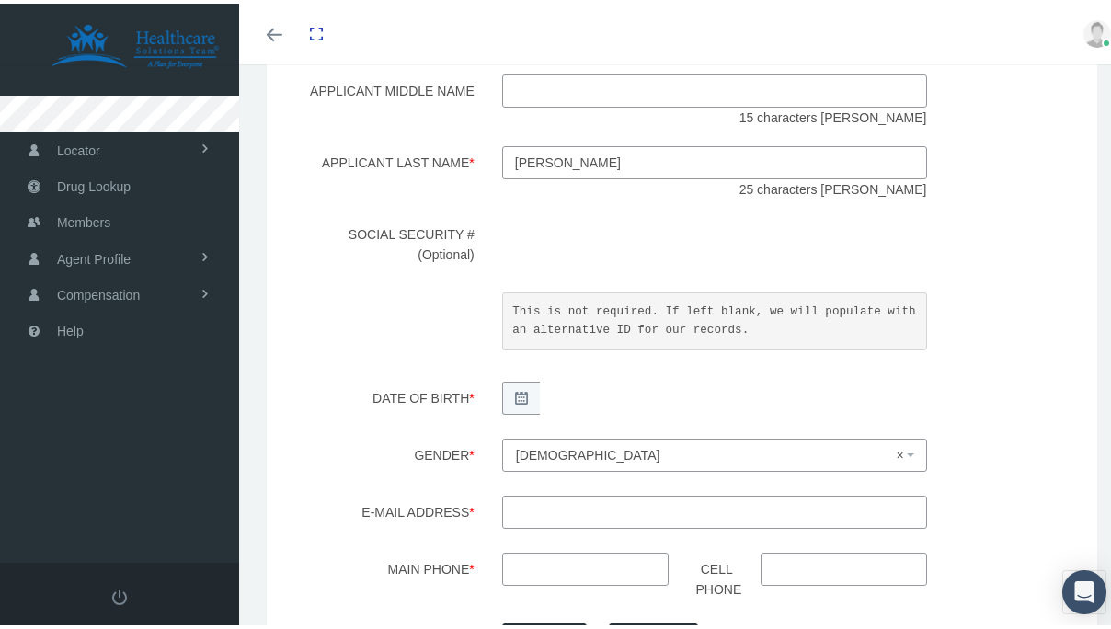
click at [499, 485] on div "Step 3 Enter Member Applicant Details and Dependents PRIMARY MEMBER APPLICANT D…" at bounding box center [681, 309] width 747 height 878
click at [529, 556] on input "Main Phone *" at bounding box center [585, 565] width 166 height 33
paste input "(256) 541-9516"
click at [547, 565] on input "(256) 541-9516" at bounding box center [585, 565] width 166 height 33
click at [573, 564] on input "(256) 541-9516" at bounding box center [585, 565] width 166 height 33
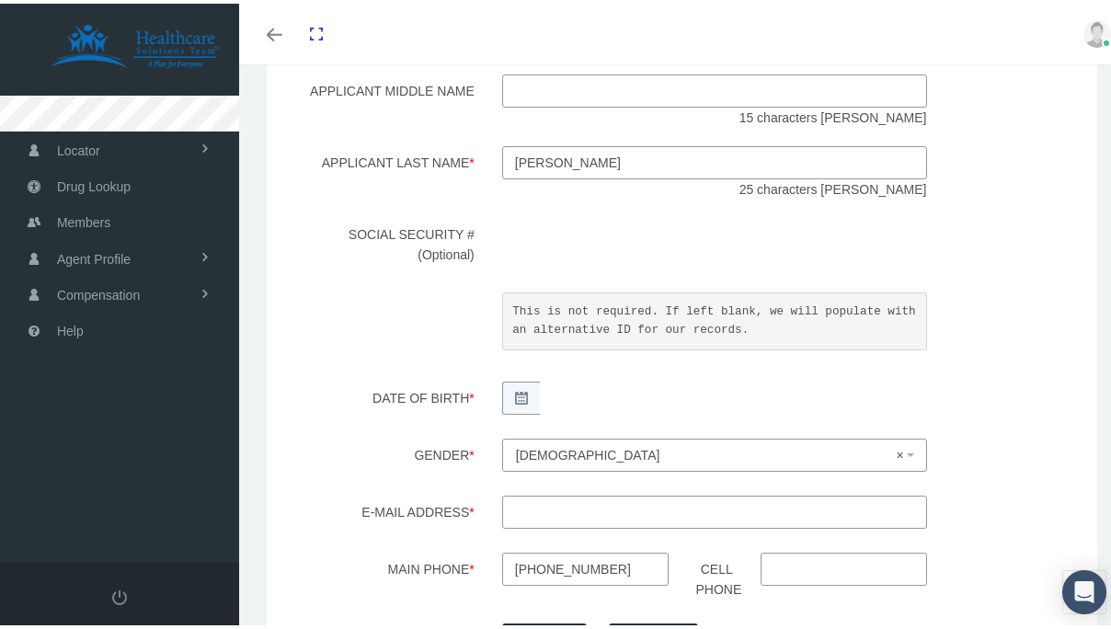
click at [532, 568] on input "(256) 5419516" at bounding box center [585, 565] width 166 height 33
click at [541, 568] on input "(256) 5419516" at bounding box center [585, 565] width 166 height 33
click at [515, 570] on input "(256 5419516" at bounding box center [585, 565] width 166 height 33
click at [536, 571] on input "256 5419516" at bounding box center [585, 565] width 166 height 33
type input "256-541-9516"
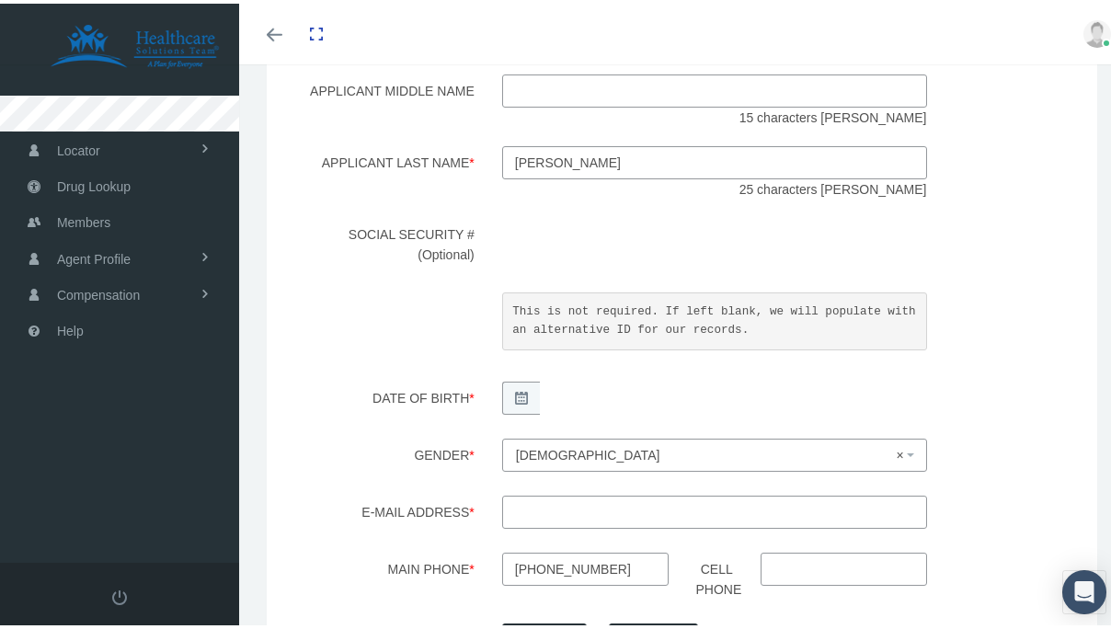
click at [532, 518] on input "E-mail Address *" at bounding box center [714, 508] width 425 height 33
click at [566, 503] on input "E-mail Address *" at bounding box center [714, 508] width 425 height 33
paste input "[EMAIL_ADDRESS][DOMAIN_NAME]"
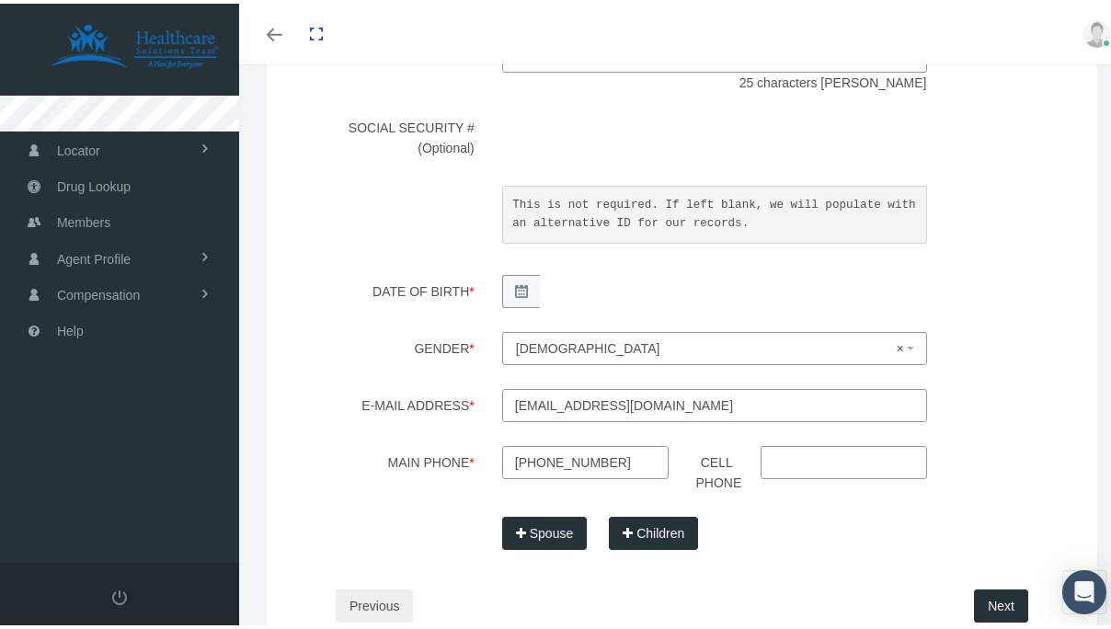
scroll to position [522, 0]
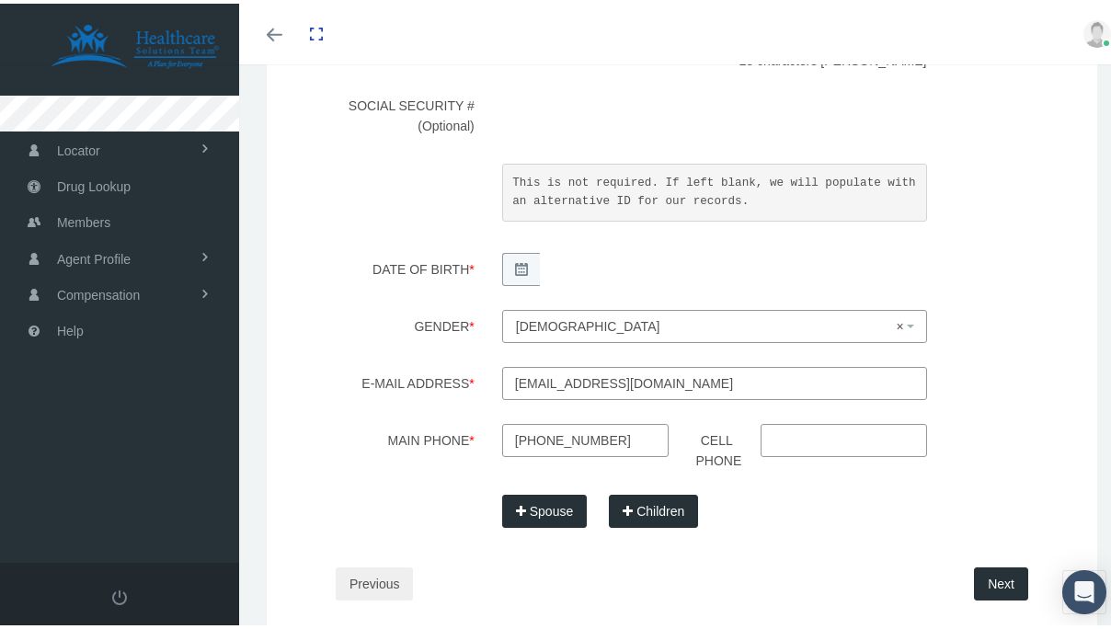
type input "[EMAIL_ADDRESS][DOMAIN_NAME]"
click at [988, 587] on button "Next" at bounding box center [1001, 580] width 54 height 33
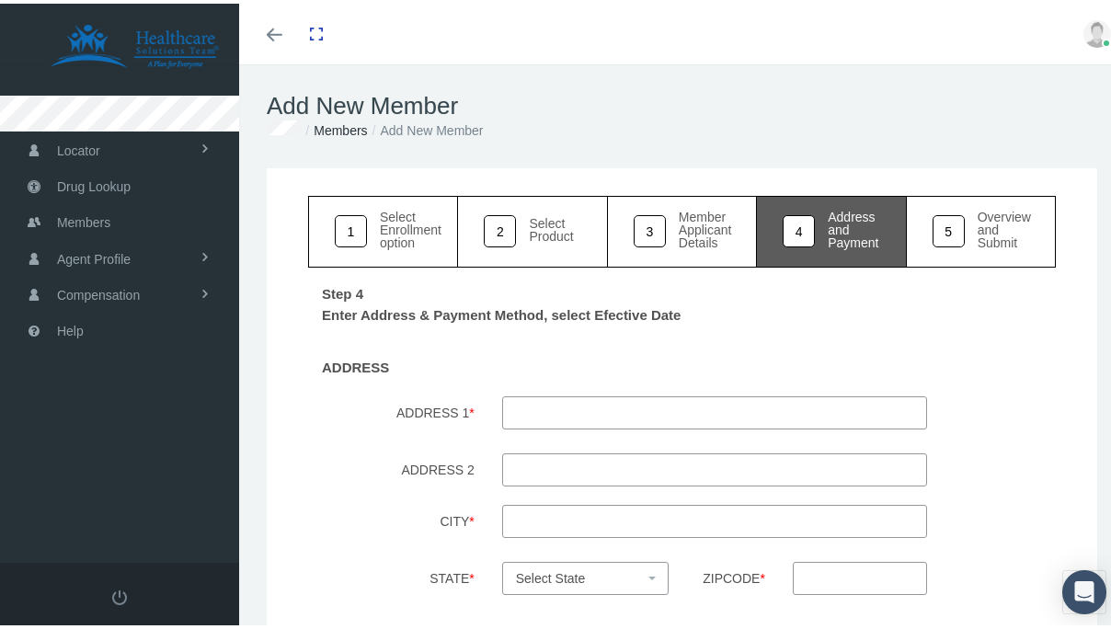
click at [749, 406] on input "ADDRESS 1 *" at bounding box center [714, 409] width 425 height 33
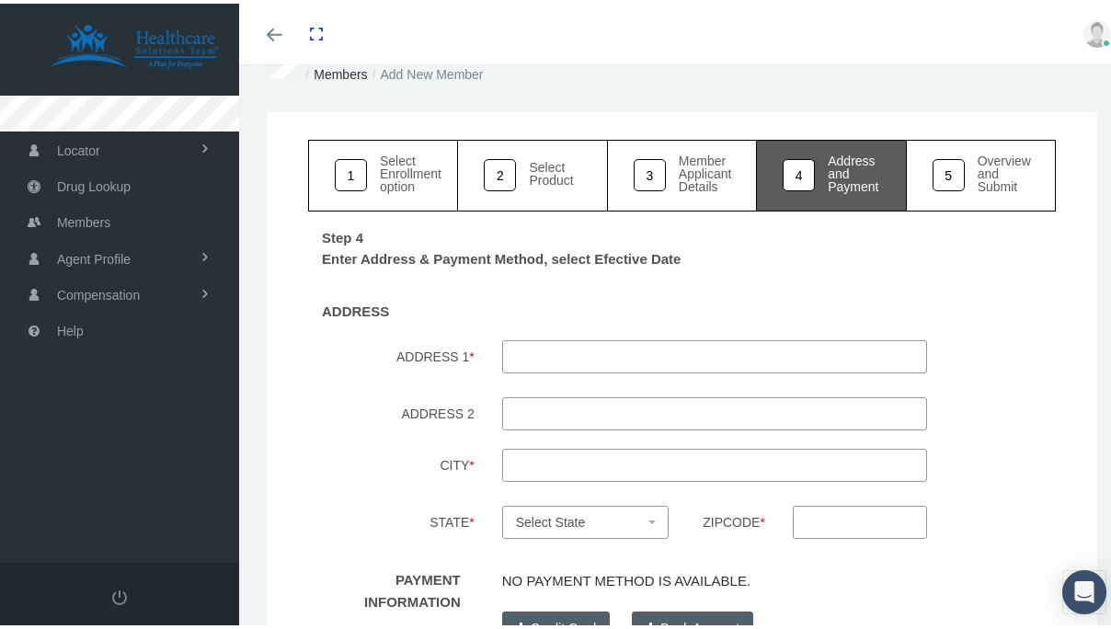
scroll to position [70, 0]
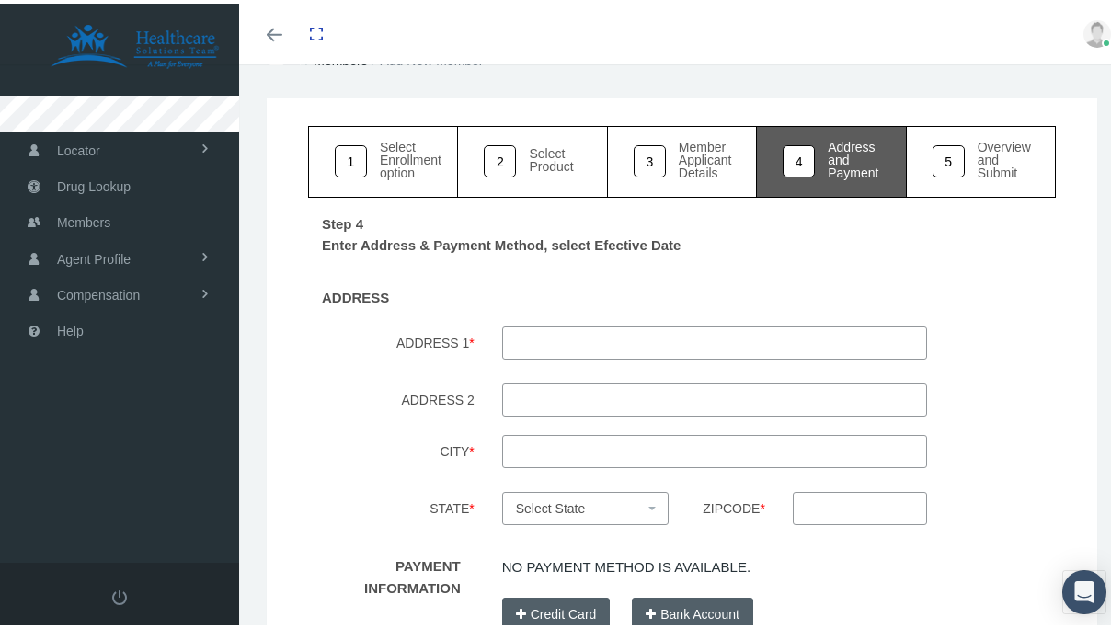
click at [560, 509] on span "Select State" at bounding box center [551, 504] width 70 height 15
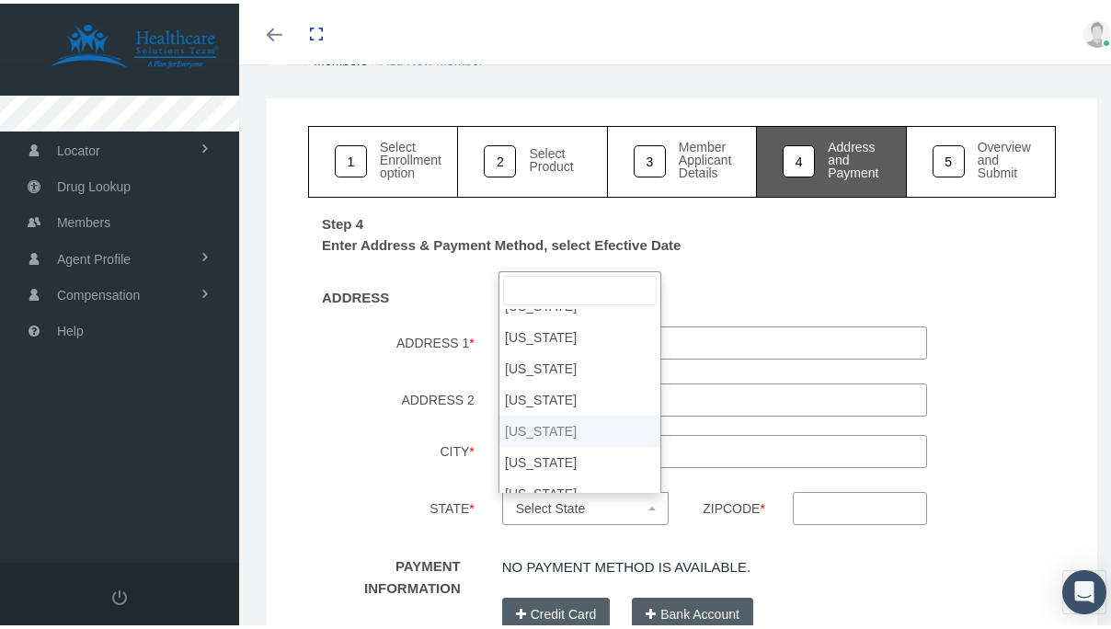
scroll to position [0, 0]
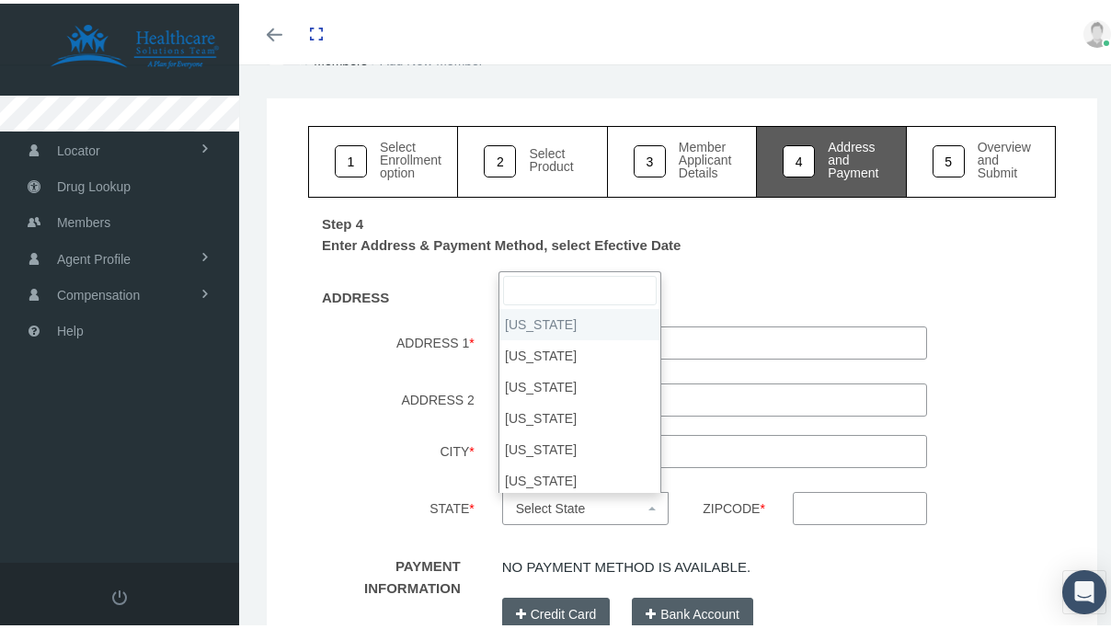
select select "AL"
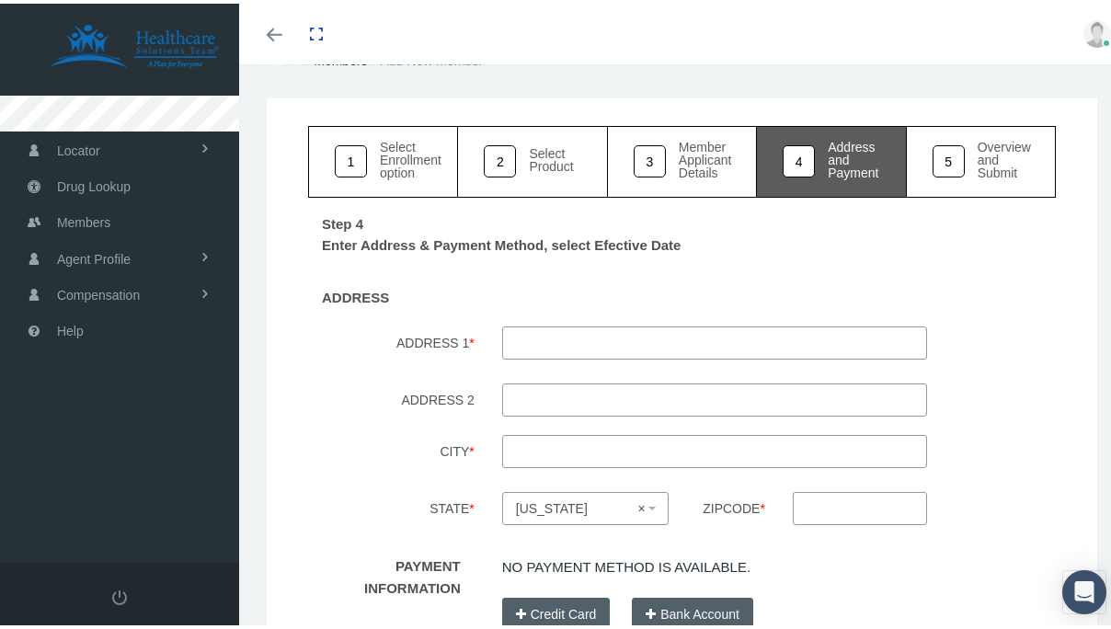
click at [566, 336] on input "ADDRESS 1 *" at bounding box center [714, 339] width 425 height 33
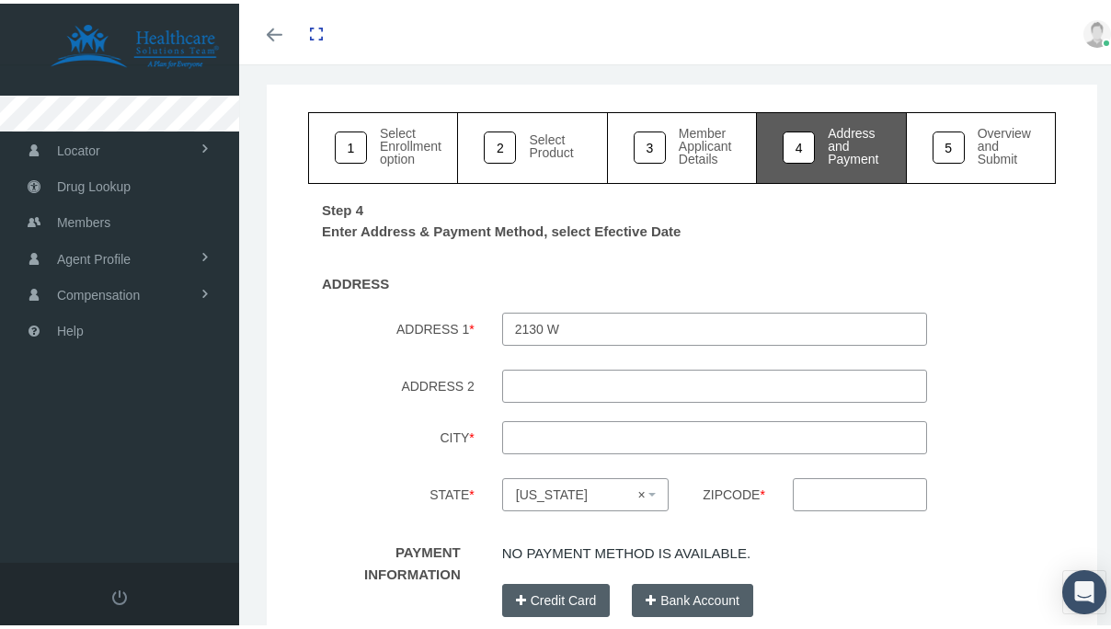
scroll to position [105, 0]
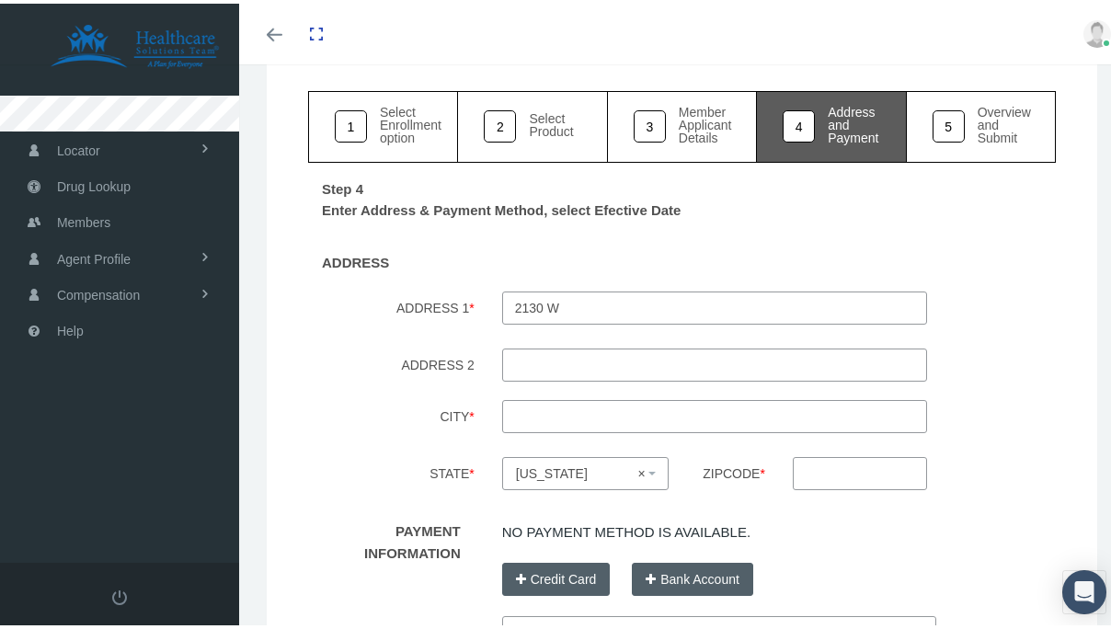
click at [608, 305] on input "2130 W" at bounding box center [714, 304] width 425 height 33
type input "2130 Westmeade dr sw"
click at [601, 366] on input "ADDRESS 2" at bounding box center [714, 361] width 425 height 33
click at [591, 416] on input "City *" at bounding box center [714, 412] width 425 height 33
click at [618, 373] on input "ADDRESS 2" at bounding box center [714, 361] width 425 height 33
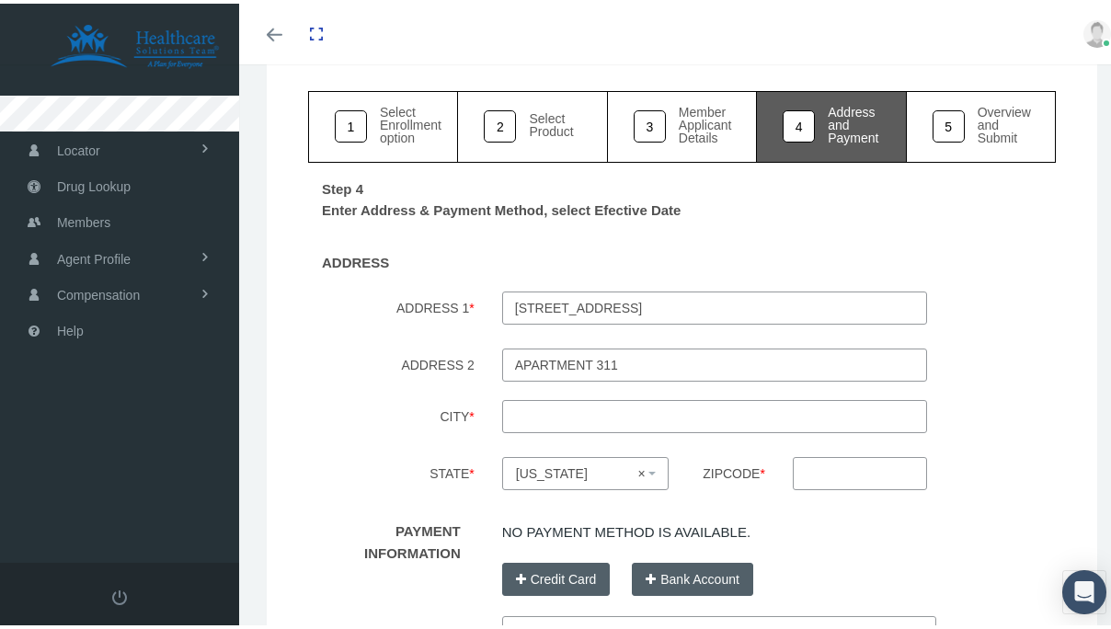
type input "apartment 311"
click at [618, 398] on input "City *" at bounding box center [714, 412] width 425 height 33
type input "decatur"
click at [673, 439] on div "Step 4 Enter Address & Payment Method, select Efective Date ADDRESS ADDRESS 1 *…" at bounding box center [681, 456] width 747 height 594
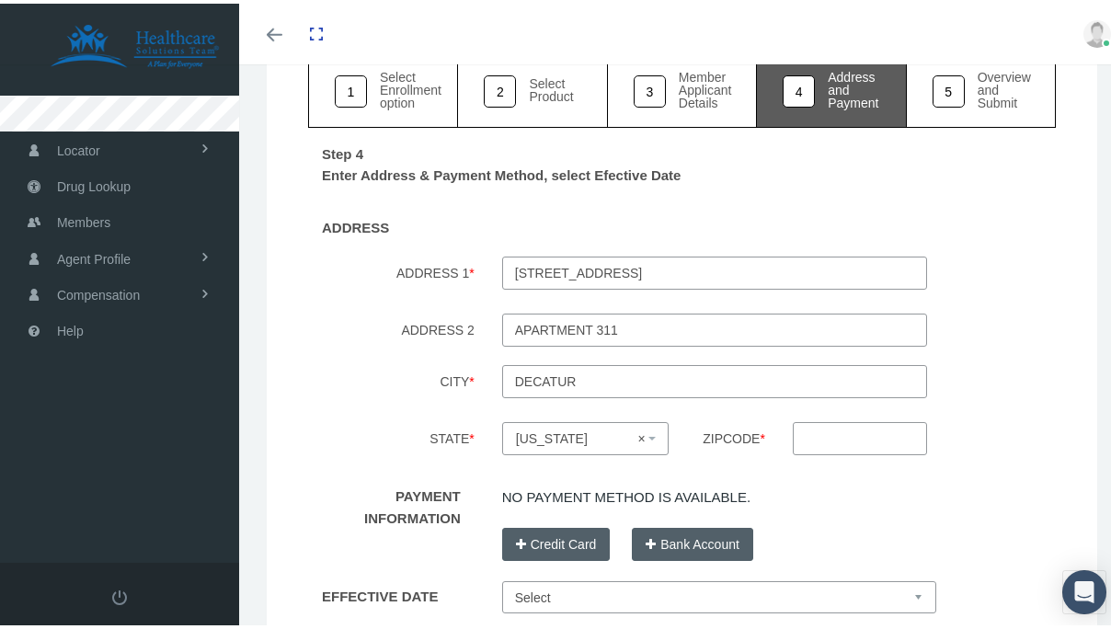
click at [824, 442] on input "Zipcode *" at bounding box center [859, 434] width 134 height 33
type input "35603"
click at [984, 411] on div "Step 4 Enter Address & Payment Method, select Efective Date ADDRESS ADDRESS 1 *…" at bounding box center [681, 421] width 747 height 594
click at [617, 267] on input "2130 Westmeade dr sw" at bounding box center [714, 269] width 425 height 33
type input "2130 Westmead dr sw"
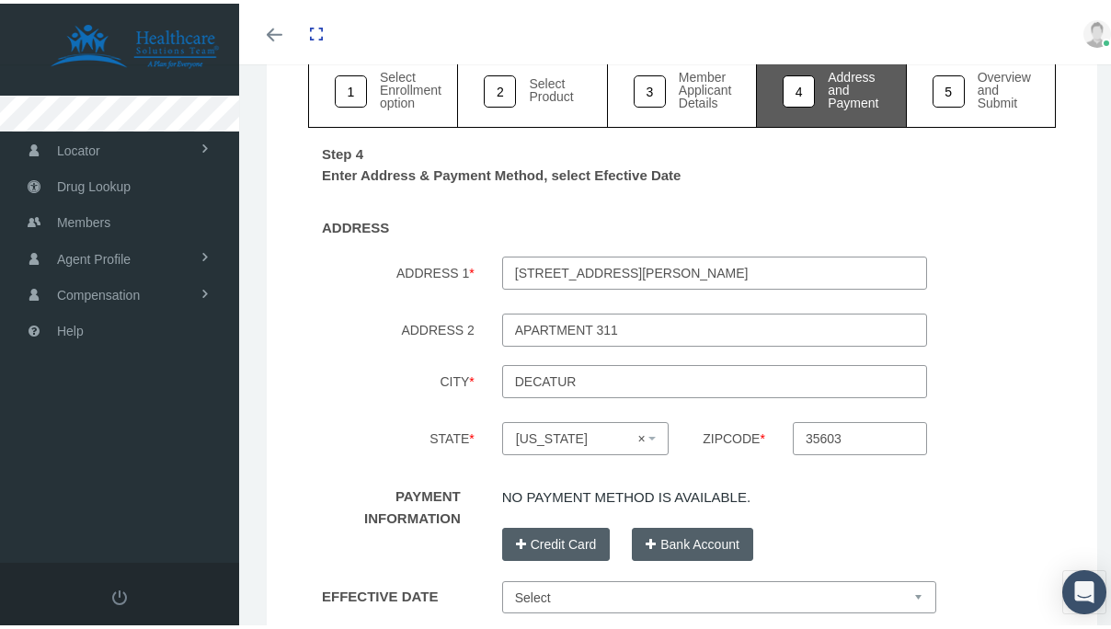
click at [634, 291] on div "2130 Westmead dr sw" at bounding box center [714, 272] width 452 height 39
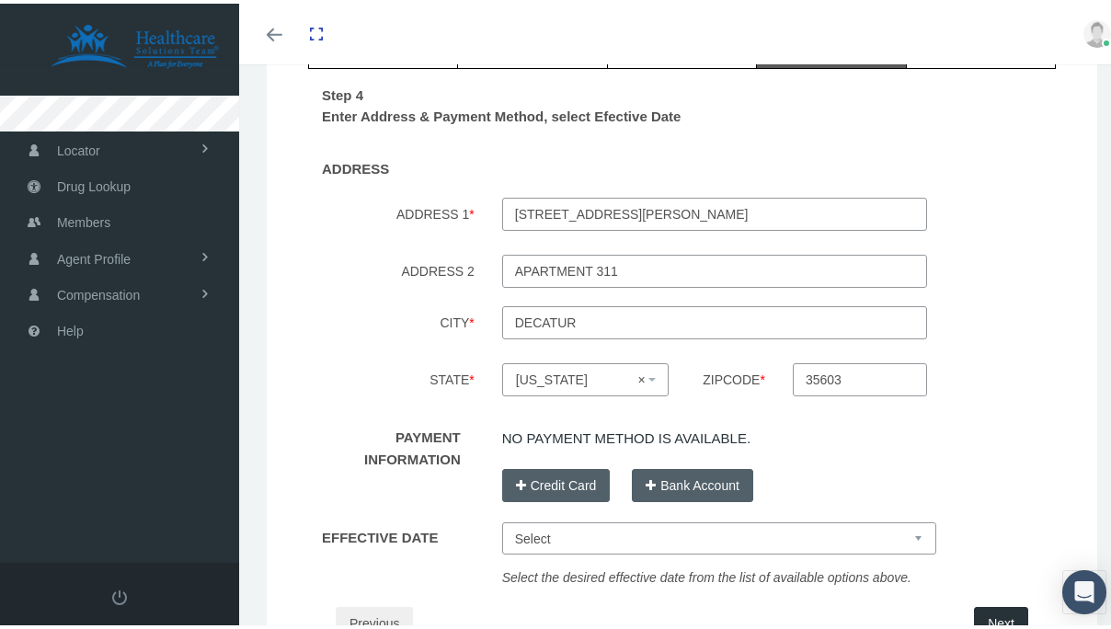
scroll to position [222, 0]
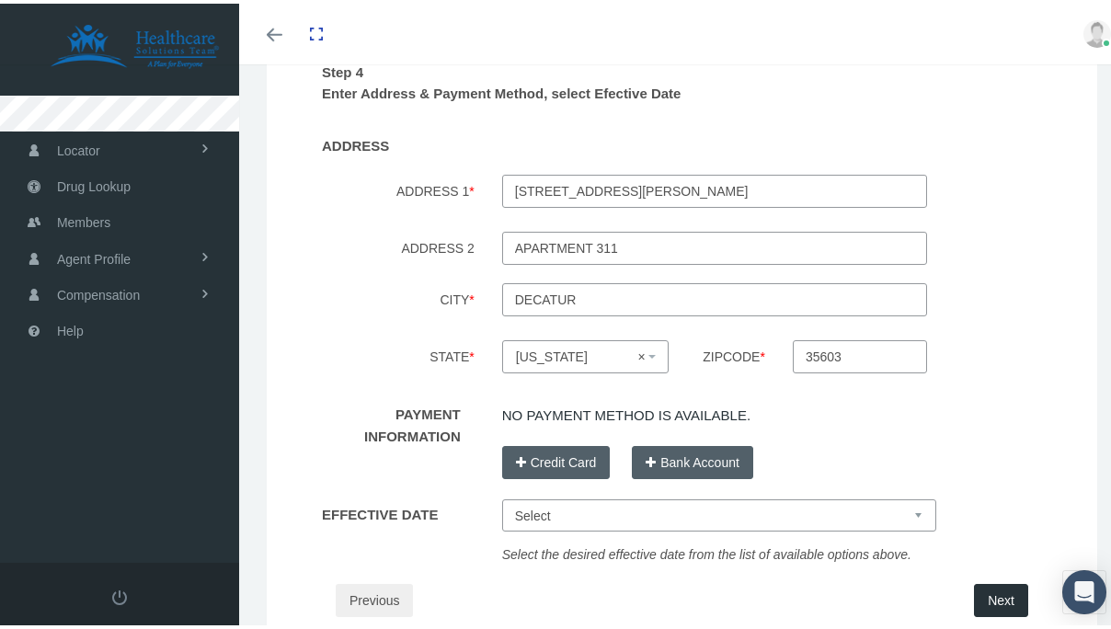
click at [617, 504] on select "Select Sep 1, 2025 Oct 1, 2025 Nov 1, 2025 Dec 1, 2025" at bounding box center [719, 512] width 434 height 32
select select "Sep 1, 2025"
click at [502, 496] on select "Select Sep 1, 2025 Oct 1, 2025 Nov 1, 2025 Dec 1, 2025" at bounding box center [719, 512] width 434 height 32
click at [610, 492] on div "Step 4 Enter Address & Payment Method, select Efective Date ADDRESS ADDRESS 1 *…" at bounding box center [681, 339] width 747 height 594
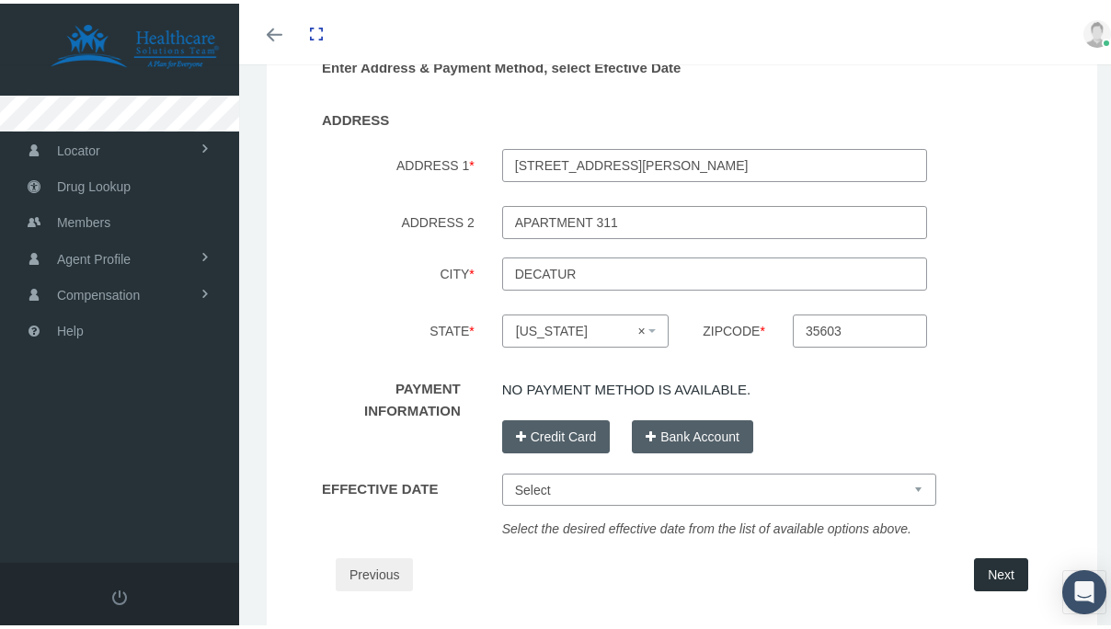
scroll to position [242, 0]
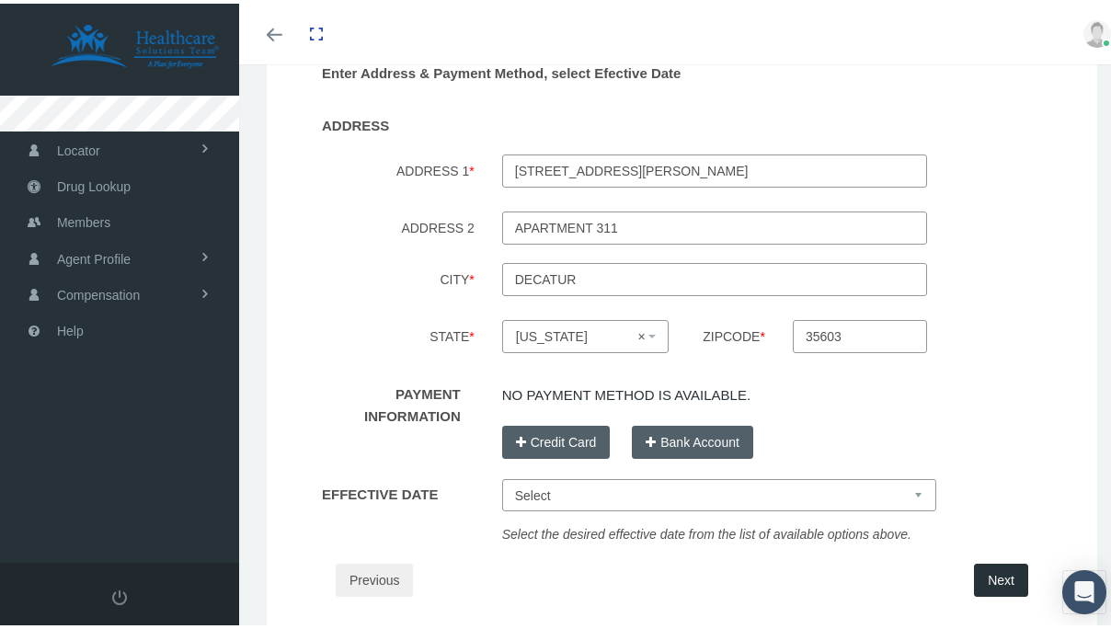
click at [605, 458] on div "Step 4 Enter Address & Payment Method, select Efective Date ADDRESS ADDRESS 1 *…" at bounding box center [681, 319] width 747 height 594
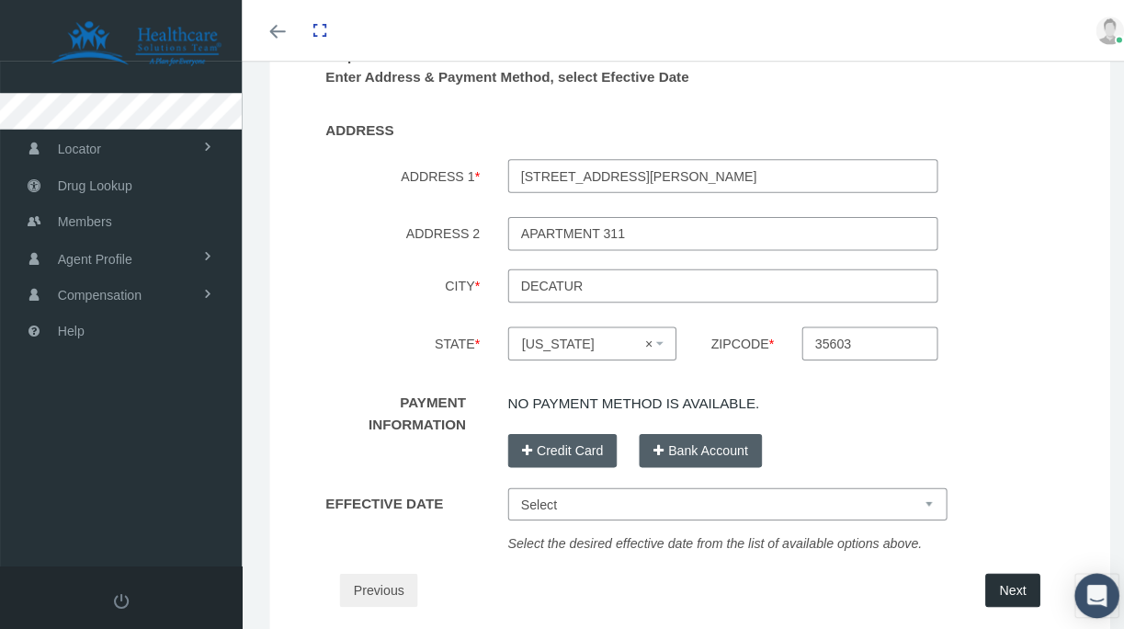
scroll to position [234, 0]
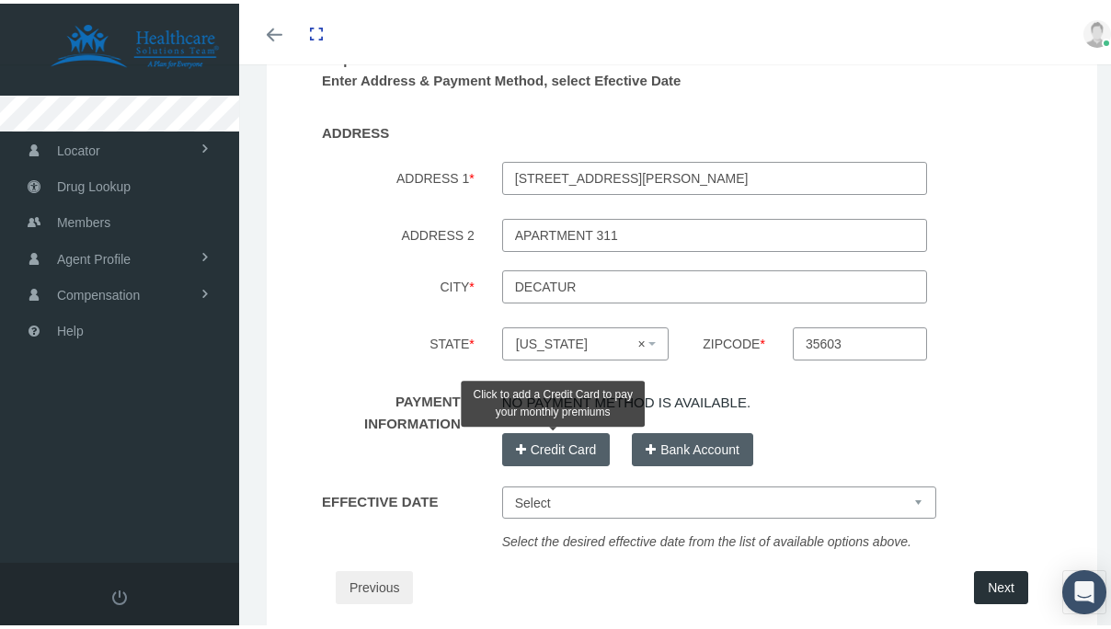
click at [578, 440] on button "Credit Card" at bounding box center [556, 445] width 108 height 33
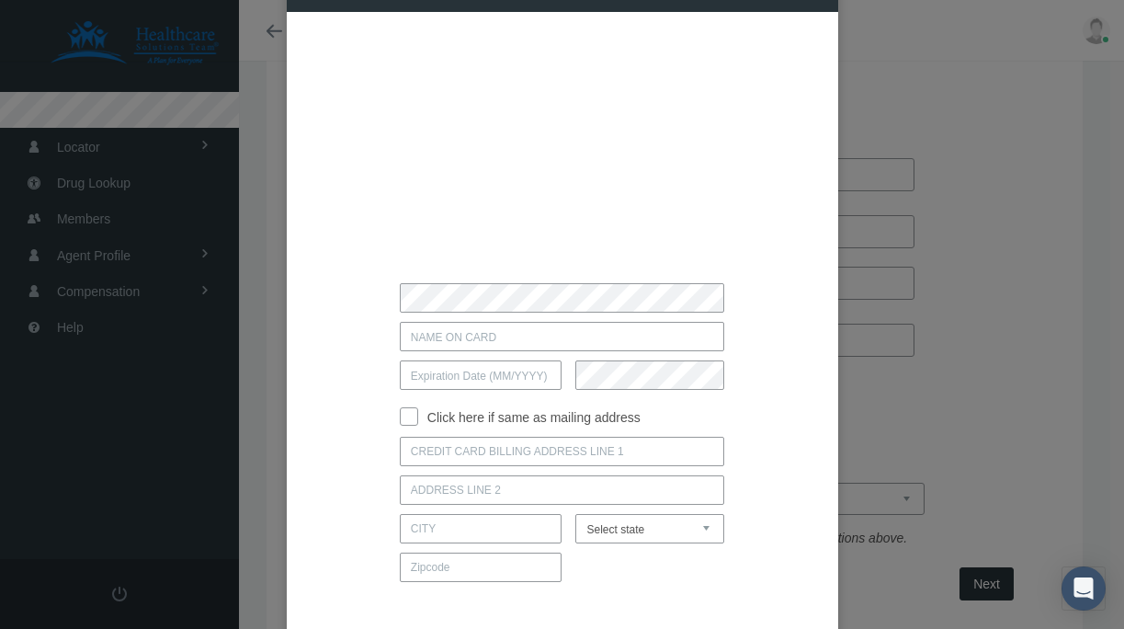
scroll to position [81, 0]
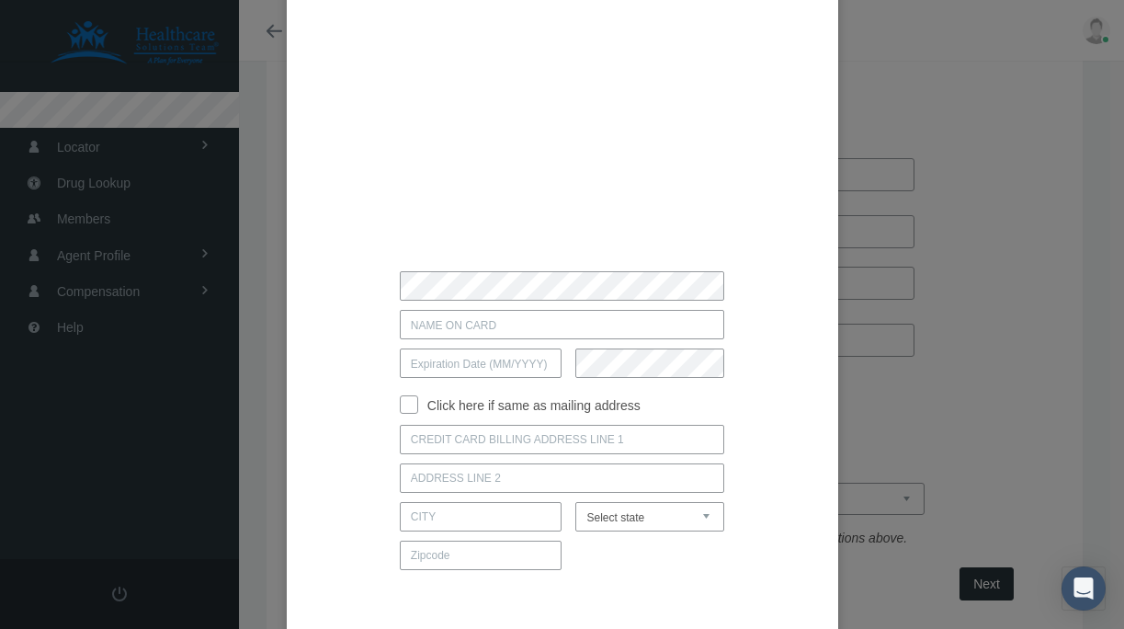
click at [493, 411] on label "Click here if same as mailing address" at bounding box center [529, 405] width 222 height 20
click at [418, 411] on input "Click here if same as mailing address" at bounding box center [409, 402] width 18 height 18
checkbox input "true"
type input "2130 WESTMEAD DR SW"
type input "APARTMENT 311"
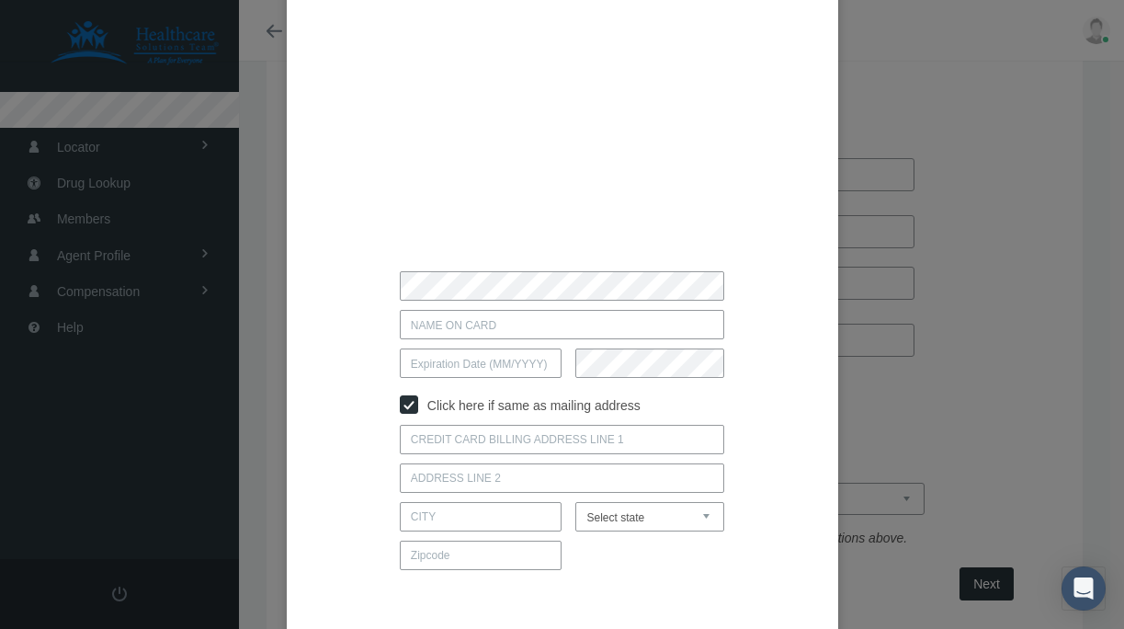
type input "DECATUR"
select select "AL"
type input "35603"
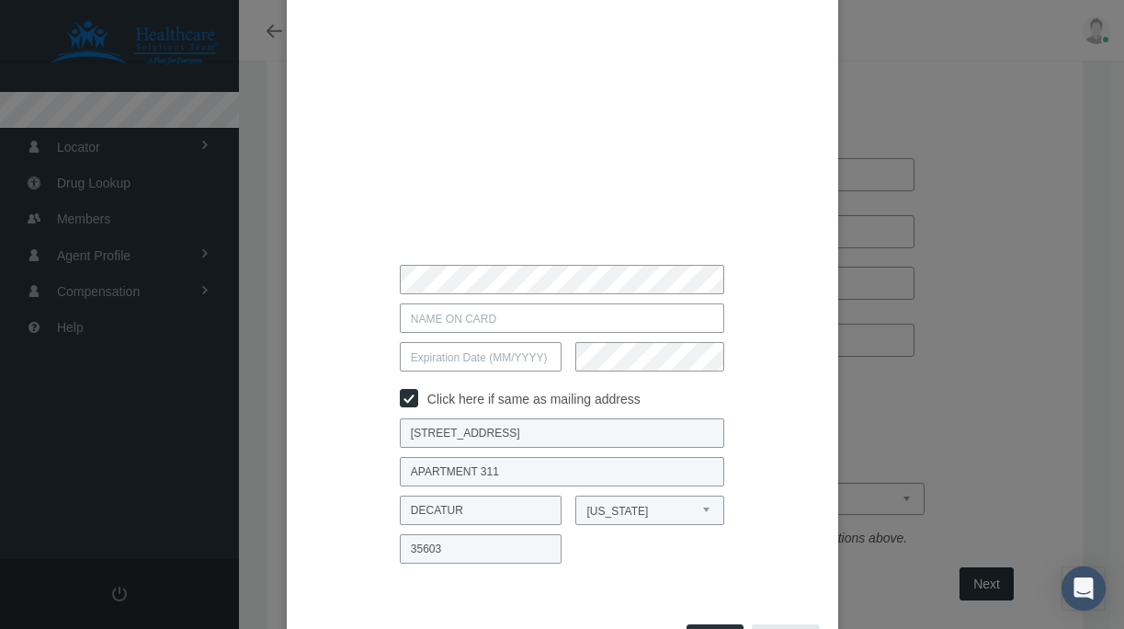
scroll to position [86, 0]
click at [472, 336] on div "Click here if same as mailing address DECATUR" at bounding box center [563, 306] width 460 height 533
click at [450, 322] on input "text" at bounding box center [562, 318] width 325 height 29
type input "SOSHANA ORR"
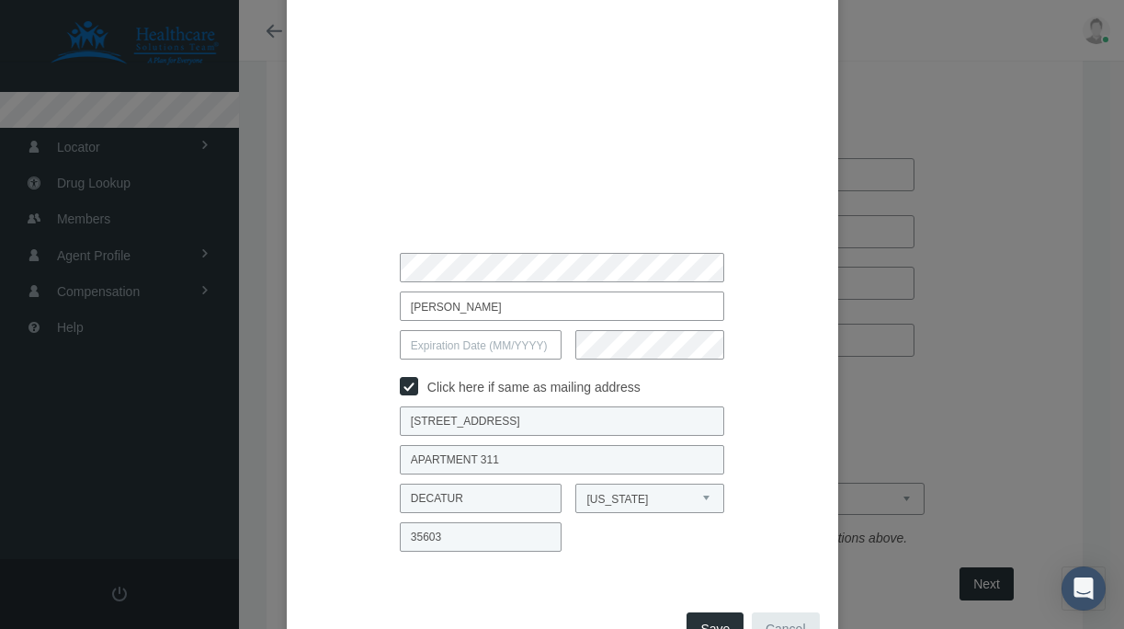
scroll to position [89, 0]
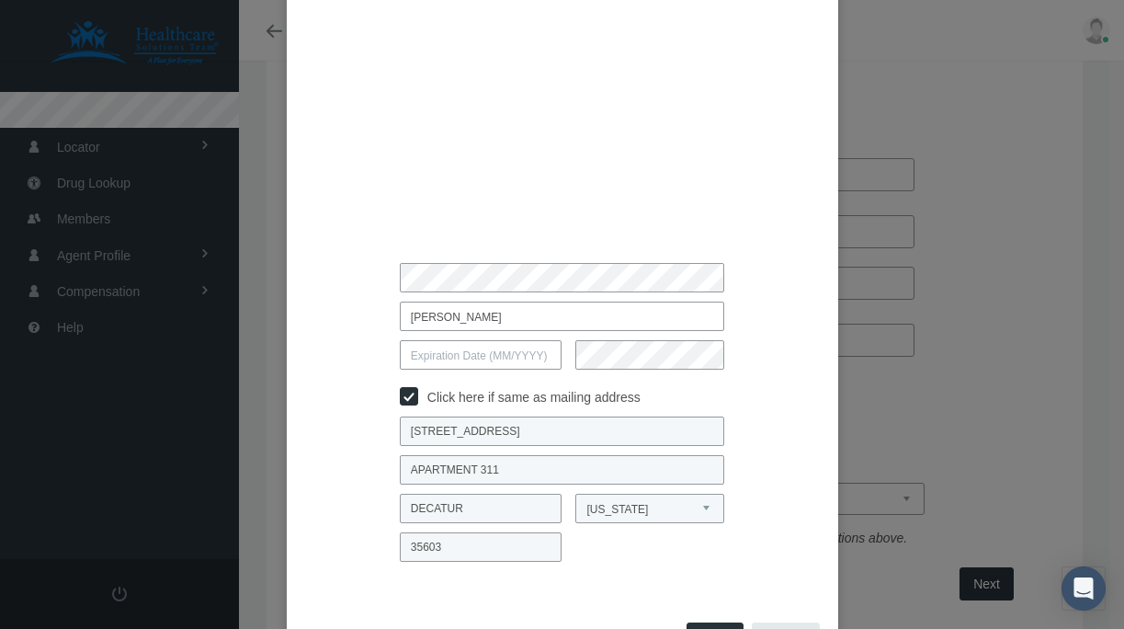
click at [415, 349] on input "text" at bounding box center [481, 354] width 163 height 29
type input "05 / 2029"
click at [612, 372] on div "SOSHANA ORR 05 / 2029 Click here if same as mailing address APARTMENT 311" at bounding box center [563, 304] width 460 height 533
click at [759, 315] on div "SOSHANA ORR" at bounding box center [562, 316] width 487 height 29
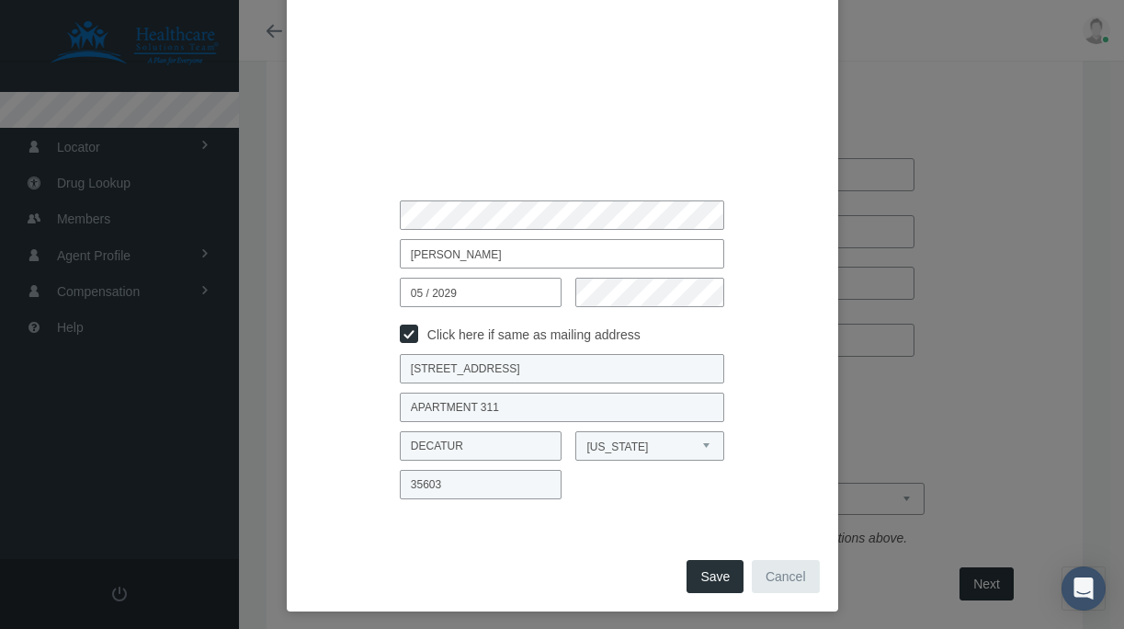
scroll to position [162, 0]
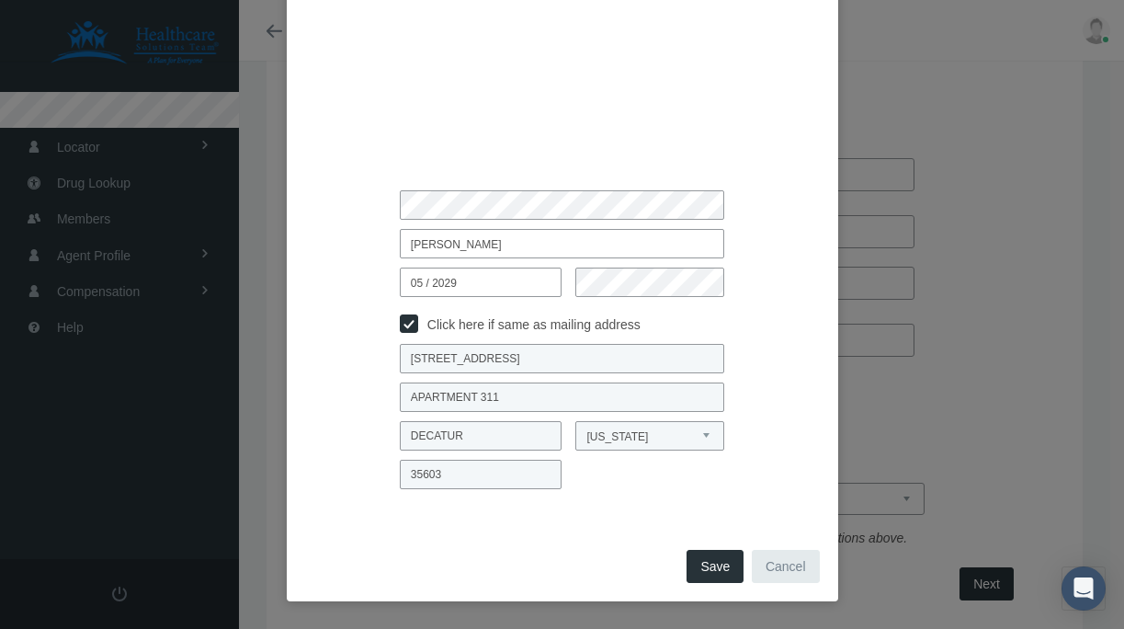
click at [701, 574] on button "Save" at bounding box center [715, 566] width 57 height 33
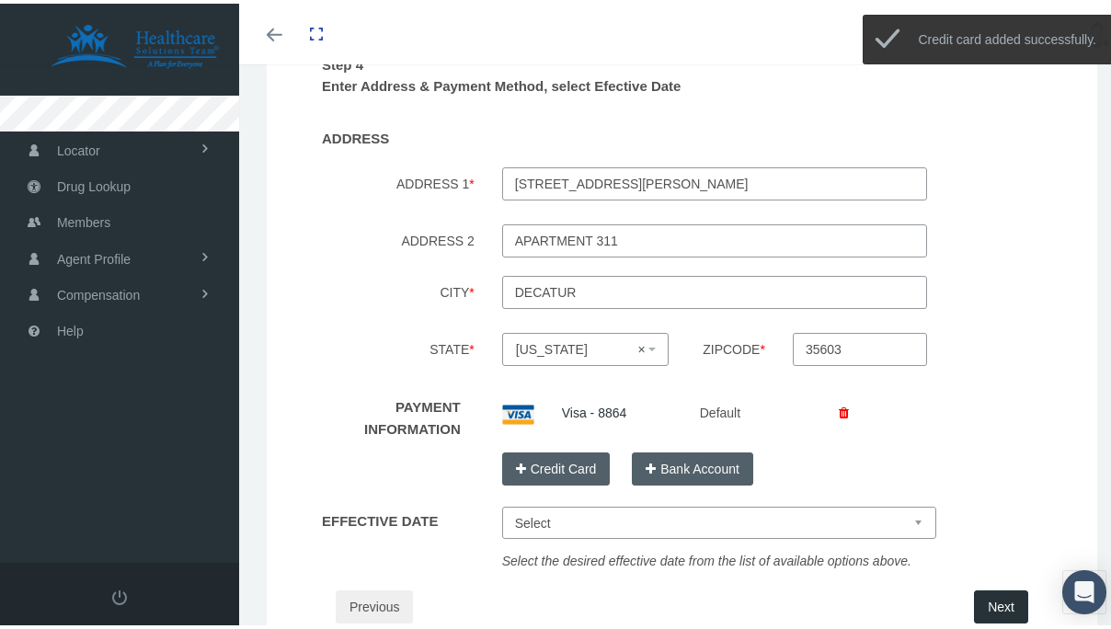
scroll to position [295, 0]
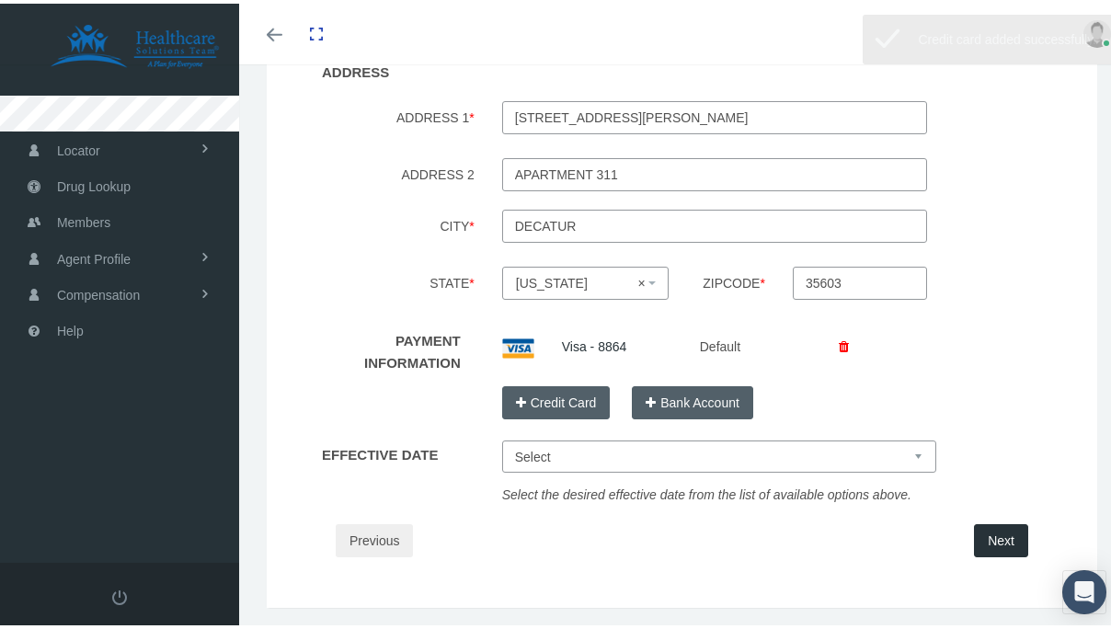
click at [974, 537] on button "Next" at bounding box center [1001, 536] width 54 height 33
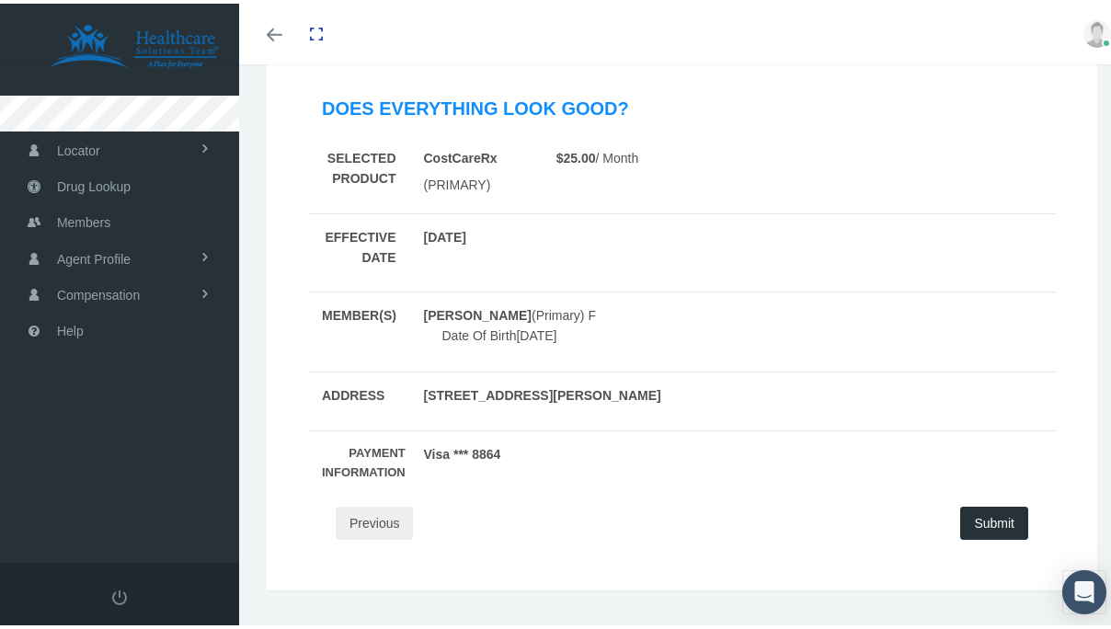
scroll to position [258, 0]
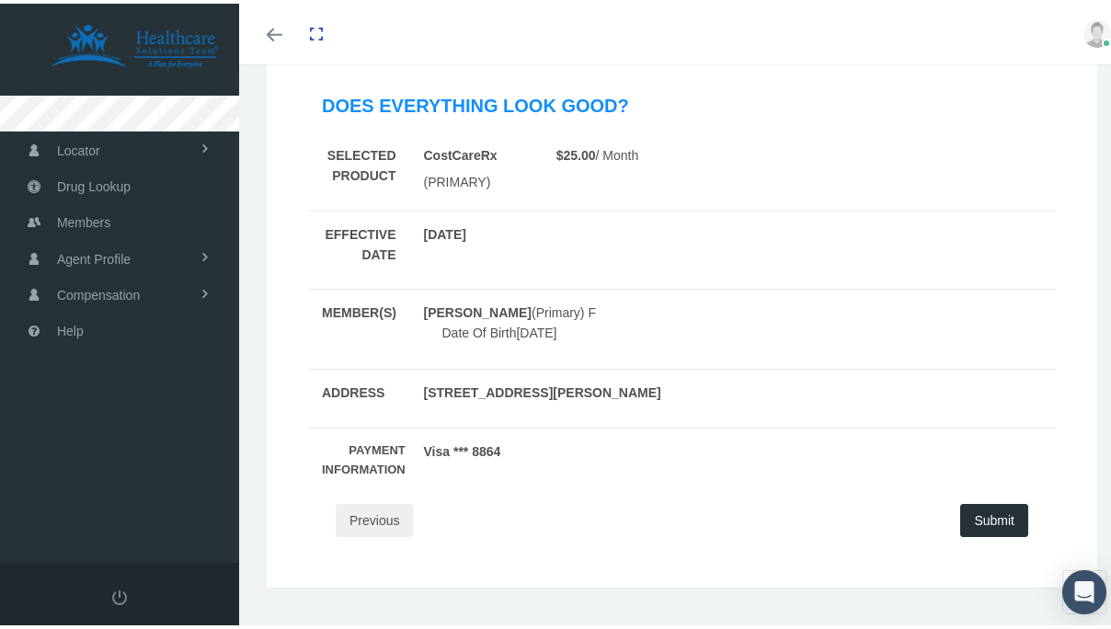
click at [978, 520] on button "Submit" at bounding box center [994, 516] width 68 height 33
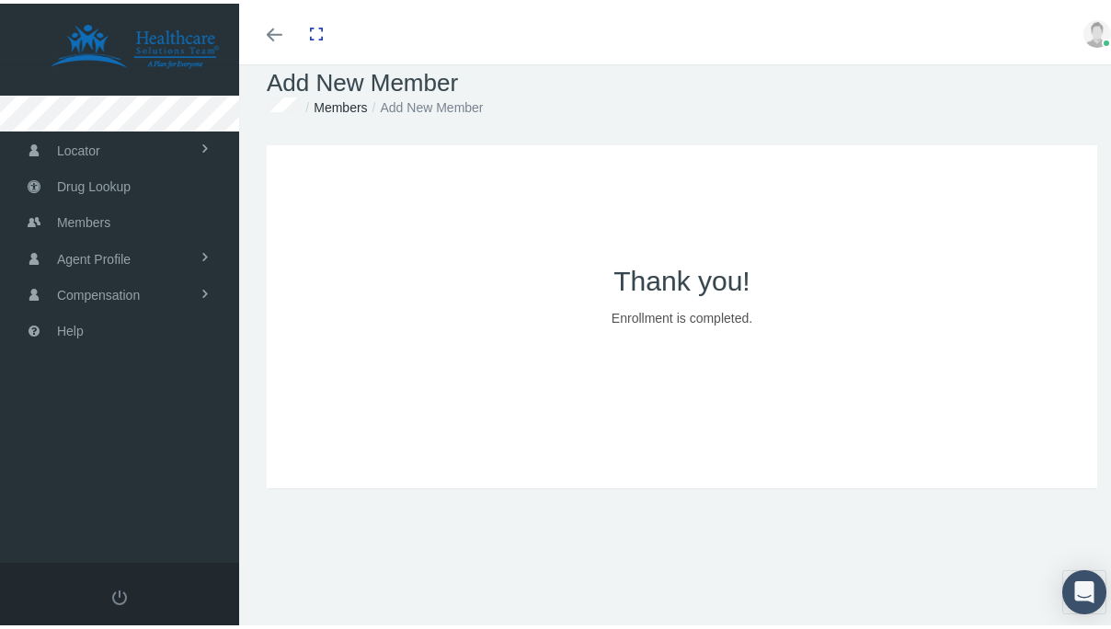
scroll to position [29, 0]
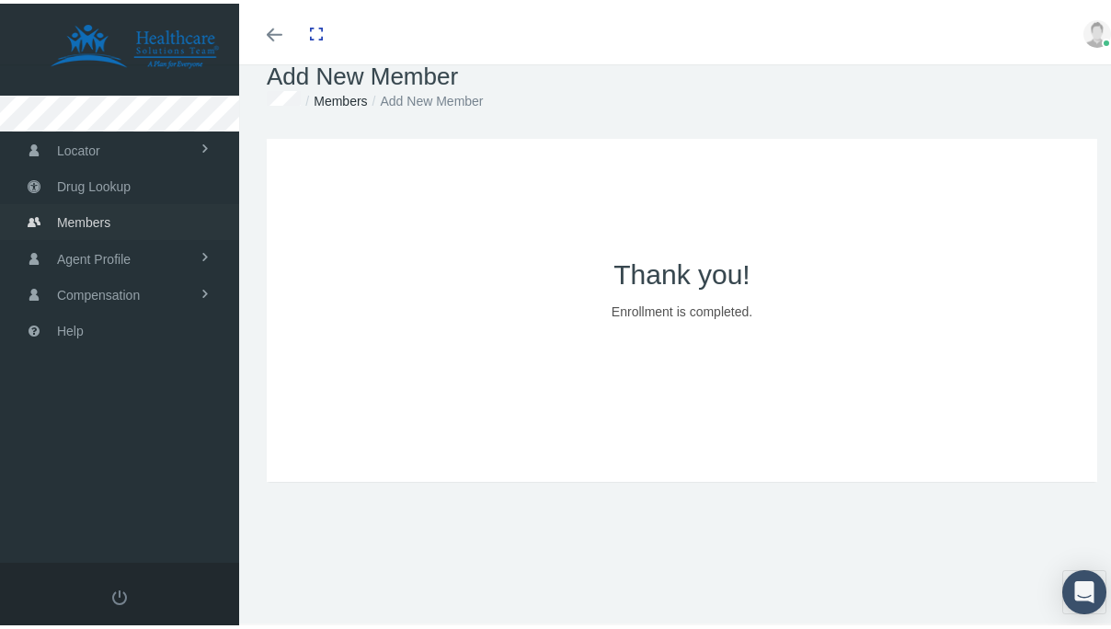
click at [136, 211] on link "Members" at bounding box center [119, 218] width 239 height 36
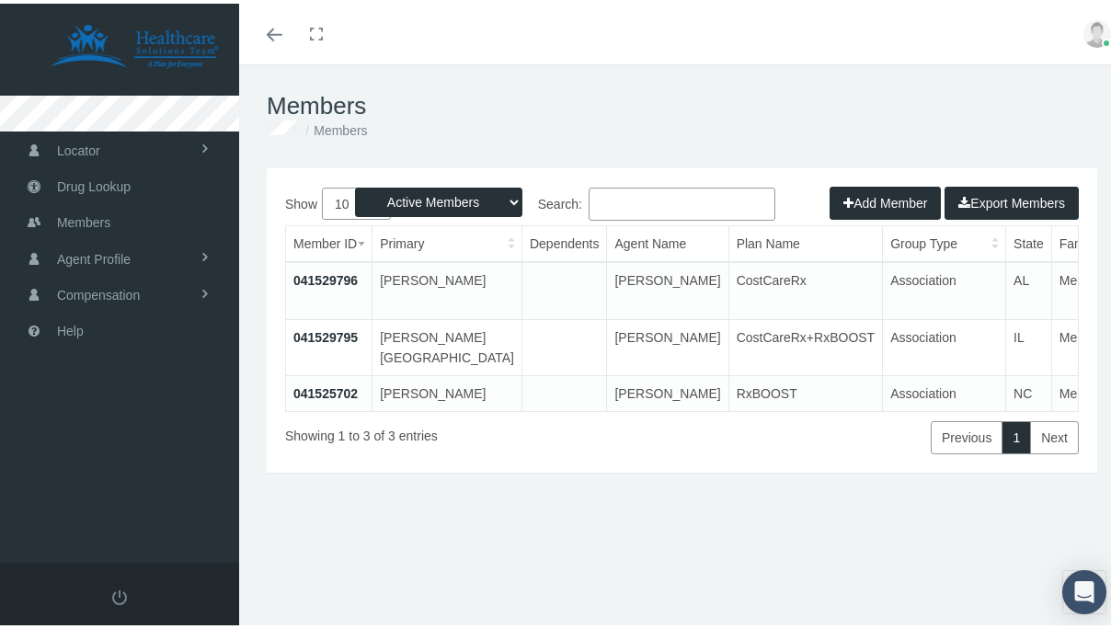
click at [364, 285] on td "041529796" at bounding box center [329, 286] width 86 height 57
click at [341, 279] on link "041529796" at bounding box center [325, 276] width 64 height 15
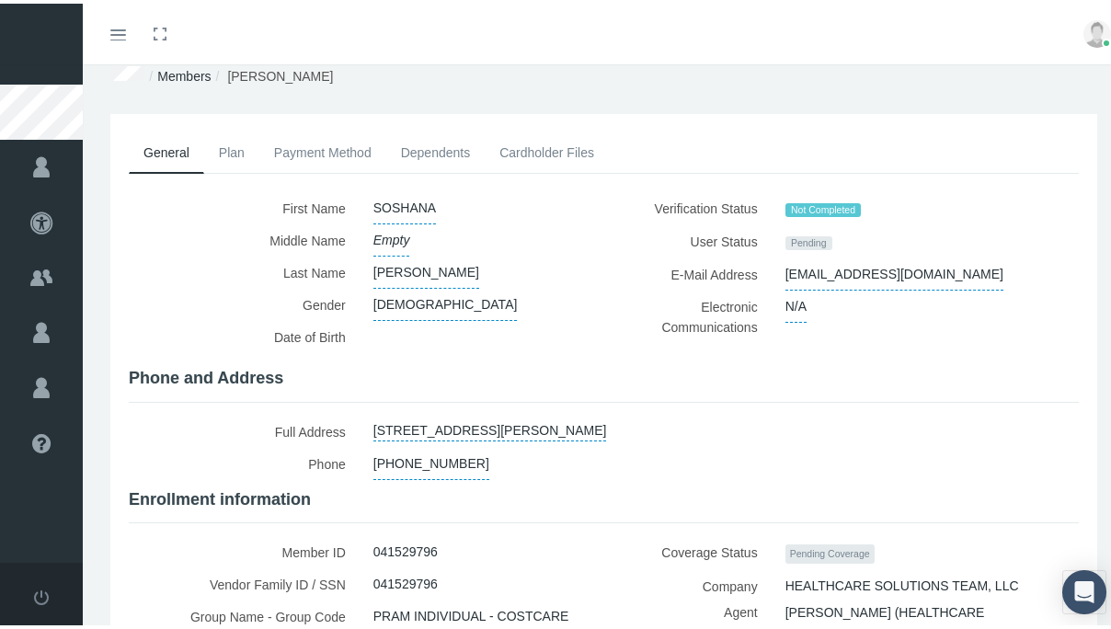
scroll to position [32, 0]
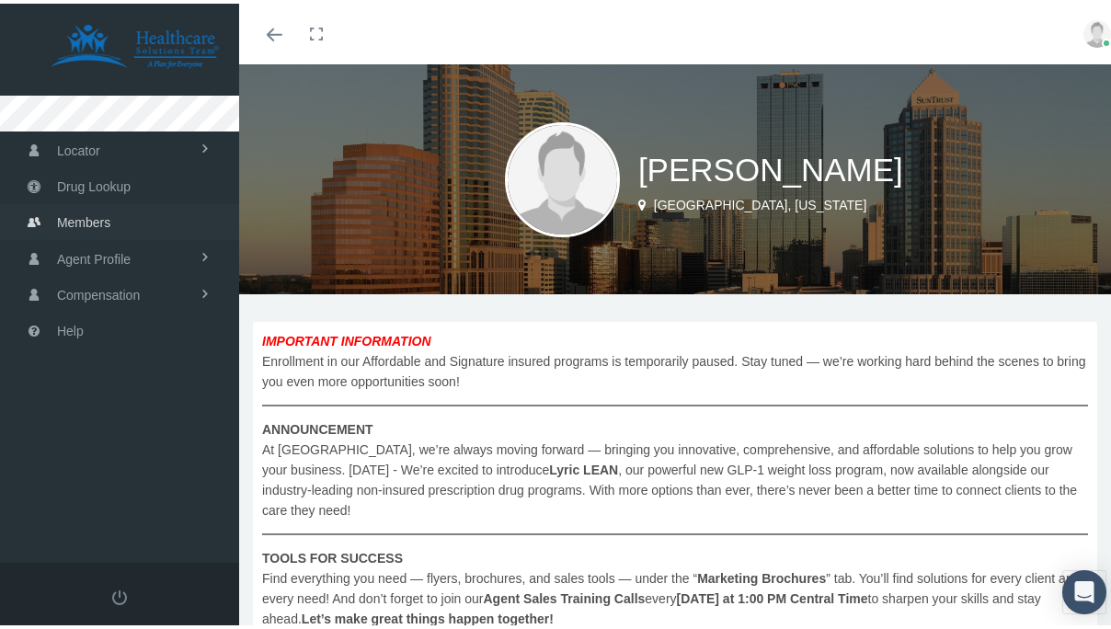
click at [108, 204] on span "Members" at bounding box center [83, 218] width 53 height 35
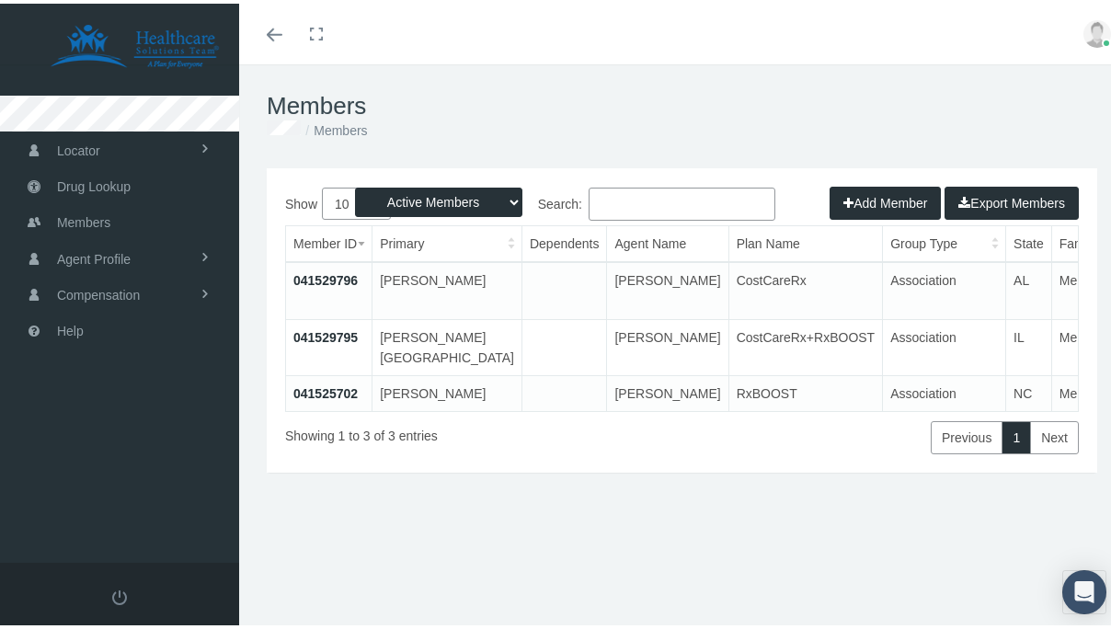
click at [336, 278] on link "041529796" at bounding box center [325, 276] width 64 height 15
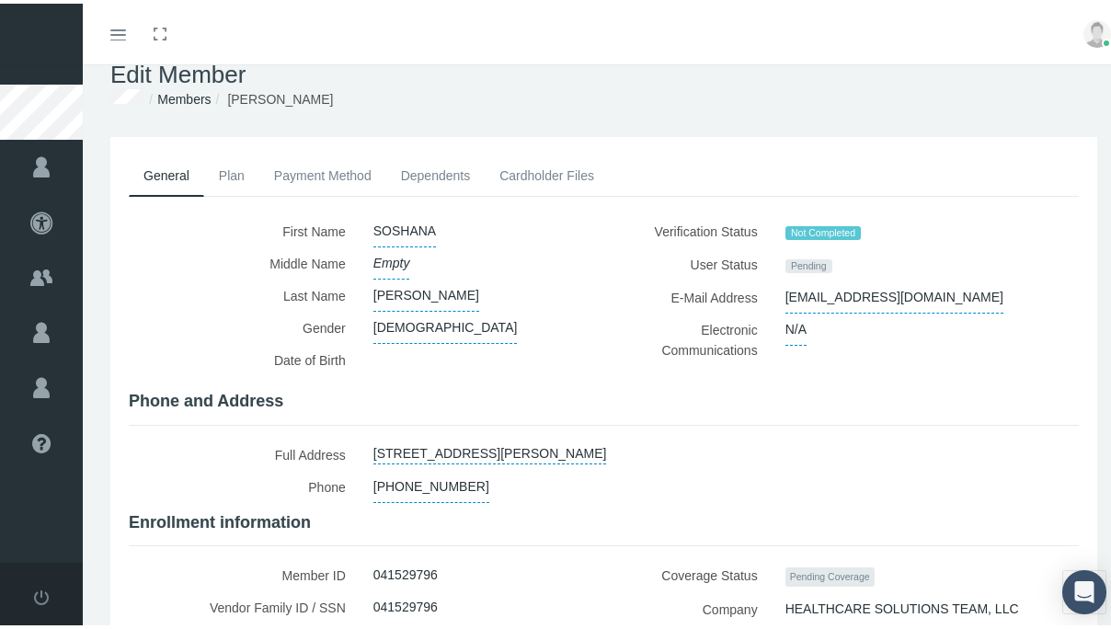
scroll to position [41, 0]
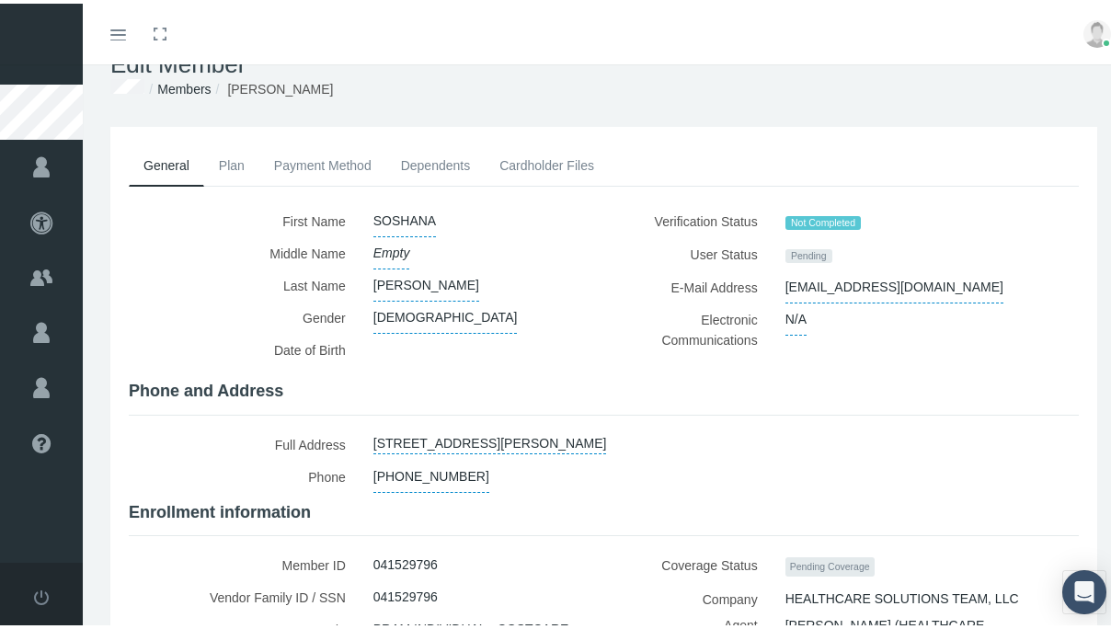
click at [242, 166] on link "Plan" at bounding box center [231, 162] width 55 height 40
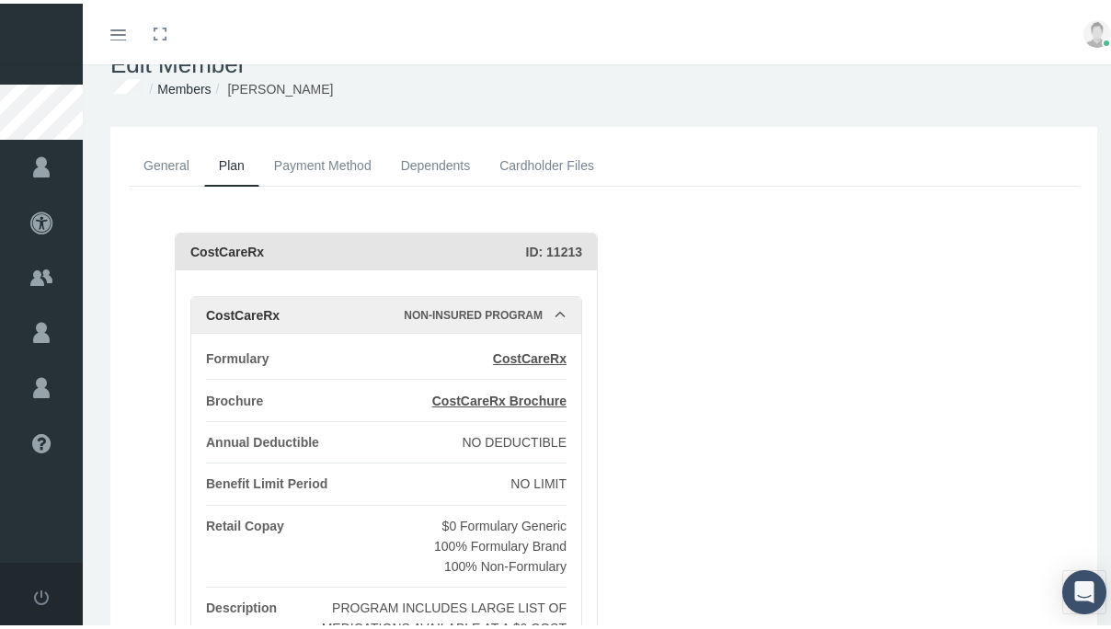
click at [181, 168] on link "General" at bounding box center [166, 162] width 75 height 40
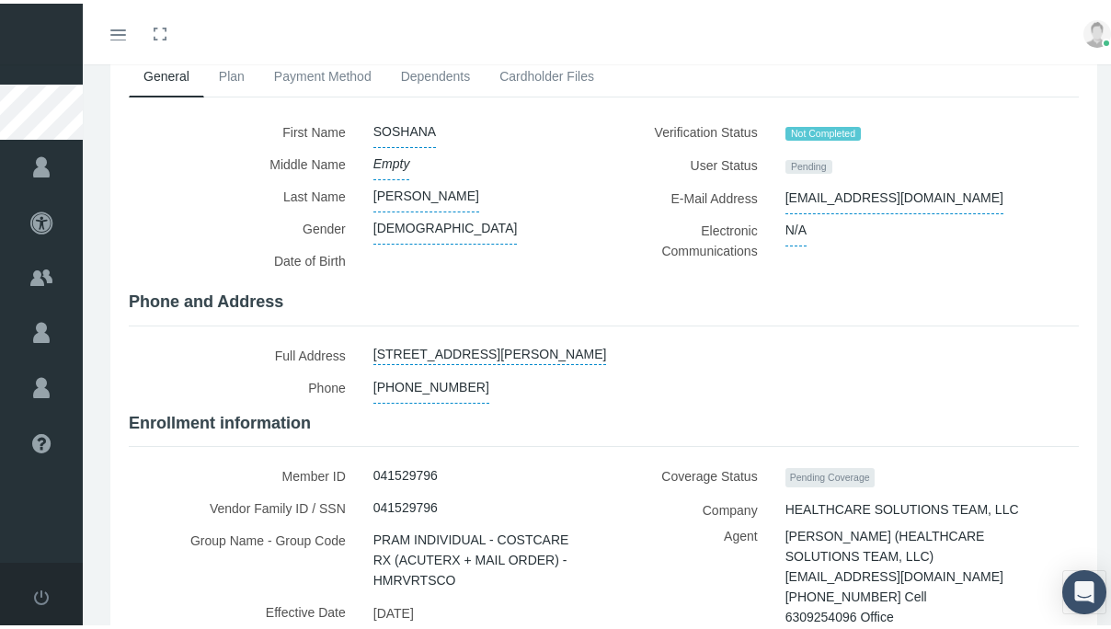
scroll to position [137, 0]
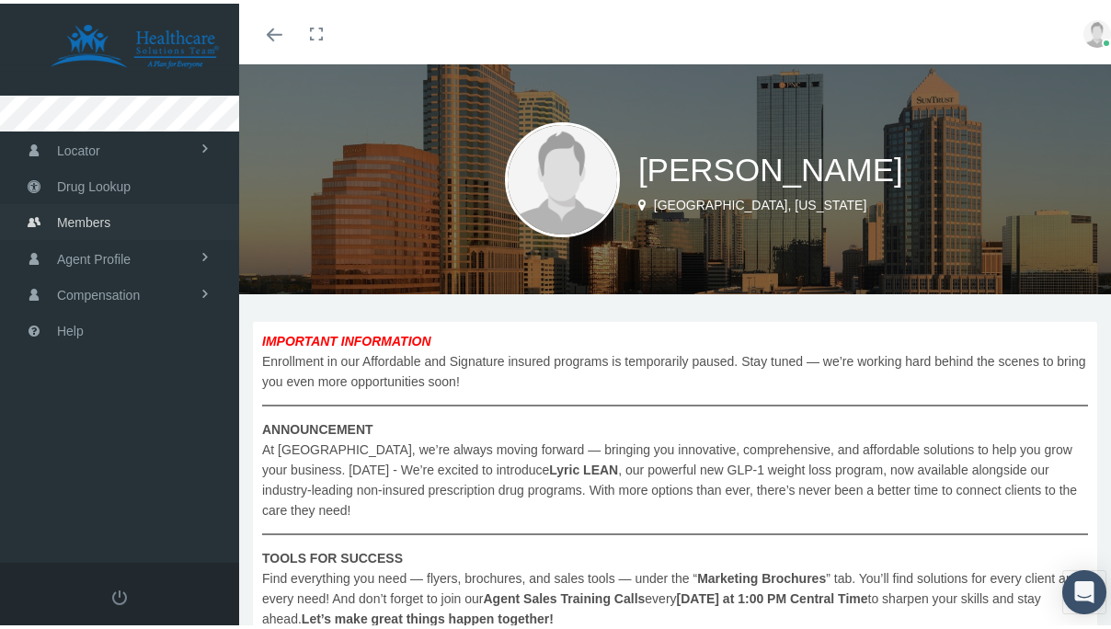
click at [180, 229] on link "Members" at bounding box center [119, 218] width 239 height 36
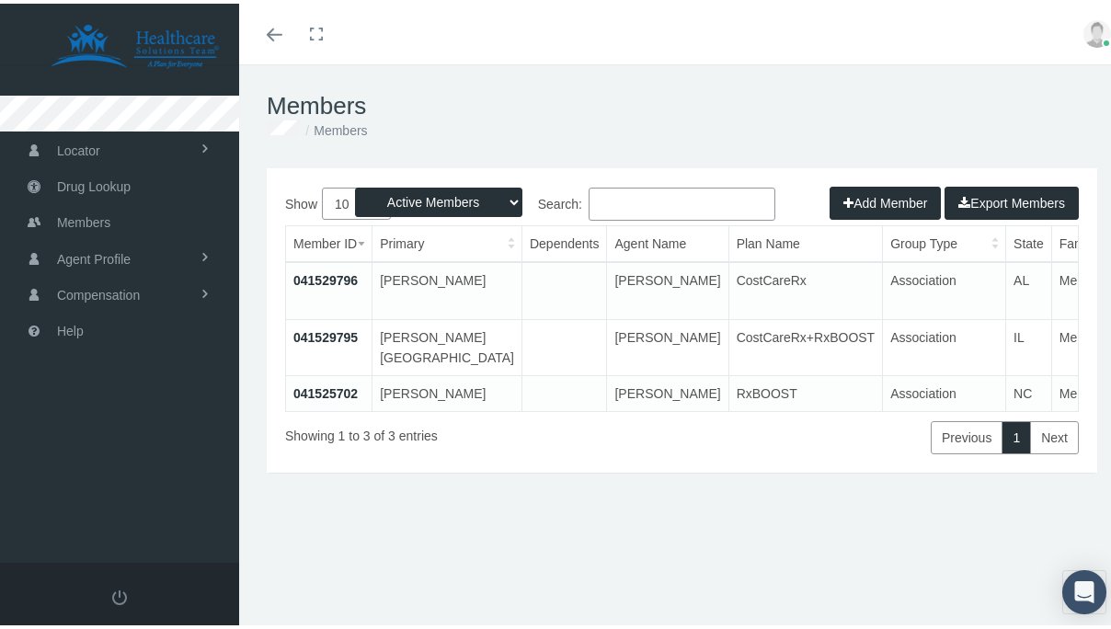
click at [419, 291] on td "[PERSON_NAME]" at bounding box center [447, 286] width 150 height 57
click at [334, 278] on link "041529796" at bounding box center [325, 276] width 64 height 15
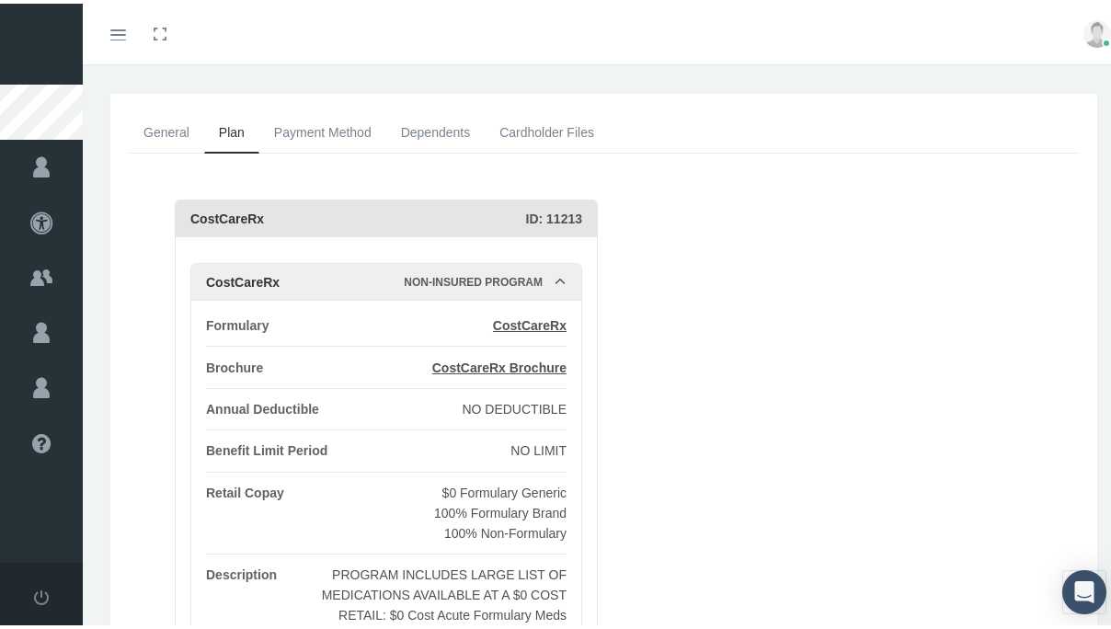
scroll to position [3, 0]
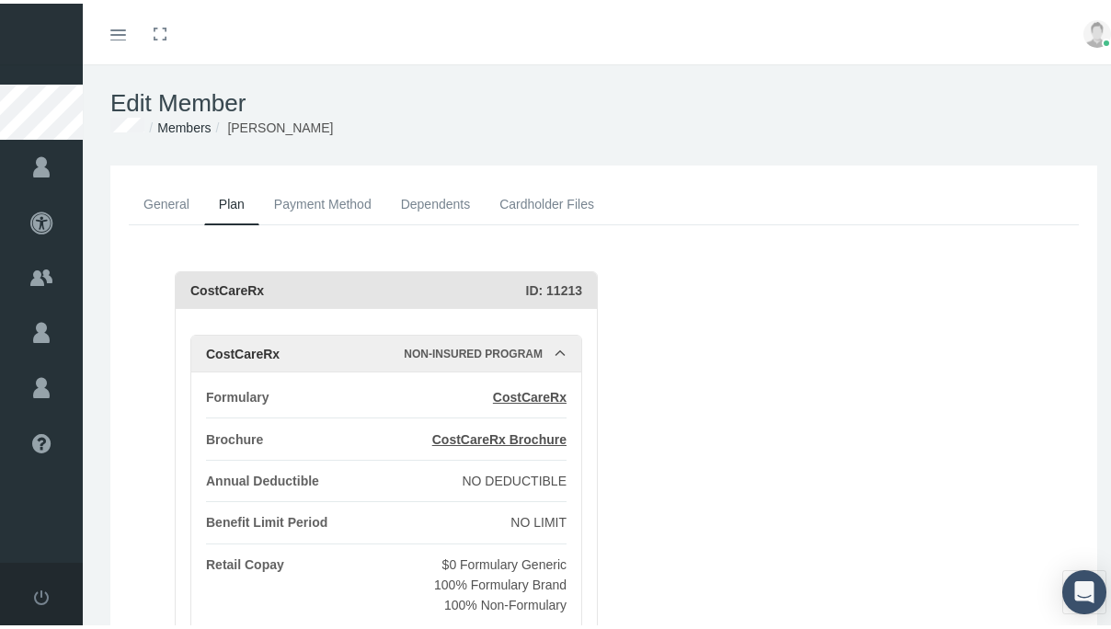
click at [183, 212] on link "General" at bounding box center [166, 200] width 75 height 40
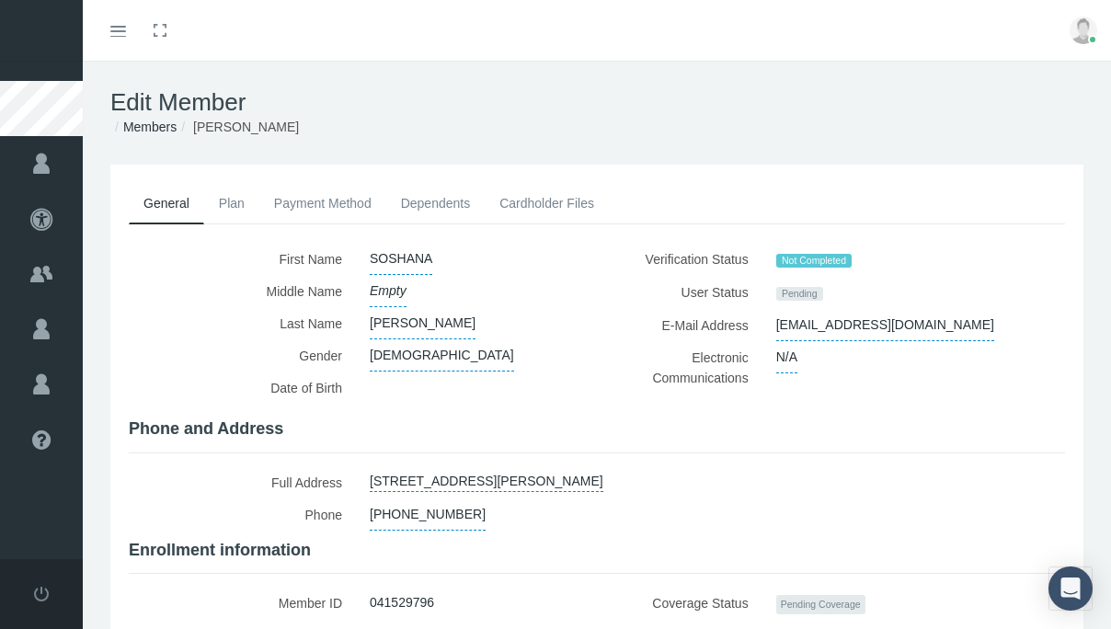
scroll to position [3, 0]
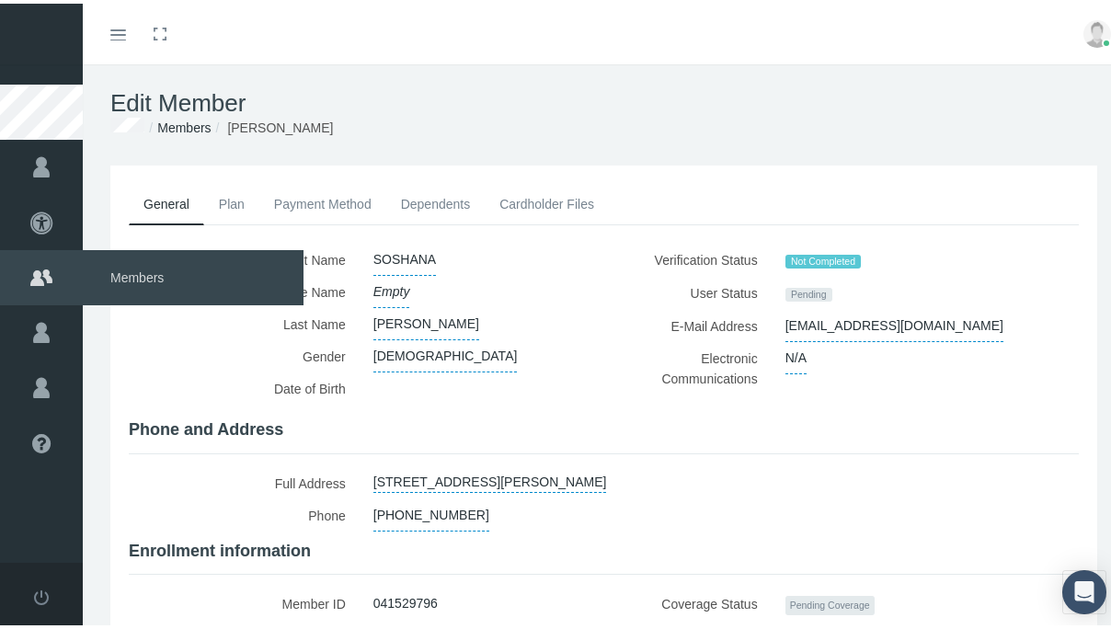
click at [127, 272] on span "Members" at bounding box center [193, 273] width 221 height 55
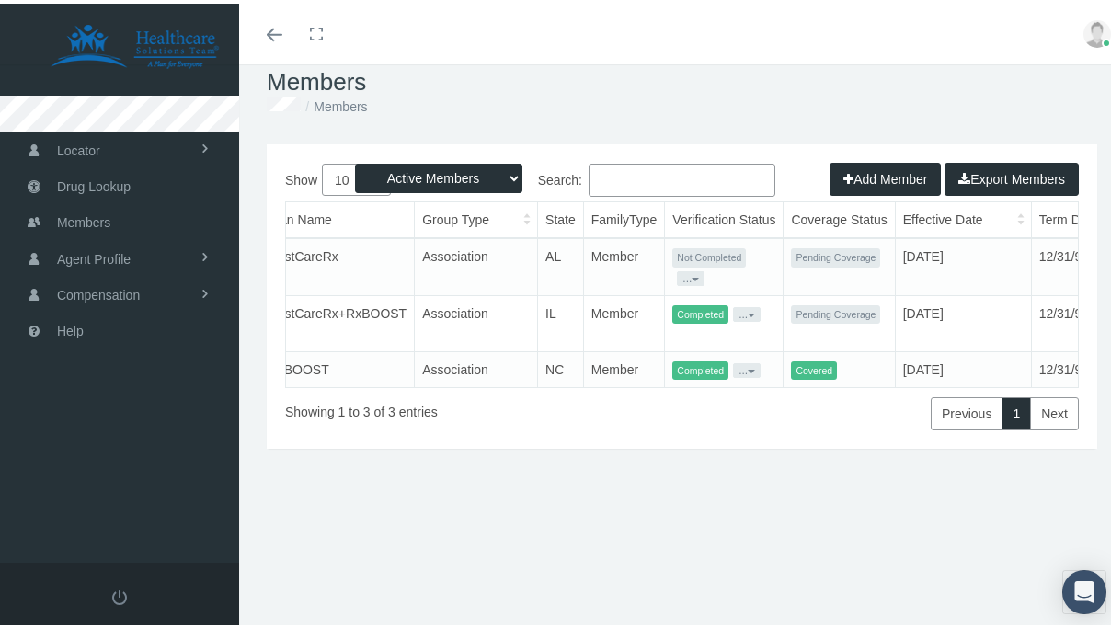
scroll to position [0, 482]
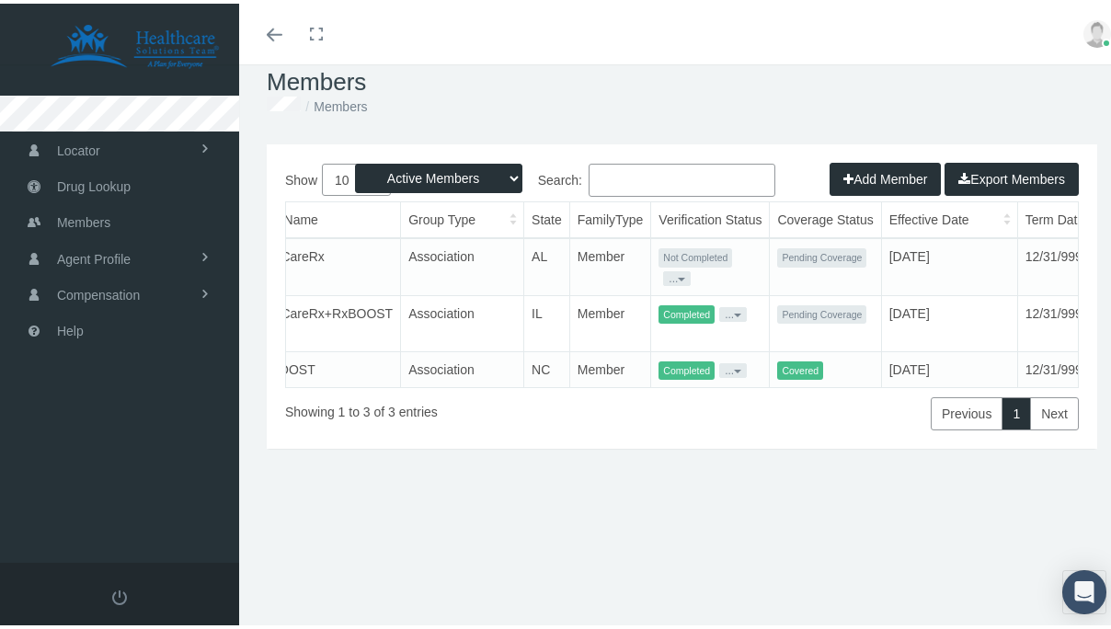
click at [663, 272] on button "..." at bounding box center [677, 275] width 28 height 15
click at [680, 316] on link "Resend Verification" at bounding box center [655, 319] width 120 height 22
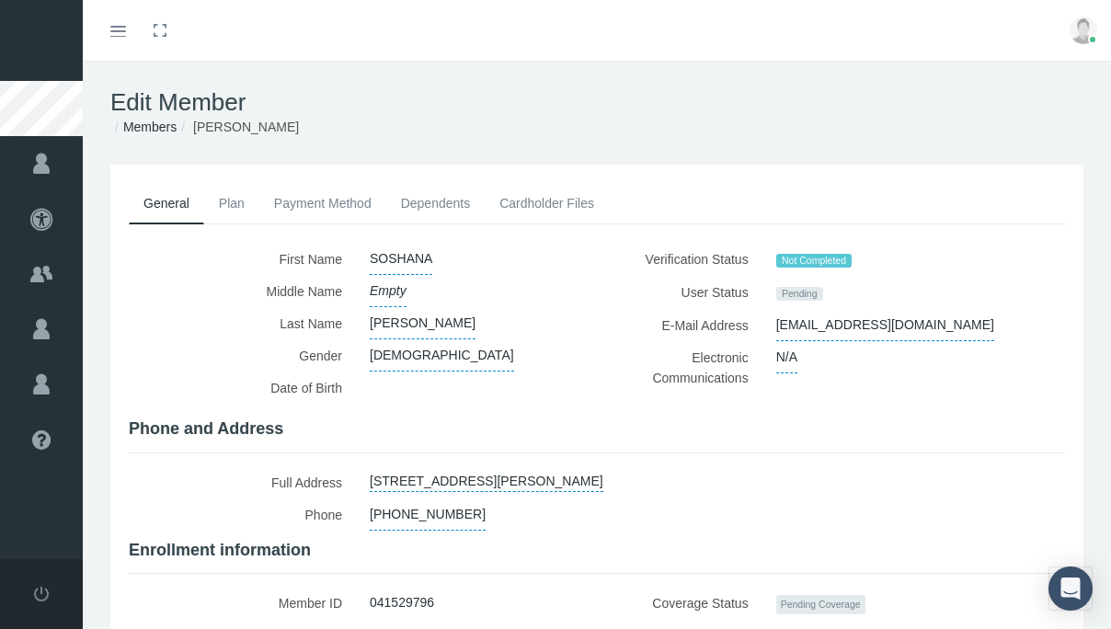
scroll to position [3, 0]
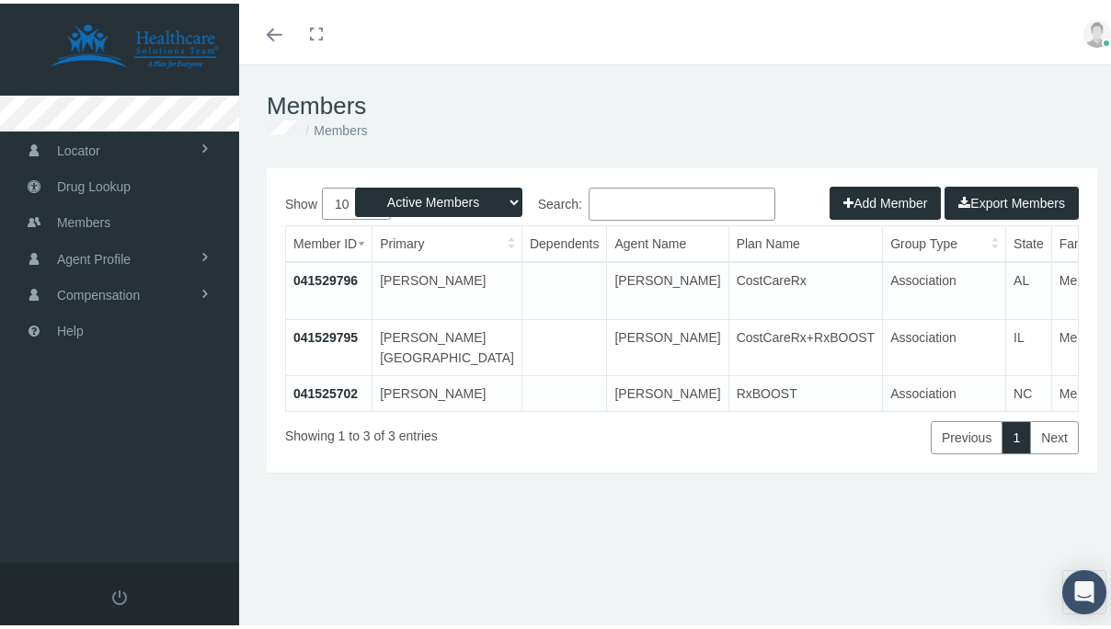
click at [328, 274] on link "041529796" at bounding box center [325, 276] width 64 height 15
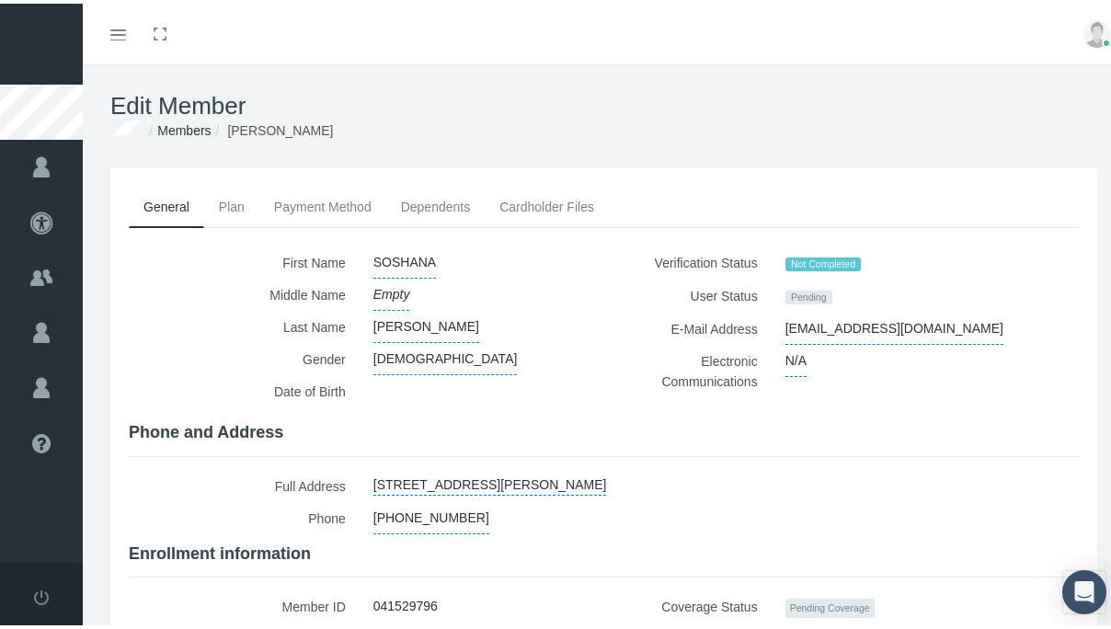
click at [242, 218] on link "Plan" at bounding box center [231, 203] width 55 height 40
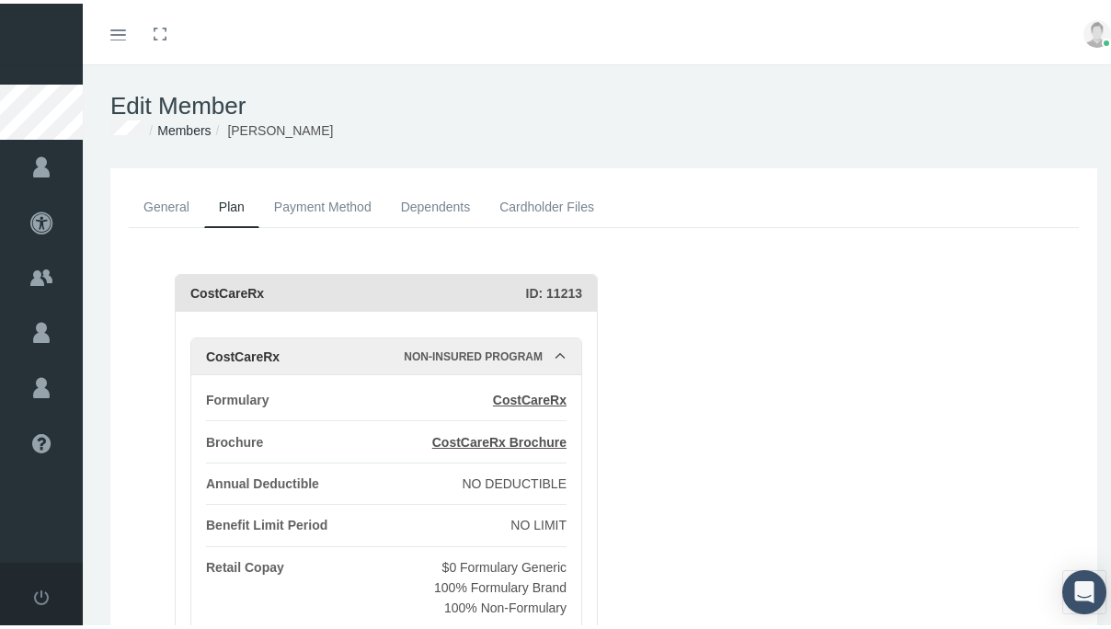
click at [167, 206] on link "General" at bounding box center [166, 203] width 75 height 40
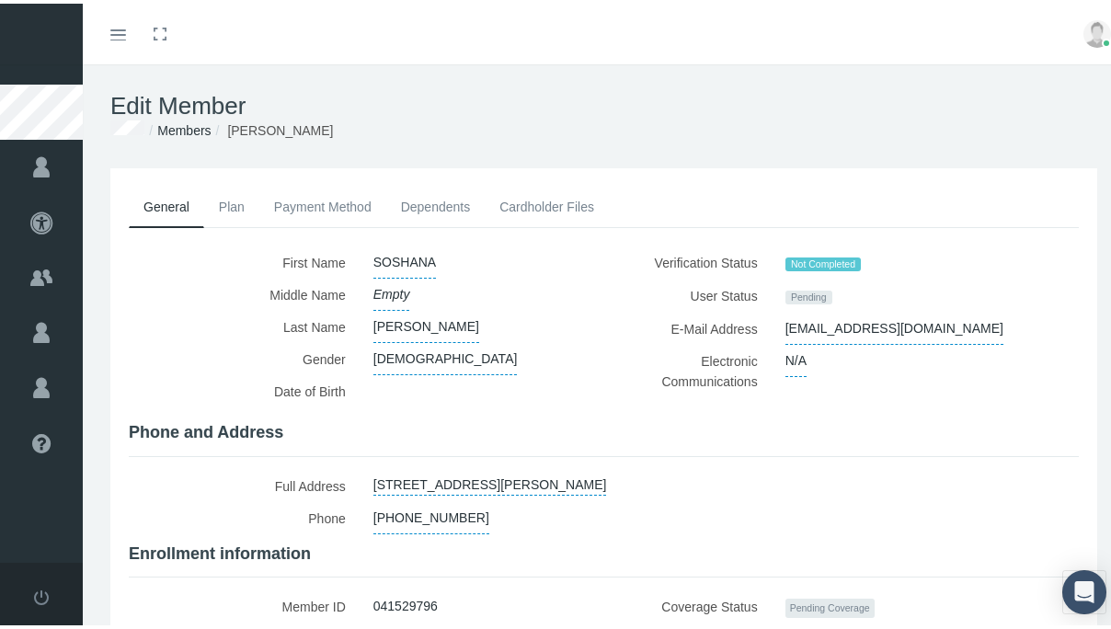
click at [196, 211] on link "General" at bounding box center [166, 203] width 75 height 41
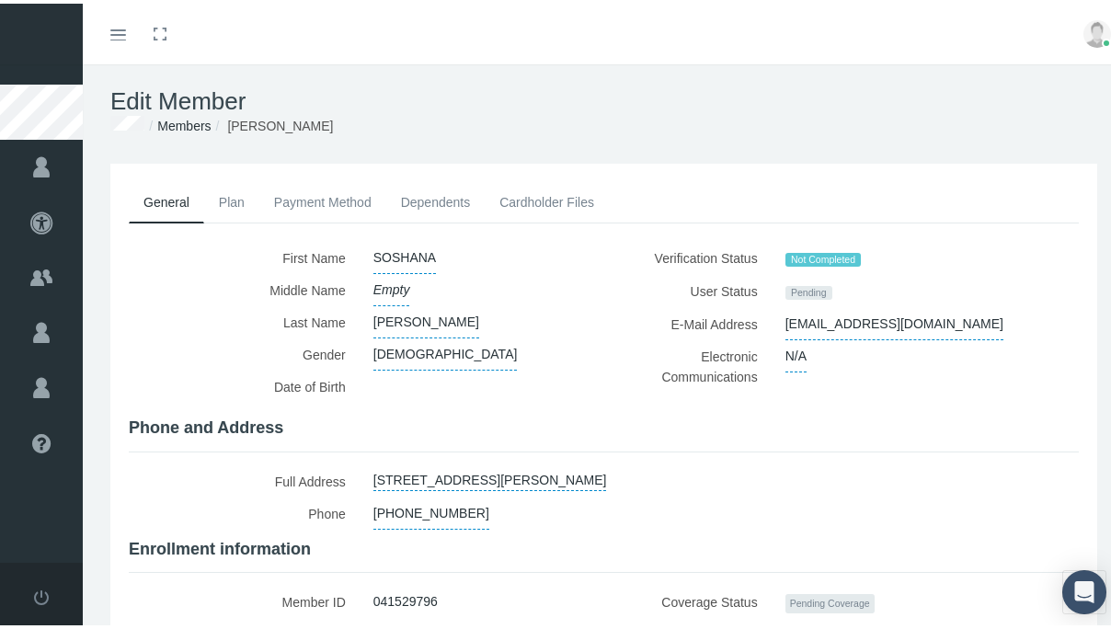
click at [236, 196] on link "Plan" at bounding box center [231, 198] width 55 height 40
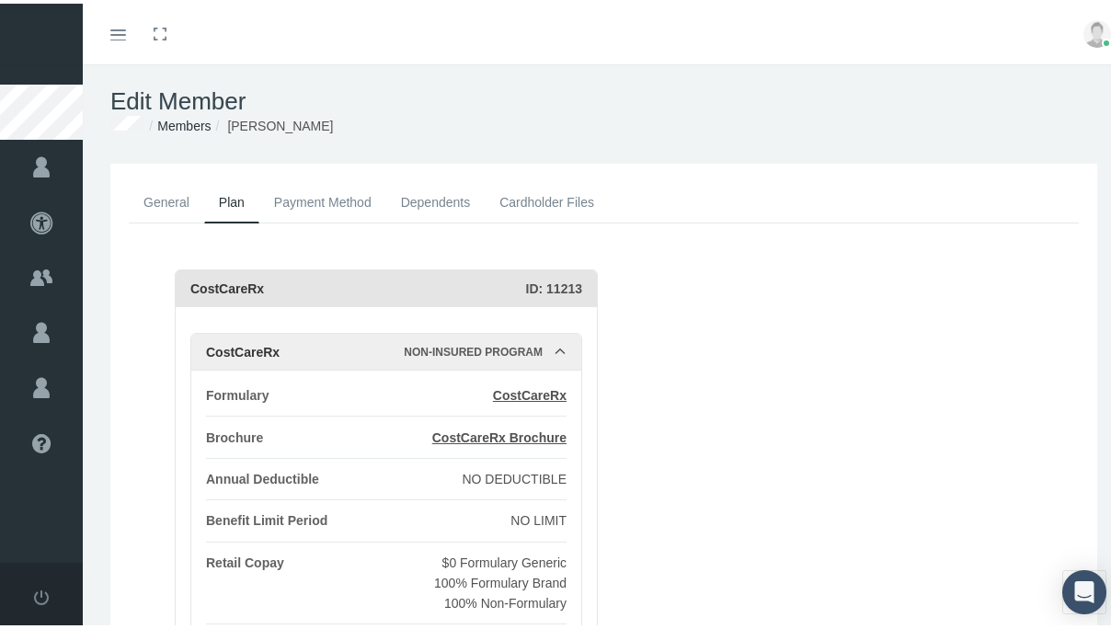
click at [182, 201] on link "General" at bounding box center [166, 198] width 75 height 40
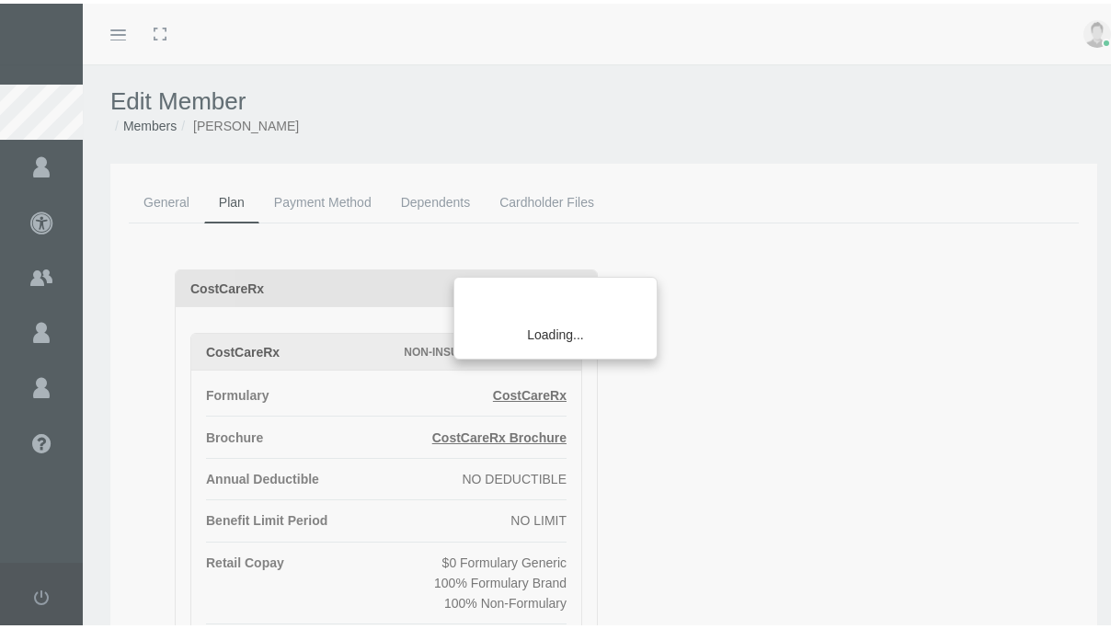
scroll to position [5, 0]
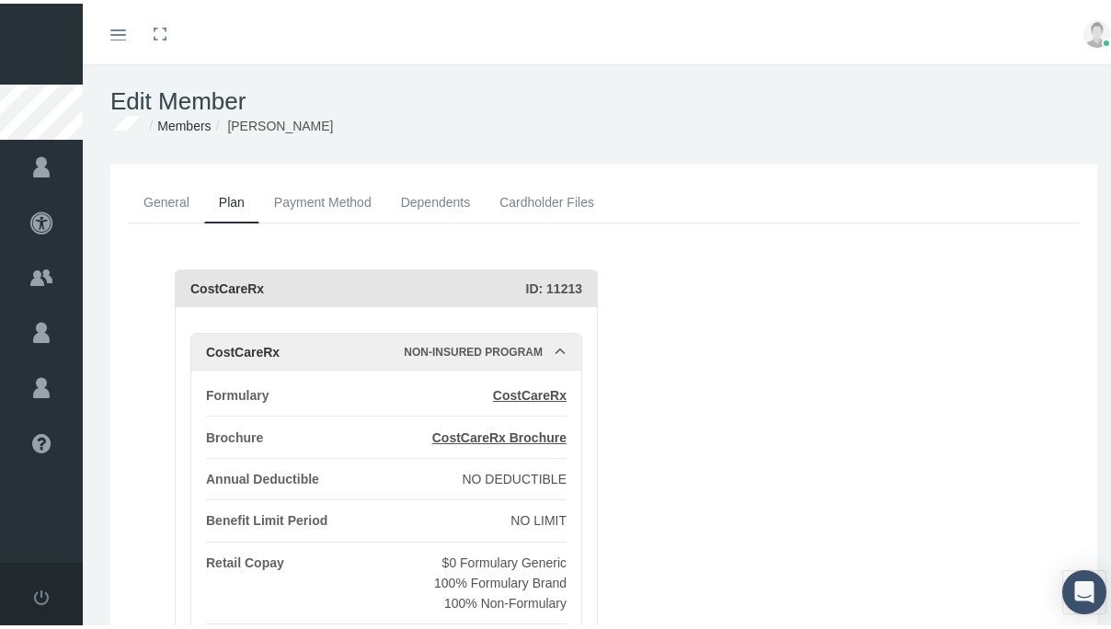
click at [173, 206] on link "General" at bounding box center [166, 198] width 75 height 40
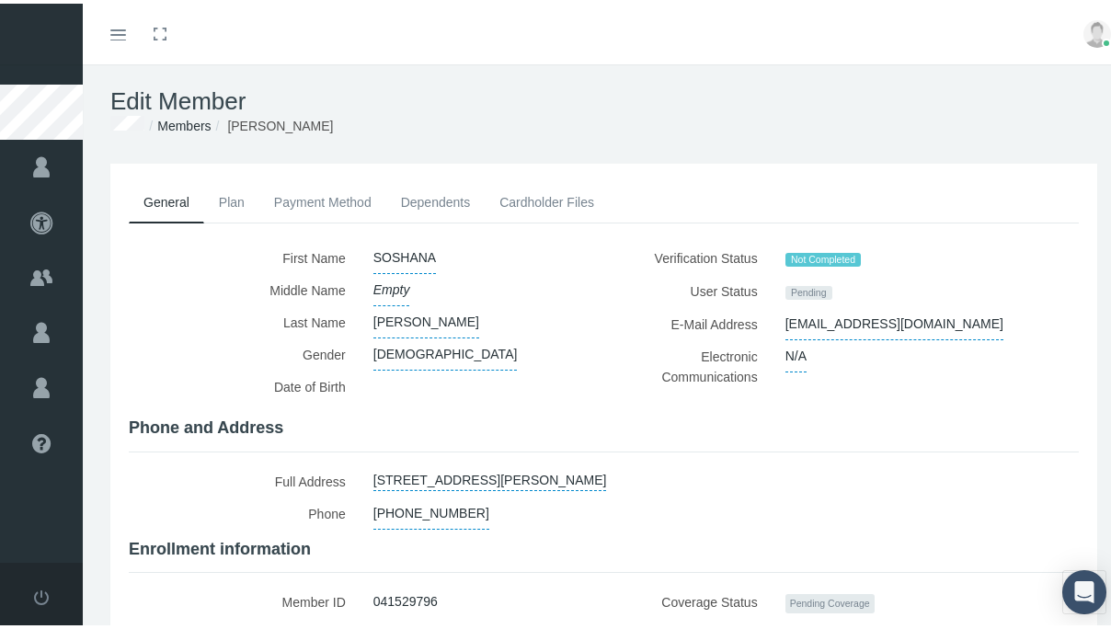
click at [232, 208] on link "Plan" at bounding box center [231, 198] width 55 height 40
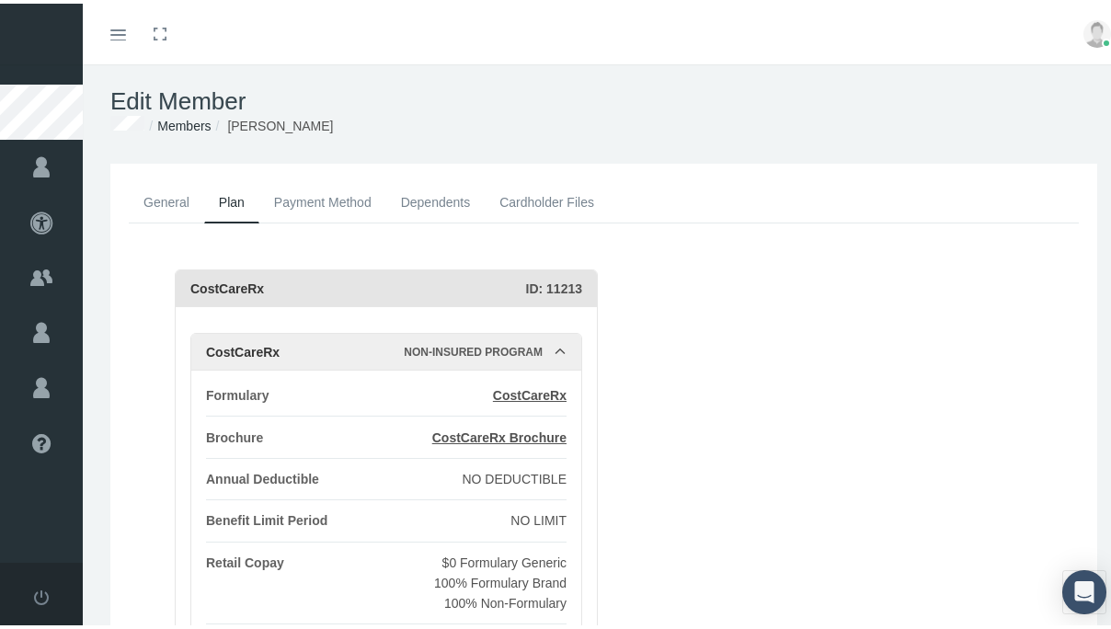
click at [325, 212] on link "Payment Method" at bounding box center [322, 198] width 127 height 40
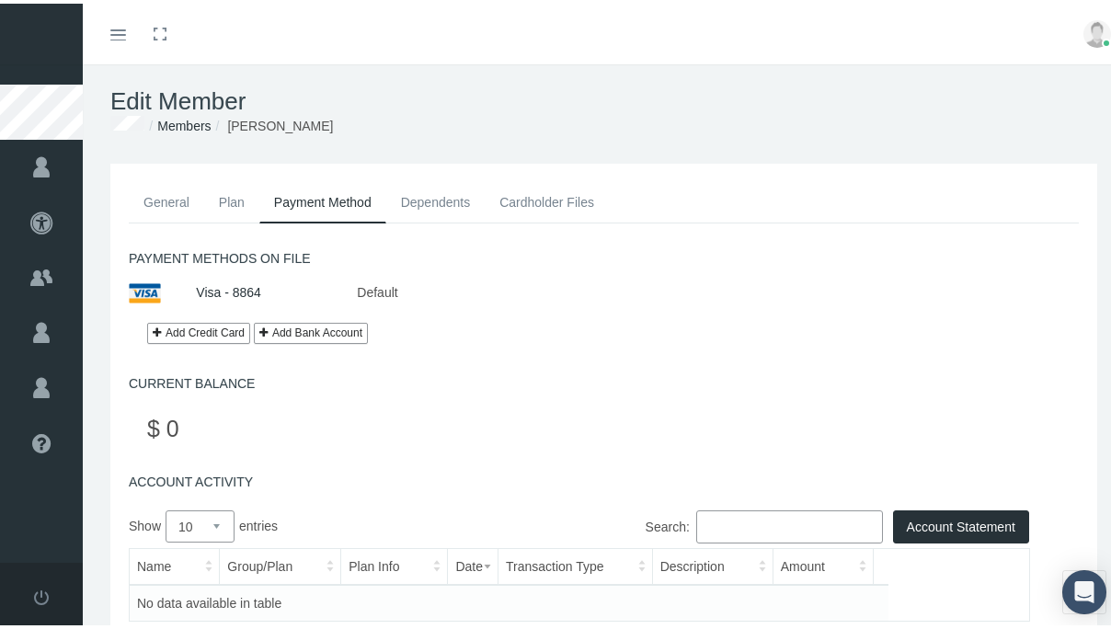
click at [425, 215] on link "Dependents" at bounding box center [435, 198] width 99 height 40
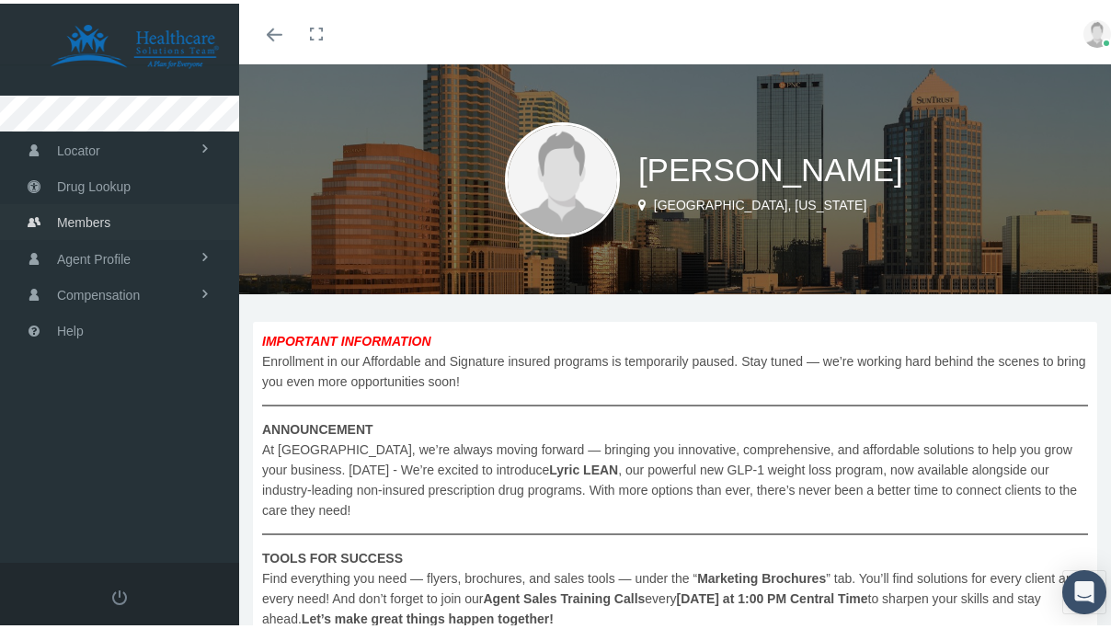
click at [155, 215] on link "Members" at bounding box center [119, 218] width 239 height 36
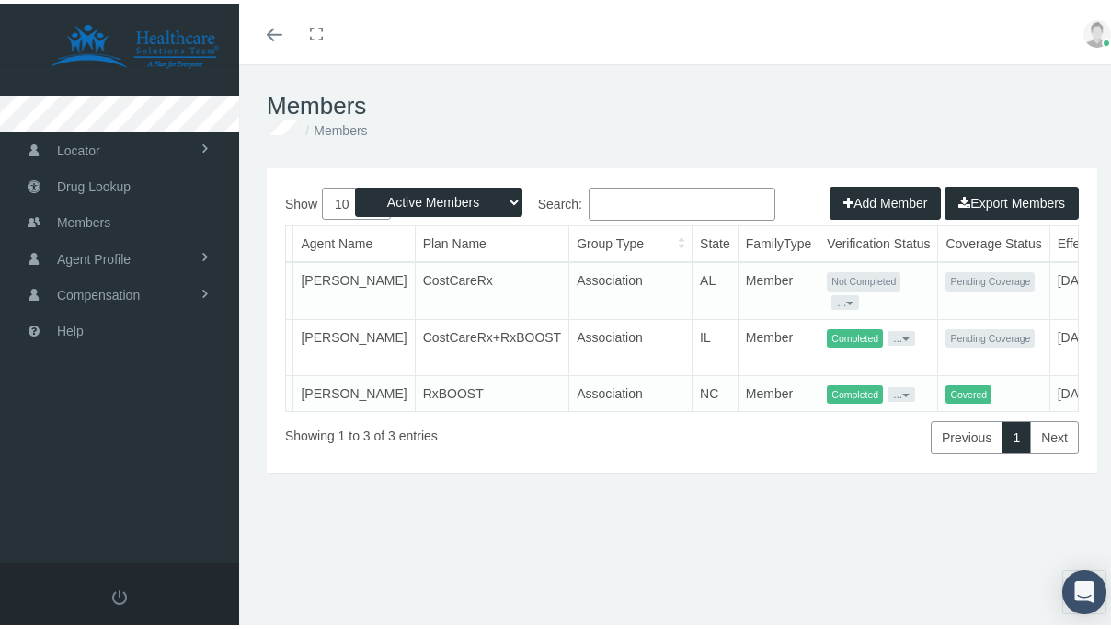
scroll to position [0, 483]
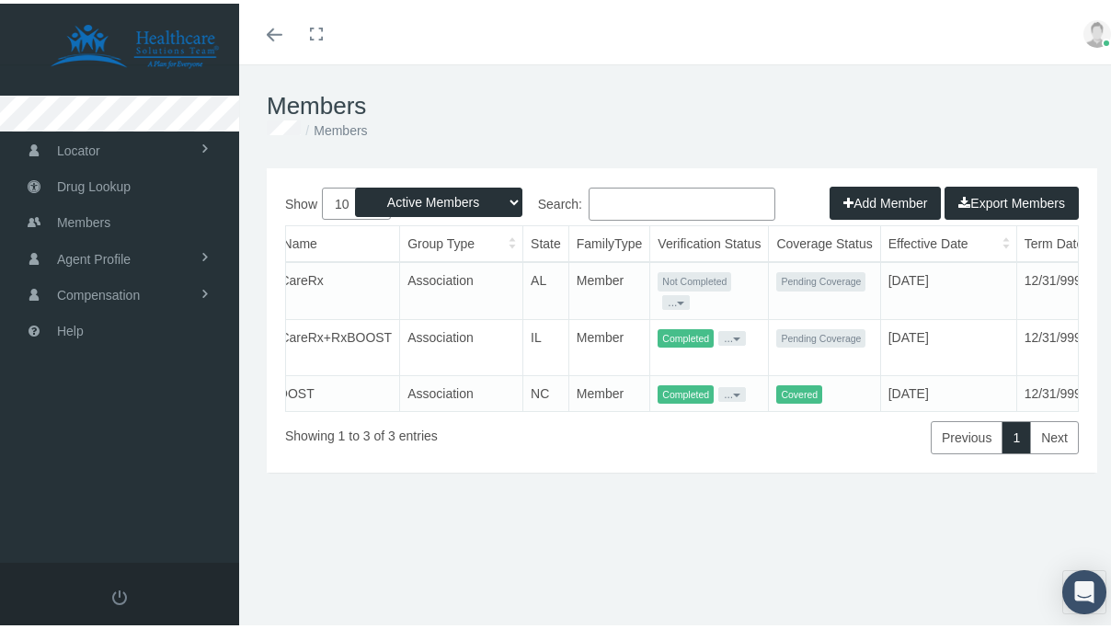
click at [662, 296] on button "..." at bounding box center [676, 298] width 28 height 15
click at [634, 341] on link "Resend Verification" at bounding box center [653, 343] width 120 height 22
click at [1074, 575] on div "Open Intercom Messenger" at bounding box center [1084, 588] width 49 height 49
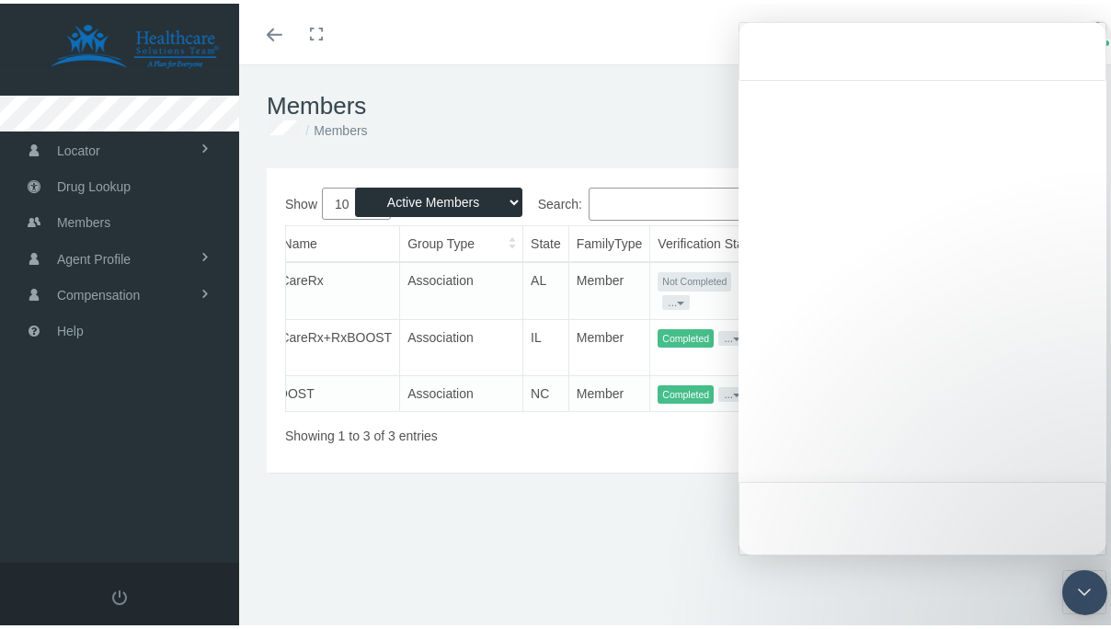
scroll to position [0, 0]
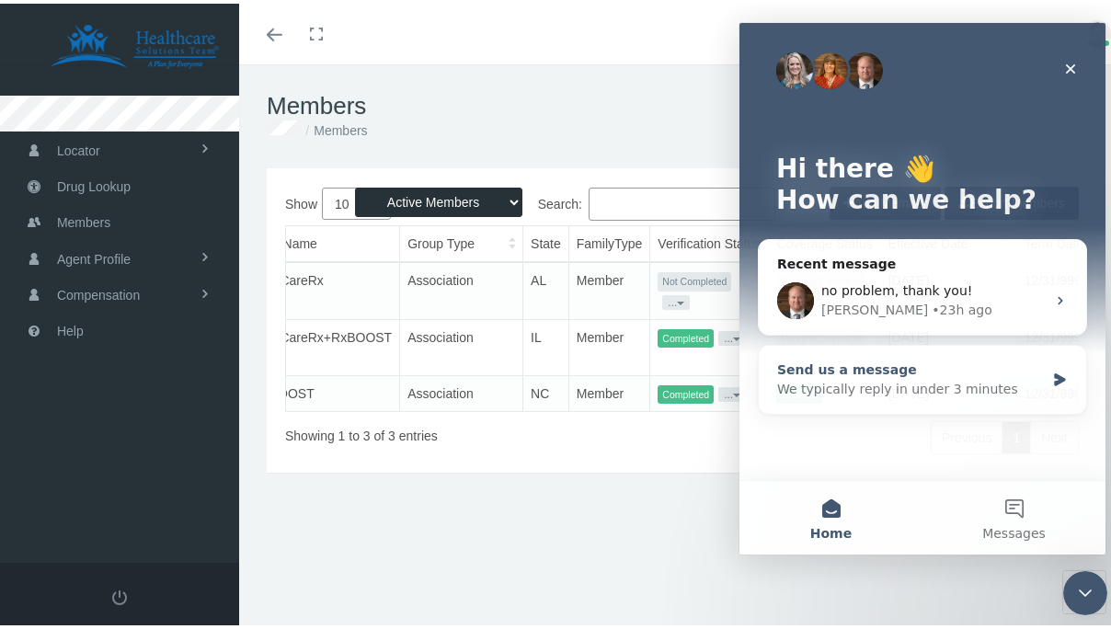
click at [872, 395] on div "We typically reply in under 3 minutes" at bounding box center [911, 389] width 268 height 19
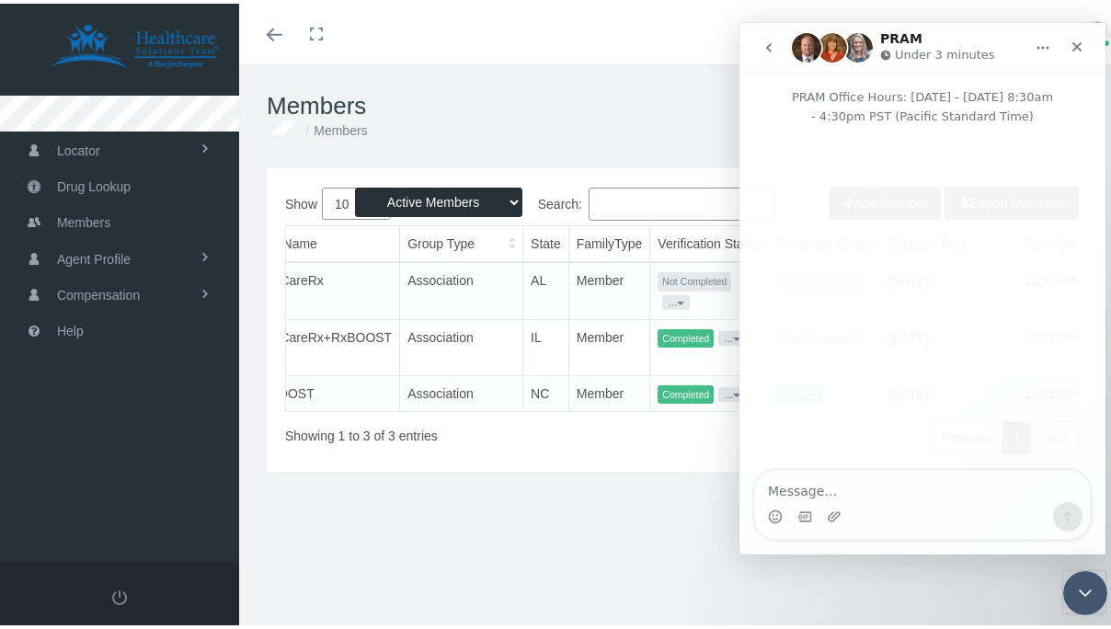
click at [852, 483] on textarea "Message…" at bounding box center [922, 486] width 335 height 31
click at [963, 469] on textarea "I have a client having a hard time with the e-signature" at bounding box center [922, 477] width 335 height 50
click at [1050, 470] on textarea "I have a client having a hard time completing with the e-signature" at bounding box center [922, 477] width 335 height 50
click at [995, 484] on textarea "I have a client having a hard time completing the e-signature" at bounding box center [922, 477] width 335 height 50
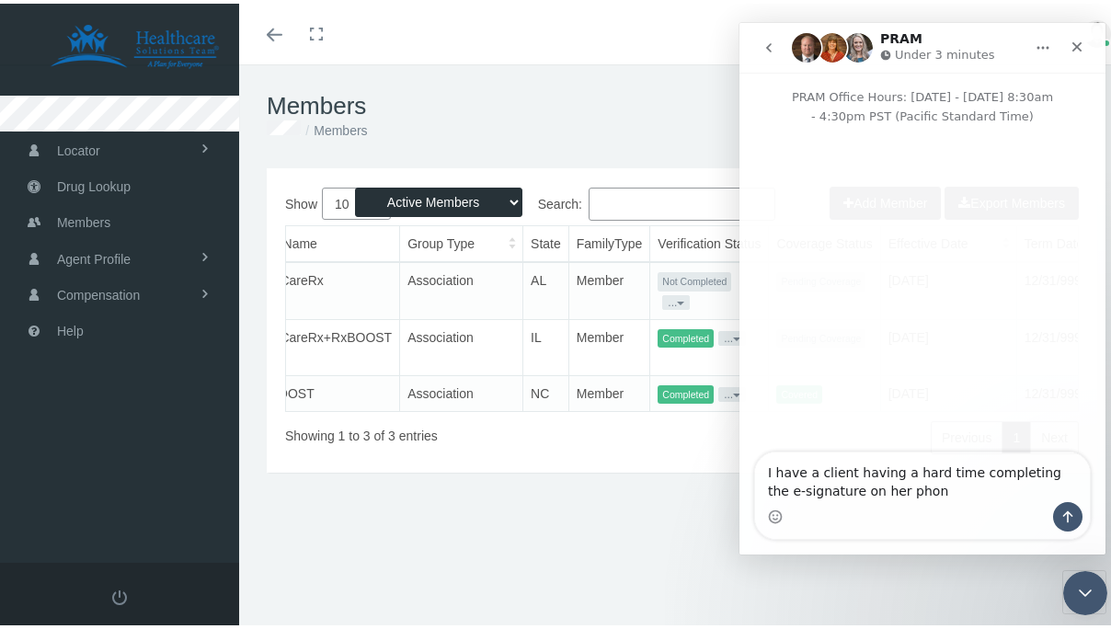
type textarea "I have a client having a hard time completing the e-signature on her phone"
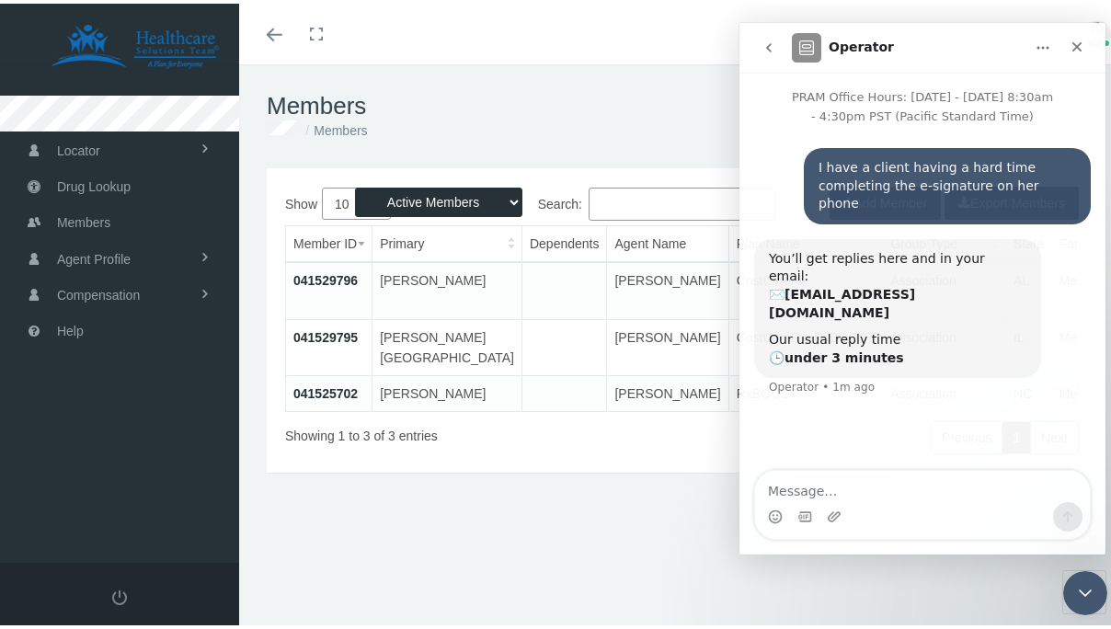
click at [325, 279] on link "041529796" at bounding box center [325, 276] width 64 height 15
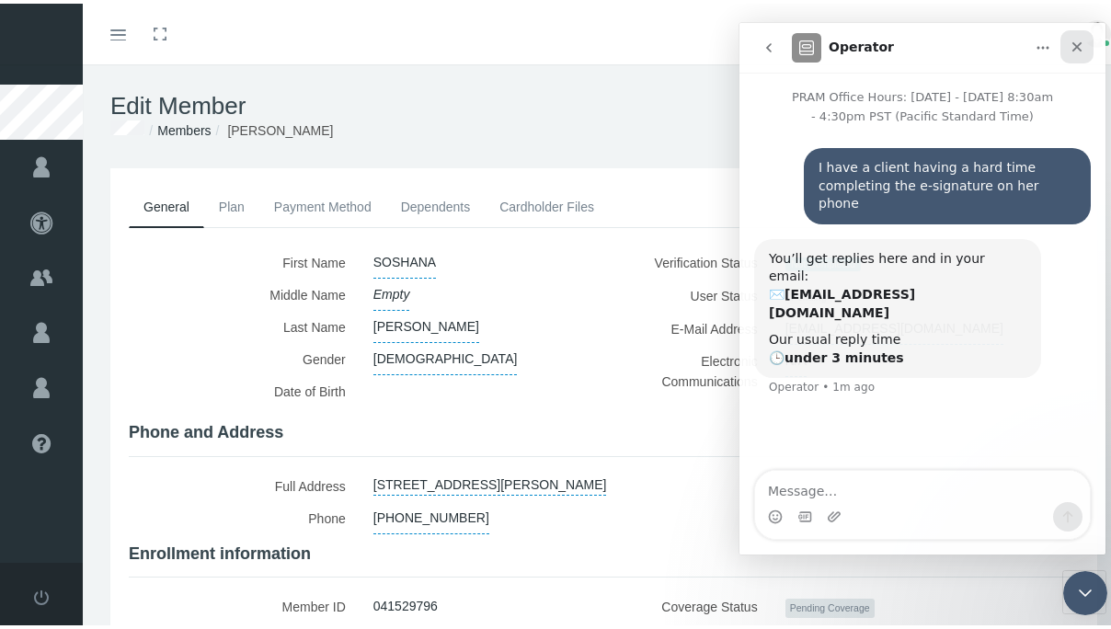
click at [1082, 41] on icon "Close" at bounding box center [1076, 47] width 15 height 15
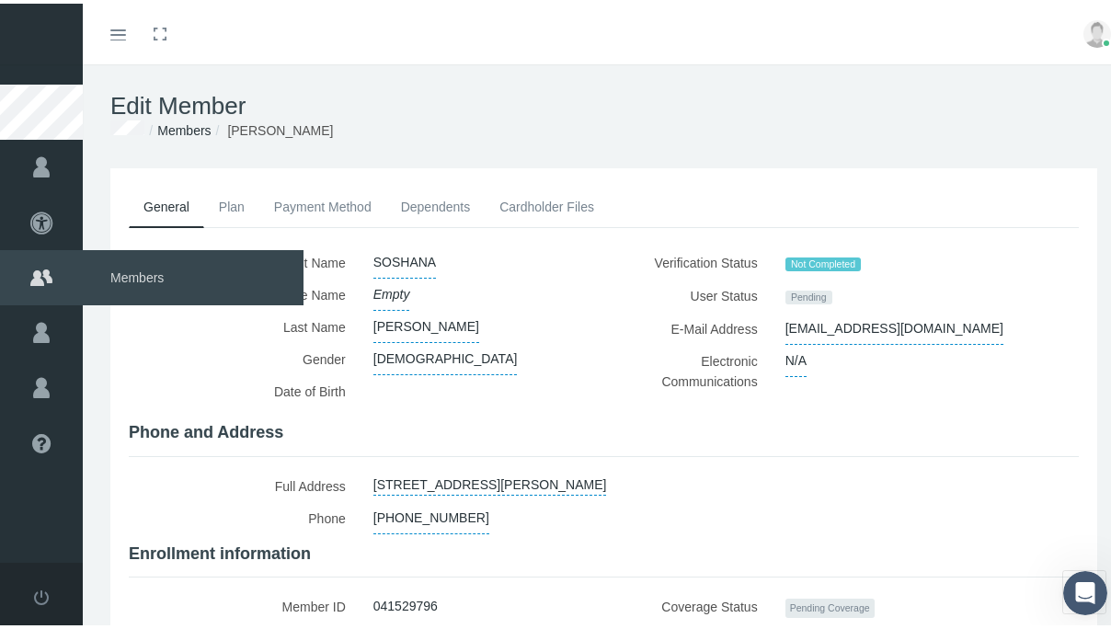
click at [137, 268] on span "Members" at bounding box center [193, 273] width 221 height 55
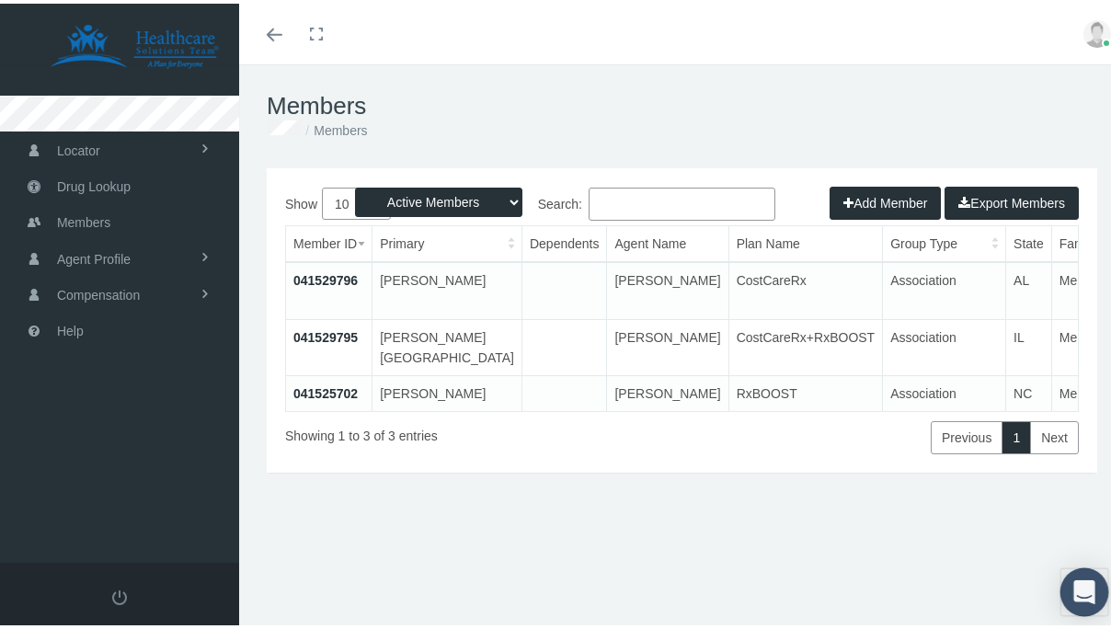
click at [1060, 568] on div "Open Intercom Messenger" at bounding box center [1084, 588] width 49 height 49
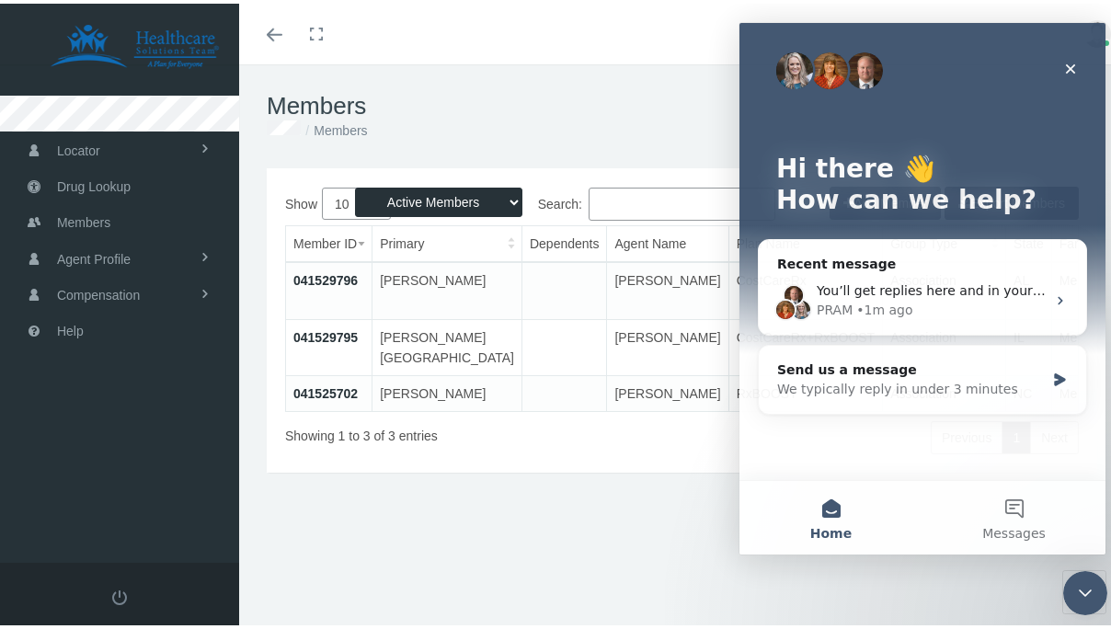
click at [349, 279] on link "041529796" at bounding box center [325, 276] width 64 height 15
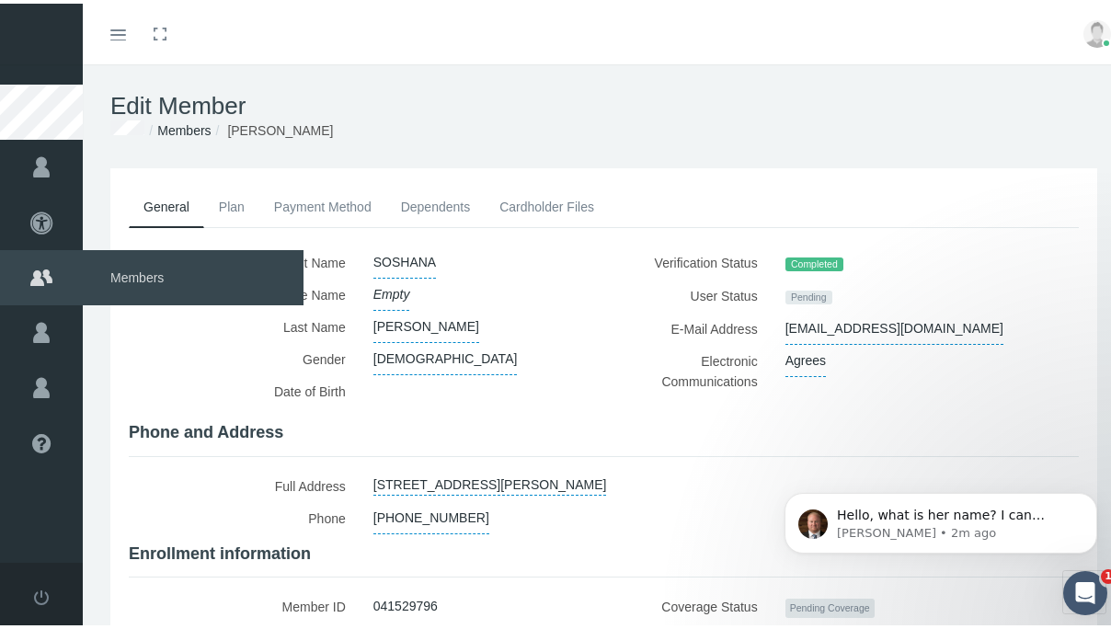
click at [41, 252] on icon at bounding box center [41, 273] width 83 height 55
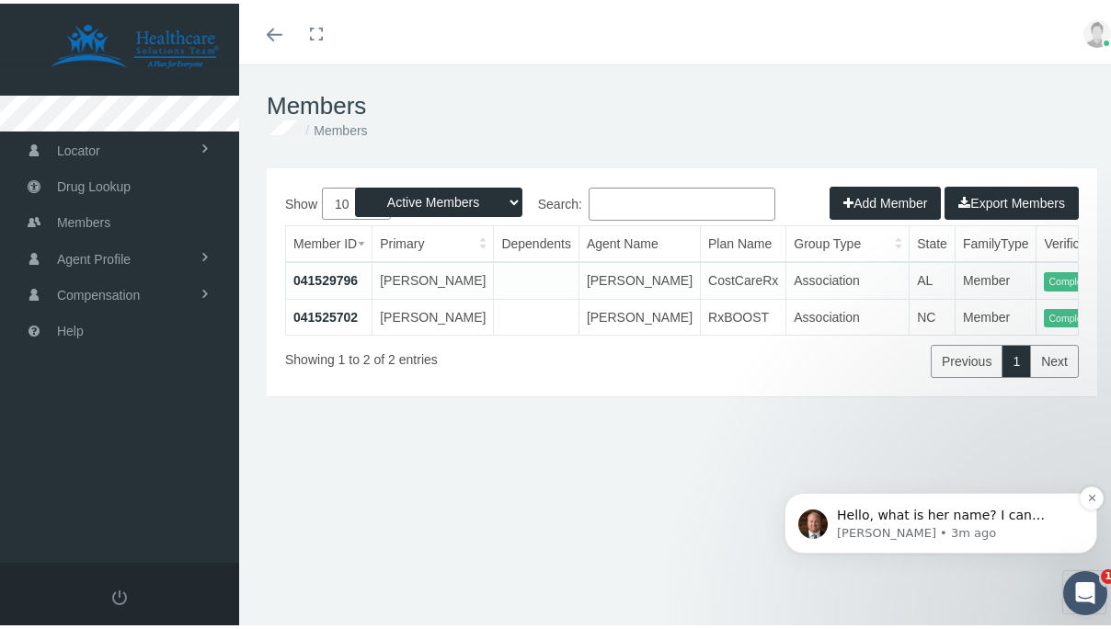
click at [948, 526] on p "[PERSON_NAME] • 3m ago" at bounding box center [955, 533] width 237 height 17
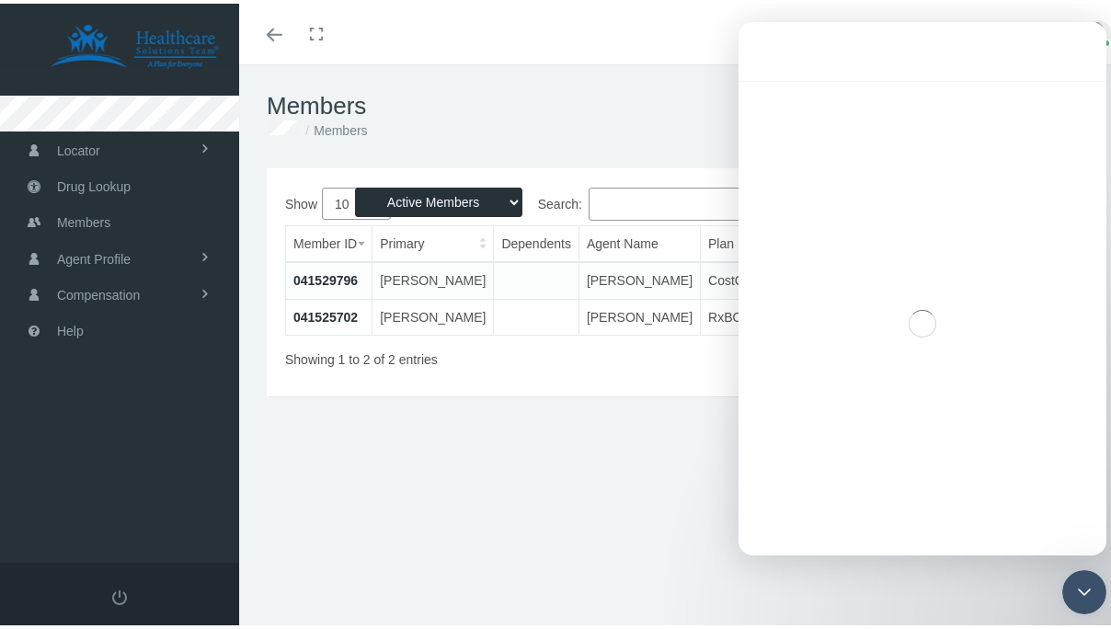
scroll to position [3, 0]
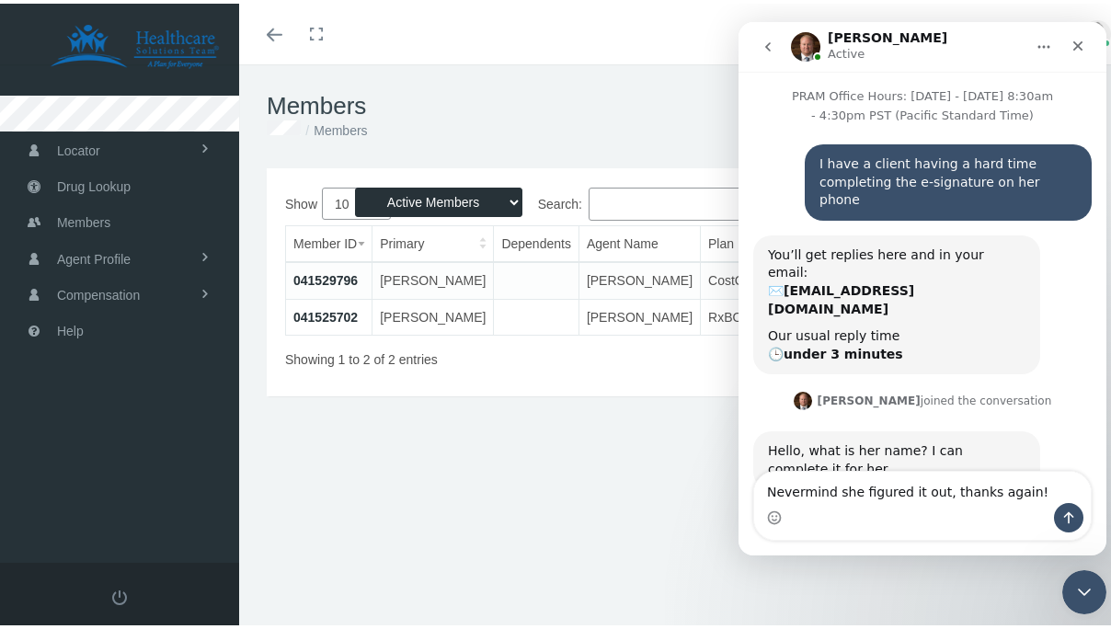
type textarea "Nevermind she figured it out, thanks again!"
click at [1065, 518] on icon "Send a message…" at bounding box center [1068, 517] width 15 height 15
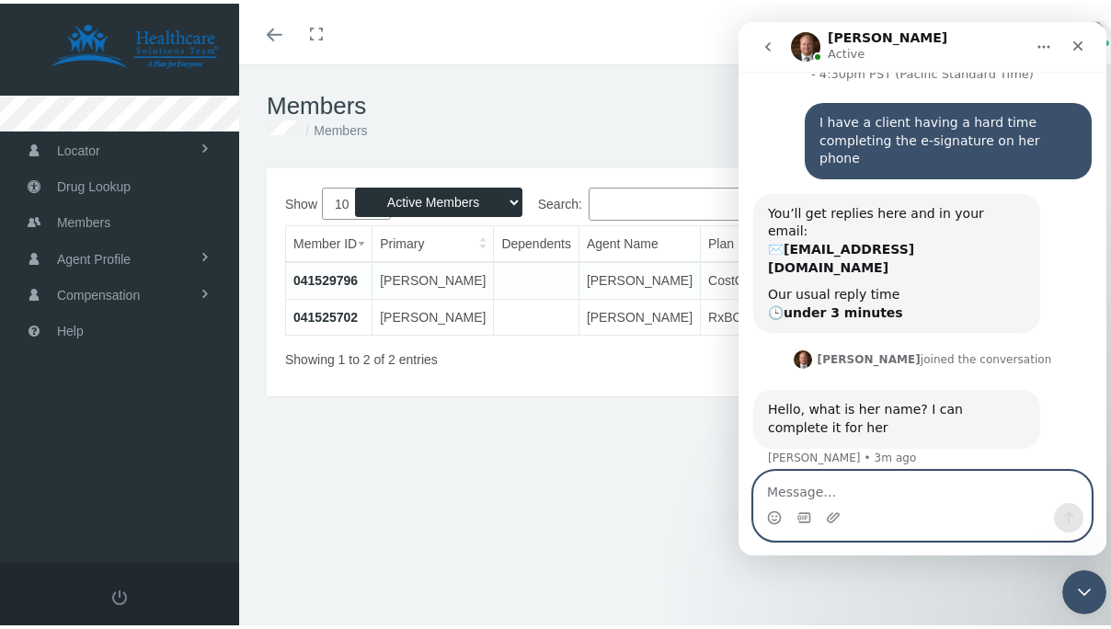
scroll to position [60, 0]
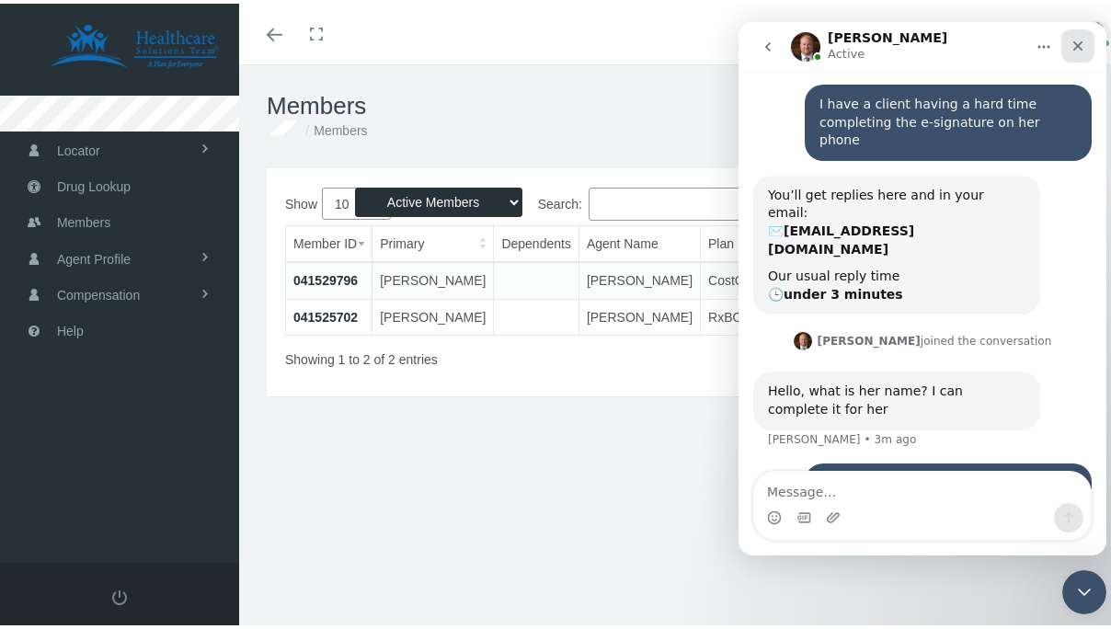
click at [1082, 51] on icon "Close" at bounding box center [1077, 46] width 15 height 15
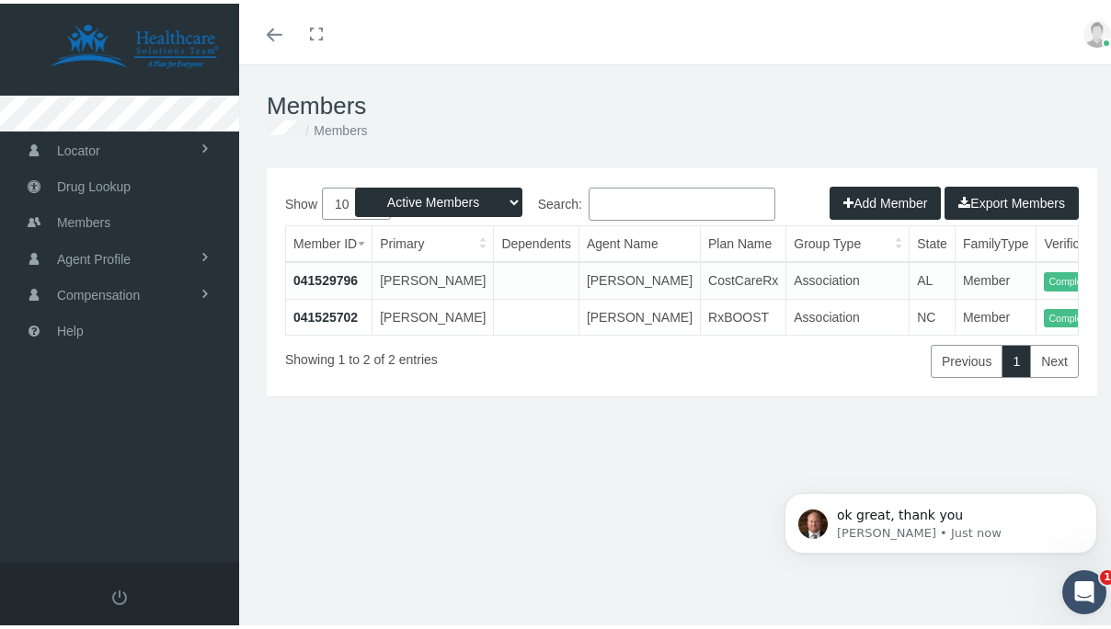
scroll to position [115, 0]
